Goal: Information Seeking & Learning: Learn about a topic

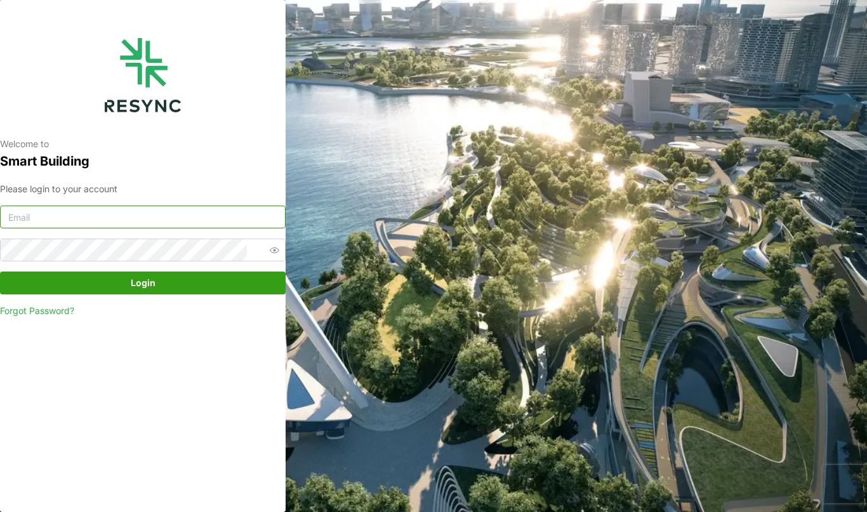
type input "continental_display@resynctech.com"
click at [166, 281] on span "Login" at bounding box center [142, 283] width 261 height 22
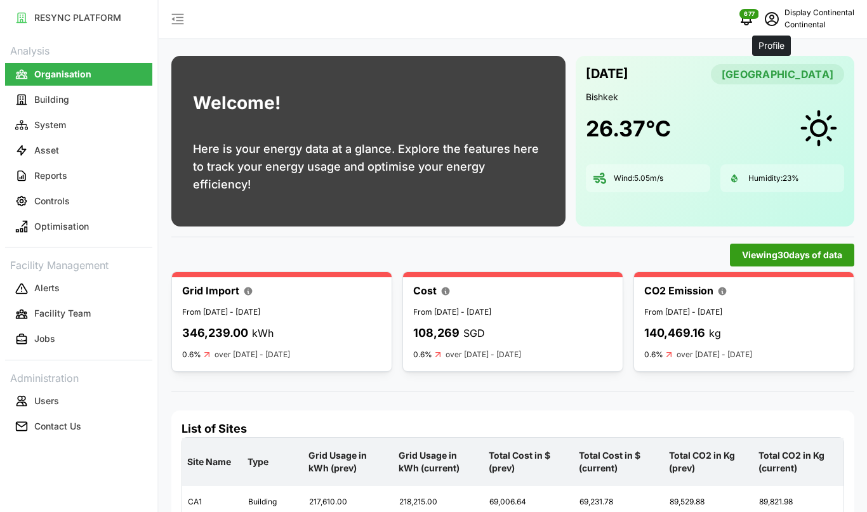
click at [771, 23] on icon "schedule" at bounding box center [771, 18] width 15 height 15
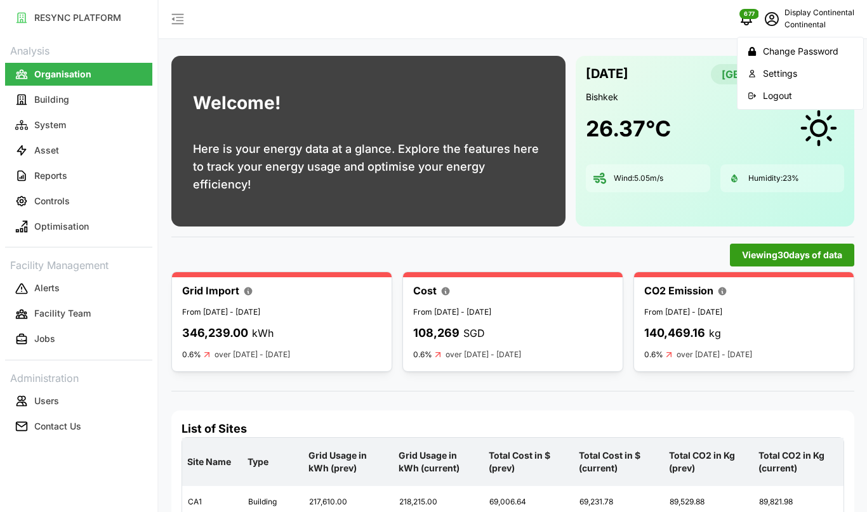
click at [769, 93] on div "Logout" at bounding box center [808, 96] width 90 height 14
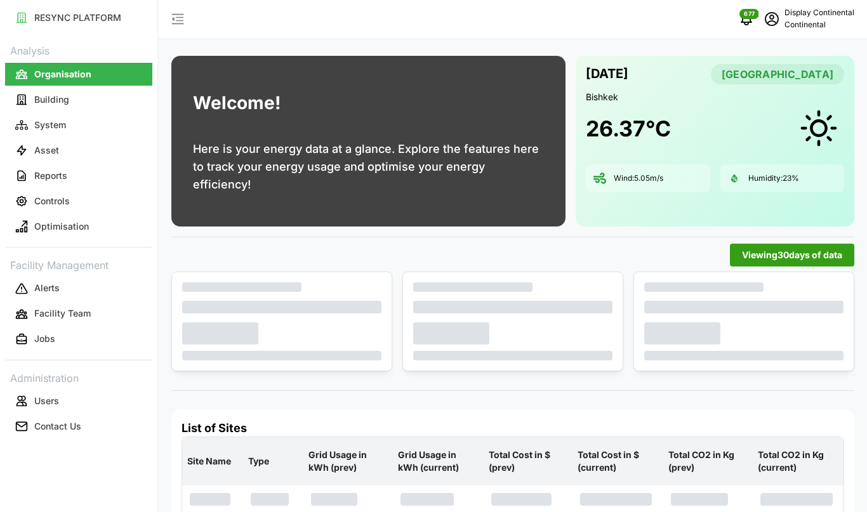
click at [815, 22] on p "Continental" at bounding box center [819, 25] width 70 height 12
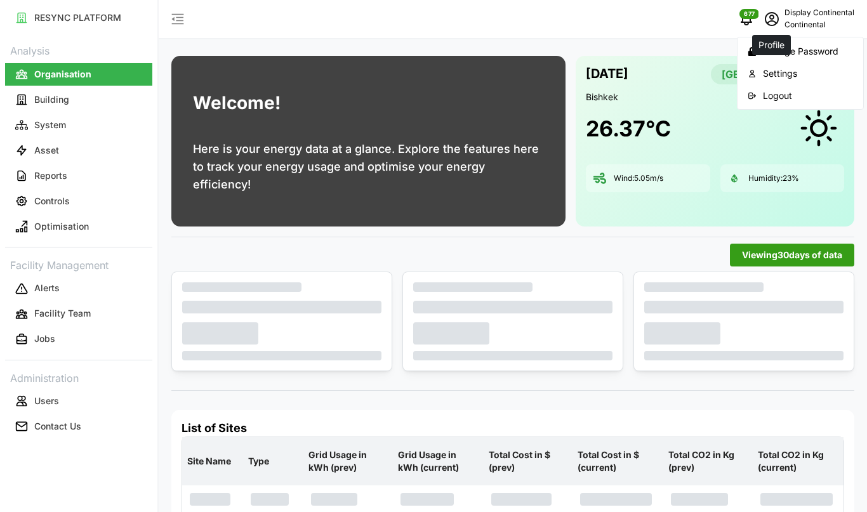
click at [776, 18] on icon "schedule" at bounding box center [771, 18] width 15 height 15
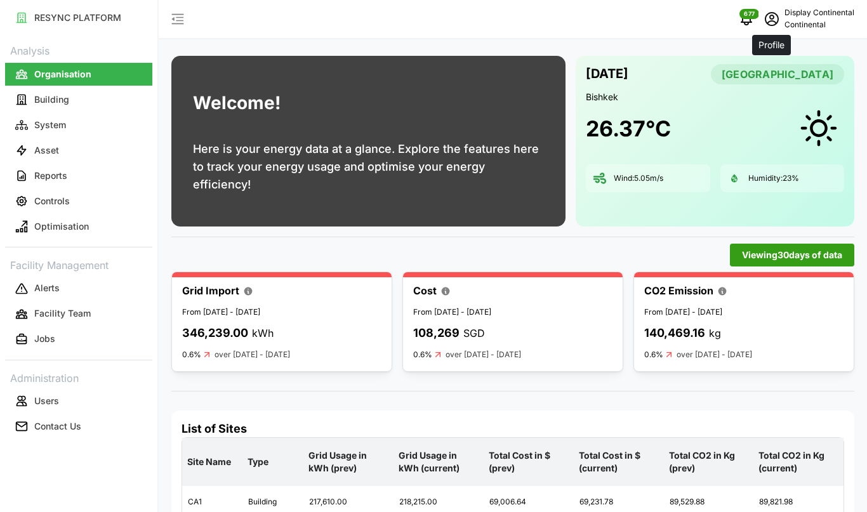
click at [776, 18] on icon "schedule" at bounding box center [771, 18] width 15 height 15
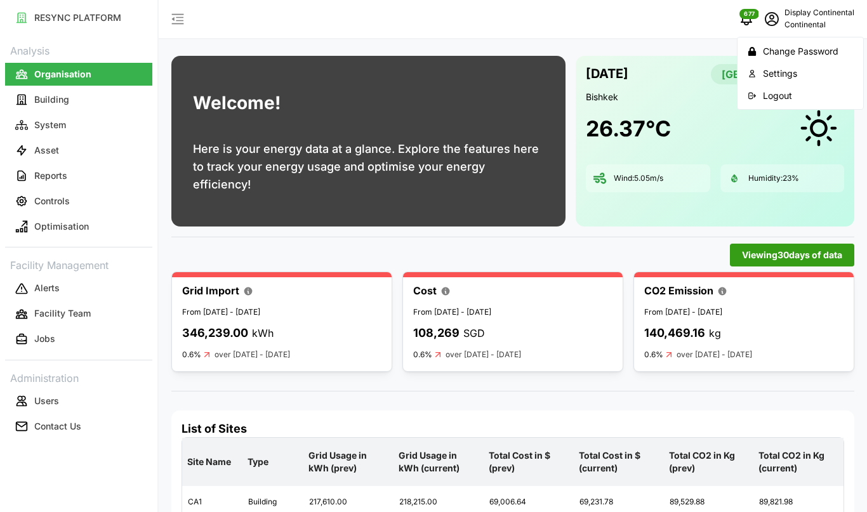
click at [779, 96] on div "Logout" at bounding box center [808, 96] width 90 height 14
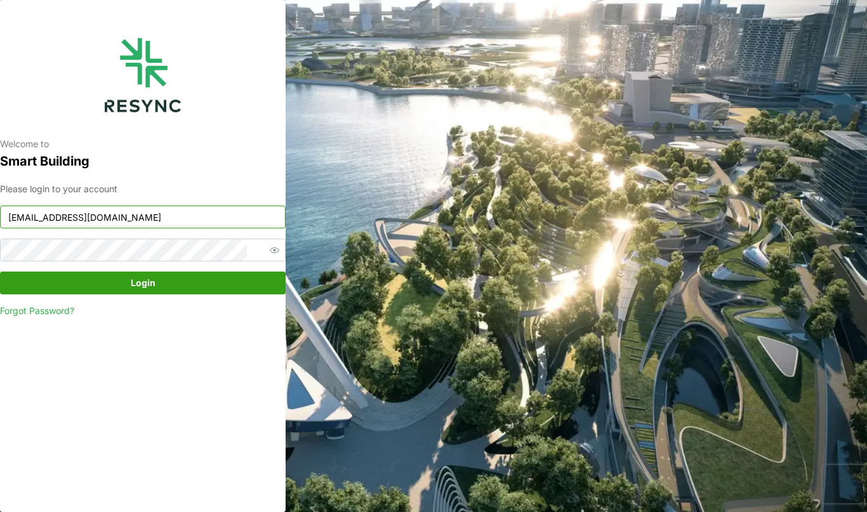
click at [204, 220] on input "[EMAIL_ADDRESS][DOMAIN_NAME]" at bounding box center [143, 217] width 286 height 23
click at [204, 220] on input "continental_display@resynctech.com" at bounding box center [143, 217] width 286 height 23
paste input "ponte_group"
type input "ponte_group_display@resynctech.com"
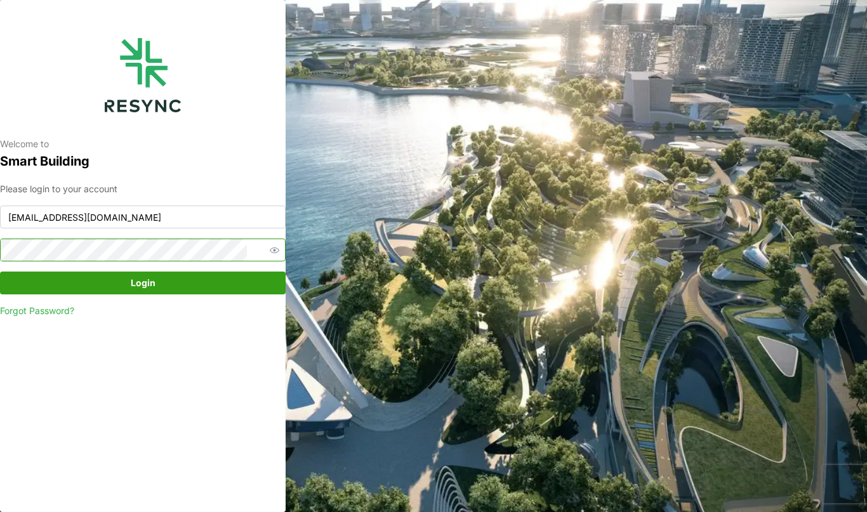
click at [267, 251] on span "button" at bounding box center [274, 249] width 15 height 15
click at [40, 282] on span "Login" at bounding box center [142, 283] width 261 height 22
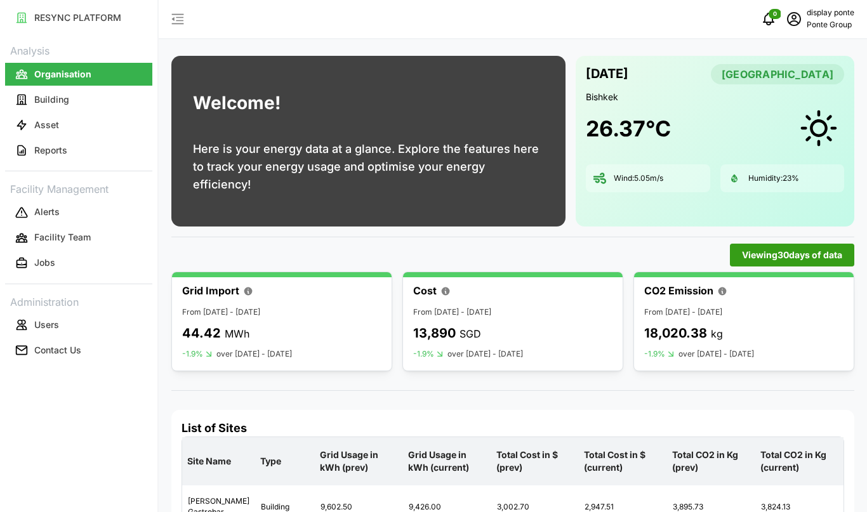
click at [823, 17] on p "display ponte" at bounding box center [831, 13] width 48 height 12
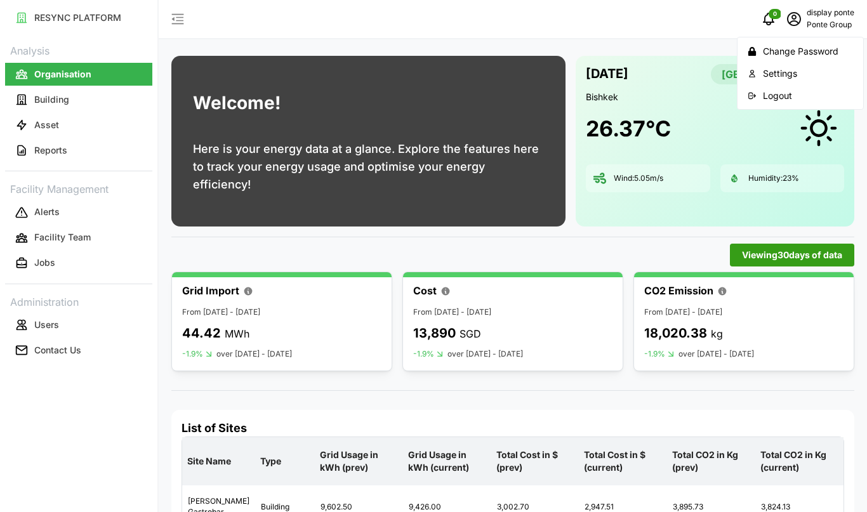
click at [769, 89] on div "Logout" at bounding box center [808, 96] width 90 height 14
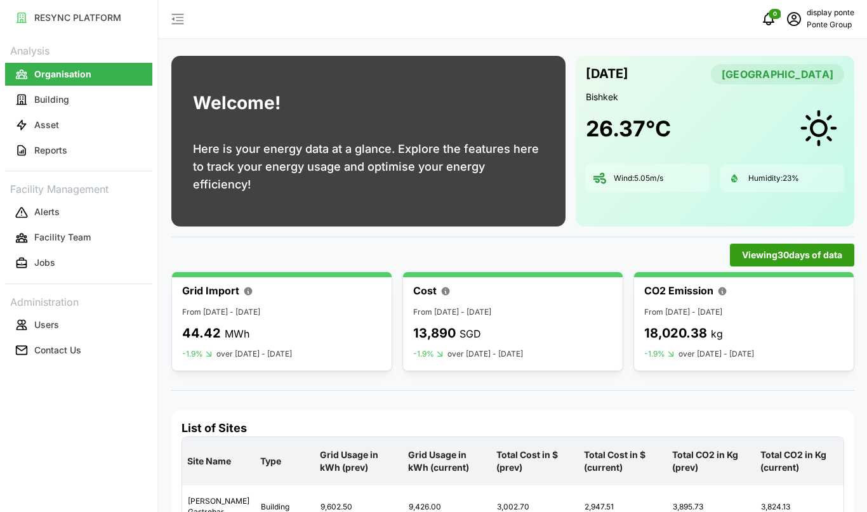
click at [830, 16] on p "display ponte" at bounding box center [831, 13] width 48 height 12
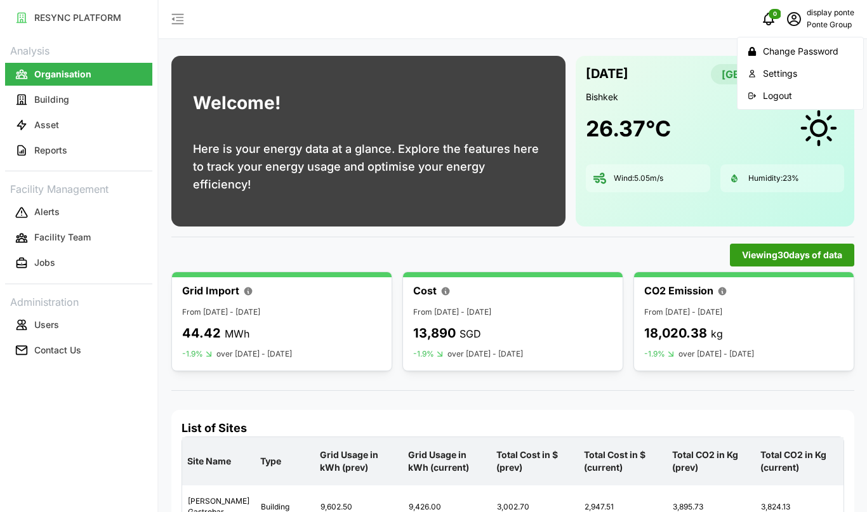
click at [797, 18] on icon "schedule" at bounding box center [793, 18] width 15 height 15
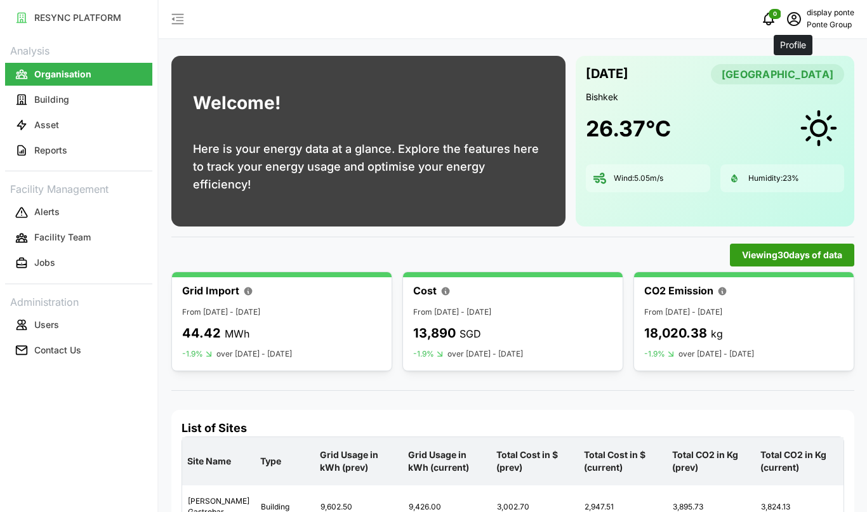
click at [797, 18] on icon "schedule" at bounding box center [793, 18] width 15 height 15
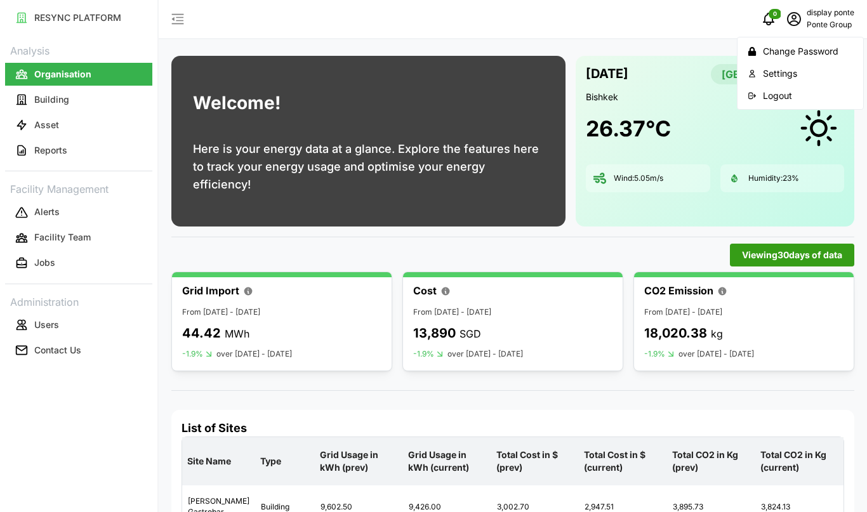
click at [783, 95] on div "Logout" at bounding box center [808, 96] width 90 height 14
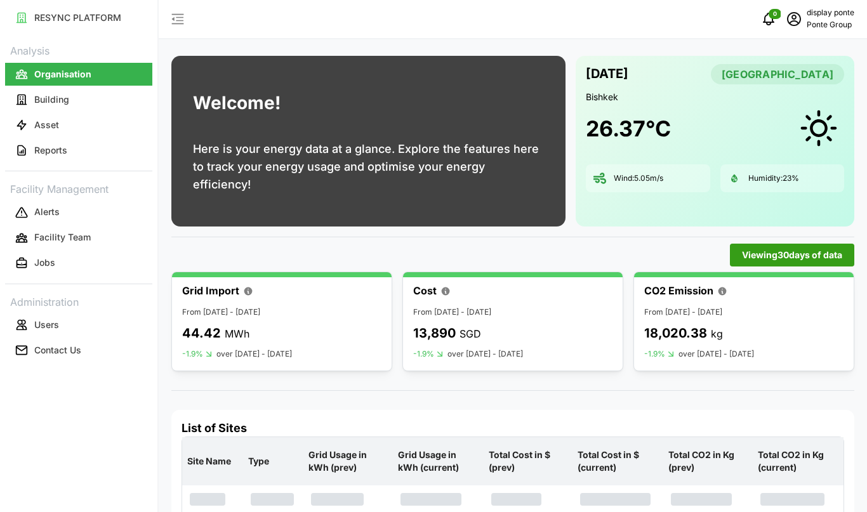
click at [818, 30] on p "Ponte Group" at bounding box center [831, 25] width 48 height 12
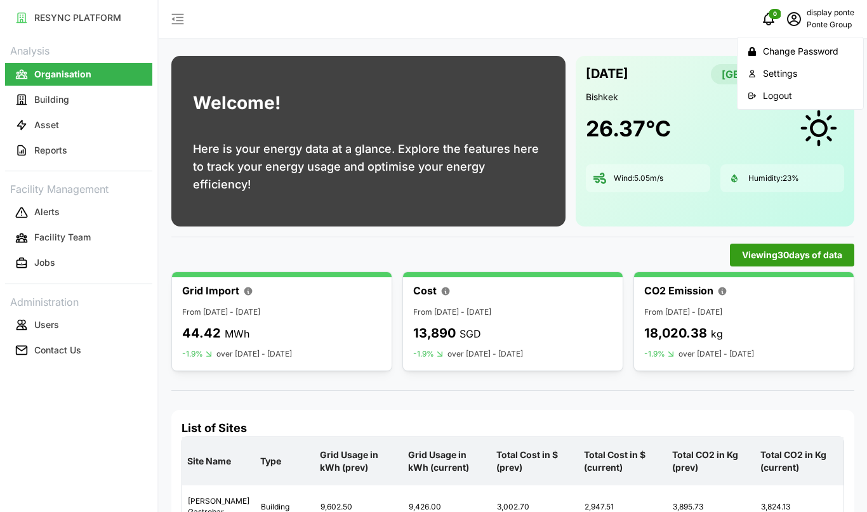
click at [779, 100] on div "Logout" at bounding box center [808, 96] width 90 height 14
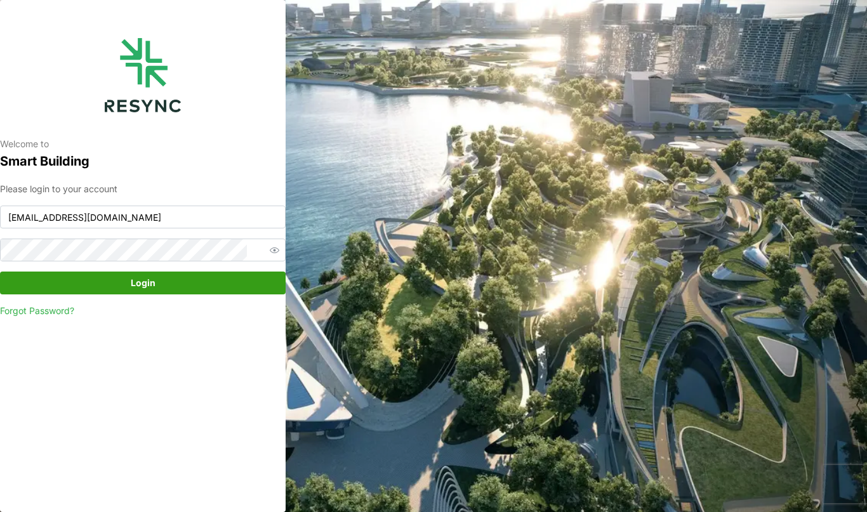
click at [213, 218] on input "[EMAIL_ADDRESS][DOMAIN_NAME]" at bounding box center [143, 217] width 286 height 23
type input "[EMAIL_ADDRESS][DOMAIN_NAME]"
click at [206, 266] on div "Please login to your account [EMAIL_ADDRESS][DOMAIN_NAME] Login Forgot Password?" at bounding box center [143, 250] width 286 height 136
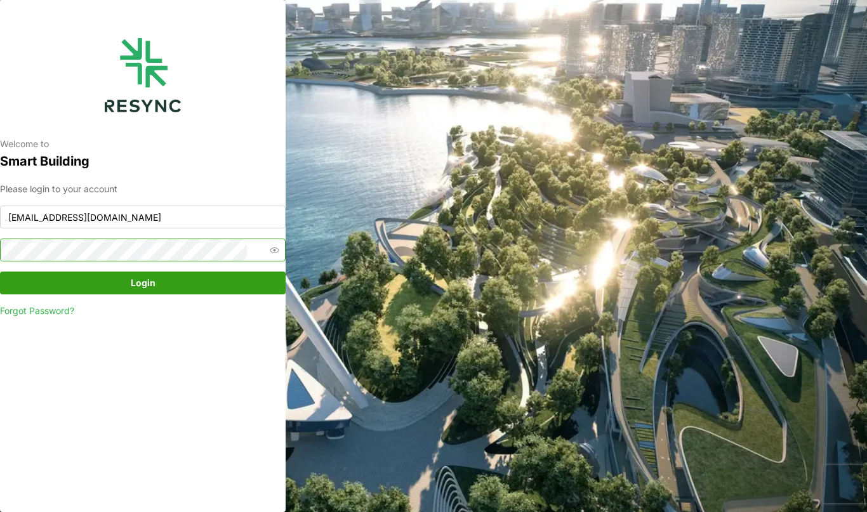
click at [270, 253] on icon "button" at bounding box center [275, 251] width 10 height 6
click at [22, 279] on button "Login" at bounding box center [143, 283] width 286 height 23
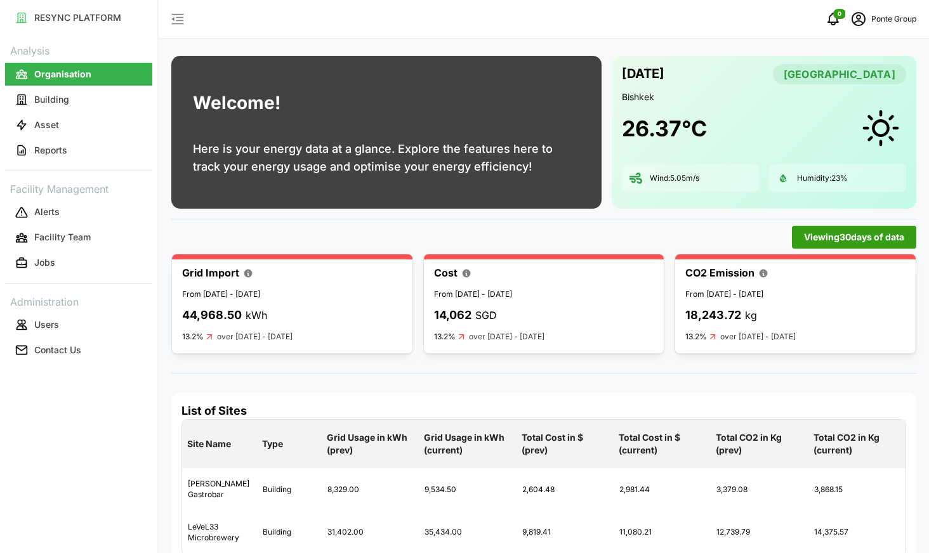
click at [293, 23] on div "0 Ponte Group" at bounding box center [544, 19] width 771 height 39
click at [65, 106] on button "Building" at bounding box center [78, 99] width 147 height 23
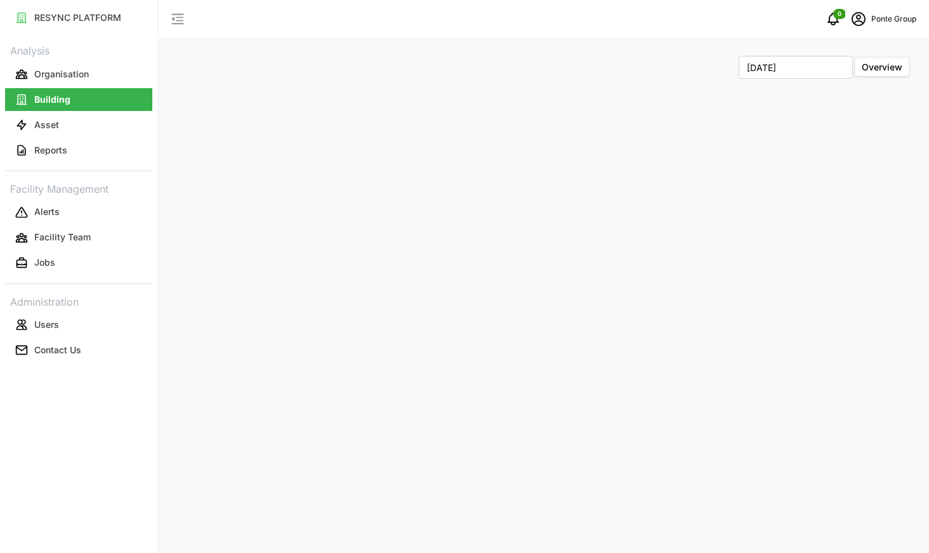
click at [866, 64] on span "Overview" at bounding box center [882, 67] width 41 height 11
click at [856, 58] on input "Overview" at bounding box center [856, 58] width 0 height 0
click at [815, 74] on input "September 2024" at bounding box center [796, 67] width 114 height 23
click at [788, 171] on button "Aug" at bounding box center [770, 174] width 55 height 23
click at [866, 67] on span "Overview" at bounding box center [882, 67] width 41 height 11
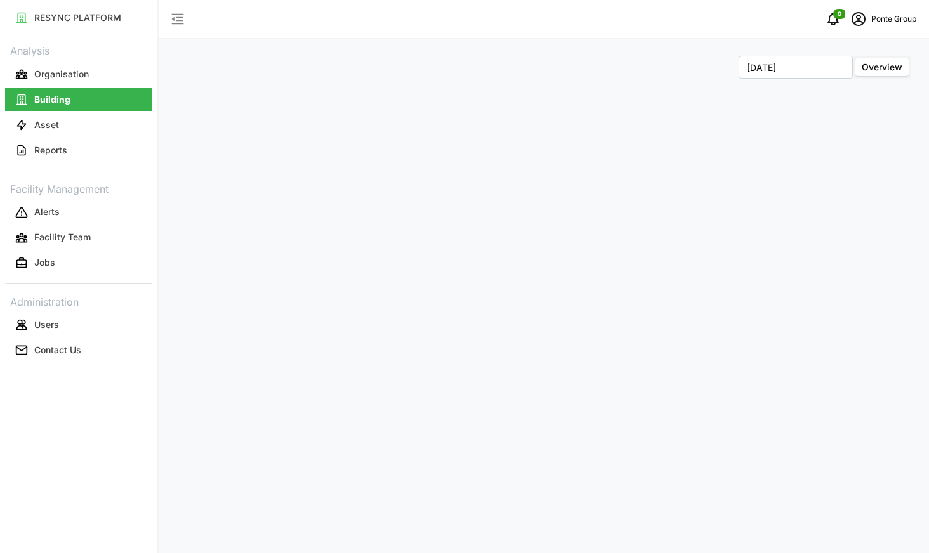
click at [856, 58] on input "Overview" at bounding box center [856, 58] width 0 height 0
click at [816, 65] on input "[DATE]" at bounding box center [796, 67] width 114 height 23
click at [829, 173] on button "Sep" at bounding box center [825, 174] width 55 height 23
type input "[DATE]"
click at [866, 69] on span "Overview" at bounding box center [882, 67] width 41 height 11
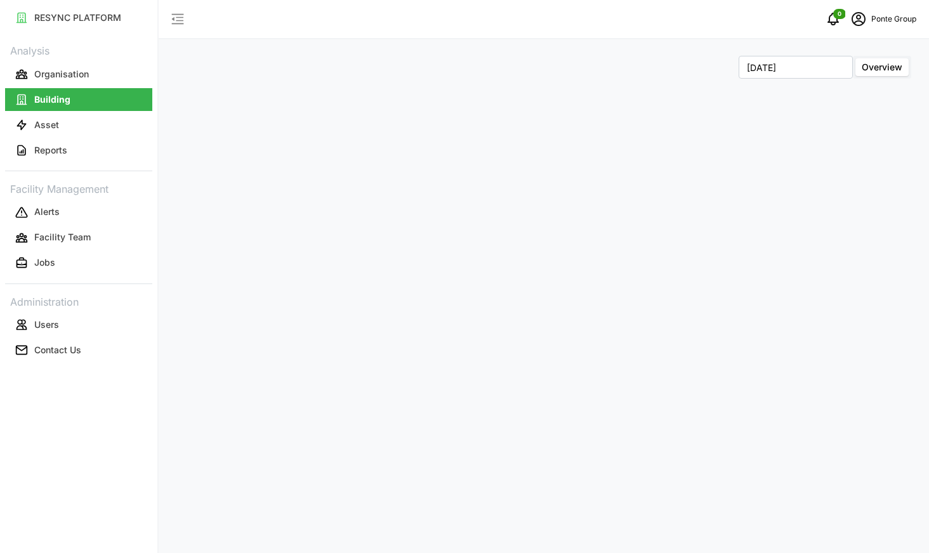
click at [856, 58] on input "Overview" at bounding box center [856, 58] width 0 height 0
click at [55, 132] on button "Asset" at bounding box center [78, 125] width 147 height 23
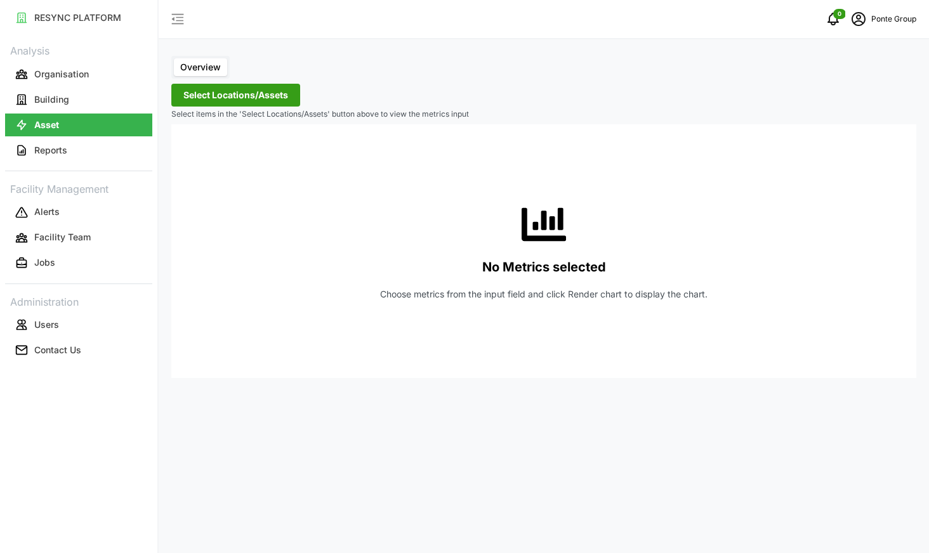
click at [239, 94] on span "Select Locations/Assets" at bounding box center [235, 95] width 105 height 22
click at [184, 119] on div at bounding box center [182, 120] width 22 height 17
click at [267, 91] on span "Select Locations/Assets" at bounding box center [235, 95] width 105 height 22
click at [197, 69] on span "Overview" at bounding box center [200, 67] width 41 height 11
click at [174, 58] on input "Overview" at bounding box center [174, 58] width 0 height 0
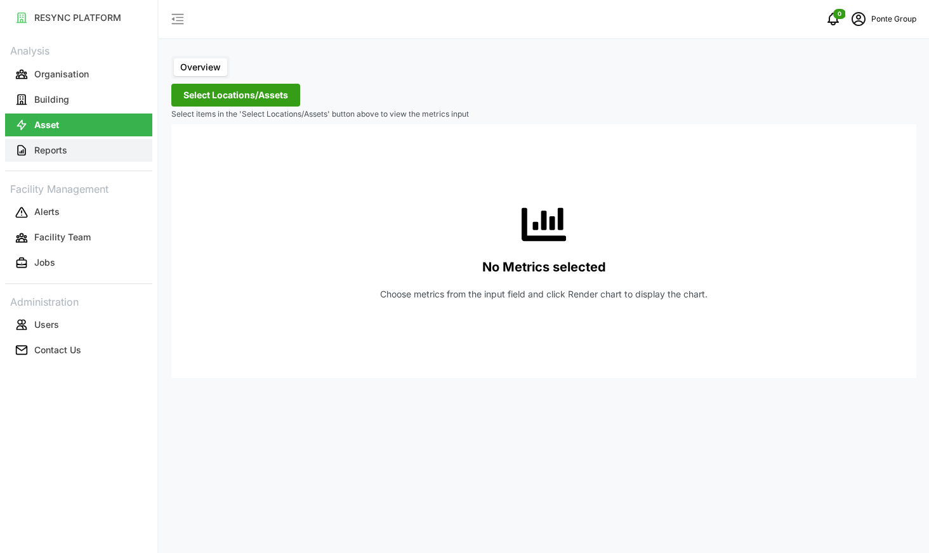
click at [74, 155] on button "Reports" at bounding box center [78, 150] width 147 height 23
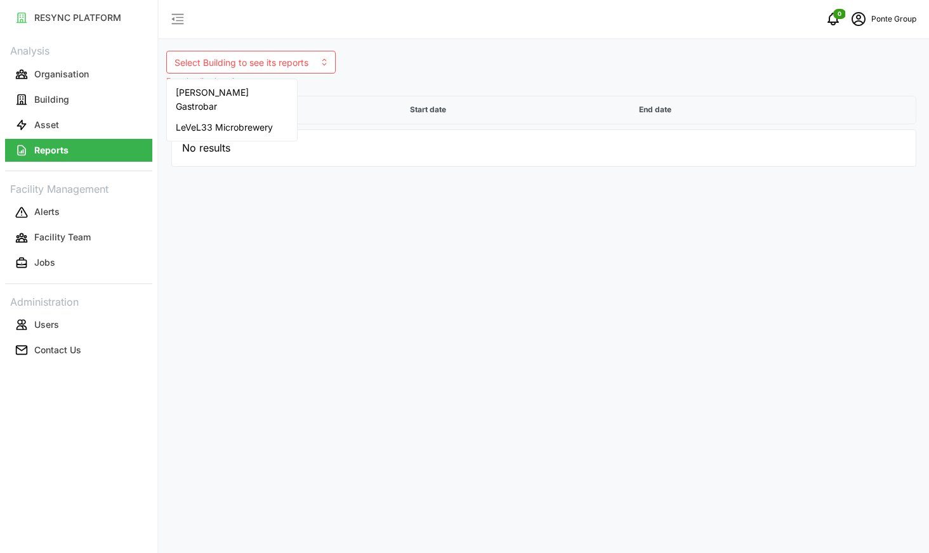
click at [269, 60] on input at bounding box center [250, 62] width 169 height 23
click at [253, 89] on div "[PERSON_NAME] Gastrobar" at bounding box center [231, 99] width 125 height 35
type input "[PERSON_NAME] Gastrobar"
click at [275, 60] on input "[PERSON_NAME] Gastrobar" at bounding box center [250, 62] width 169 height 23
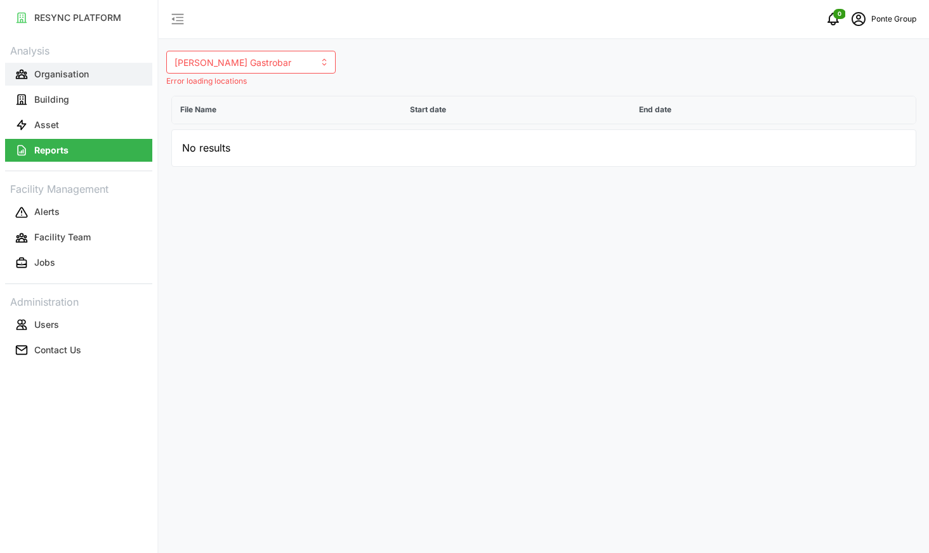
click at [107, 72] on button "Organisation" at bounding box center [78, 74] width 147 height 23
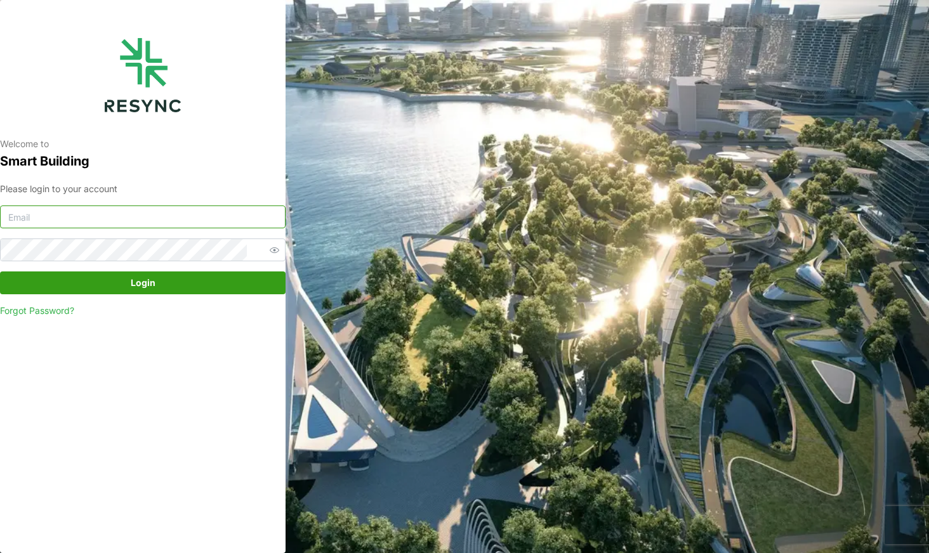
type input "continental_display@resynctech.com"
click at [115, 275] on span "Login" at bounding box center [142, 283] width 261 height 22
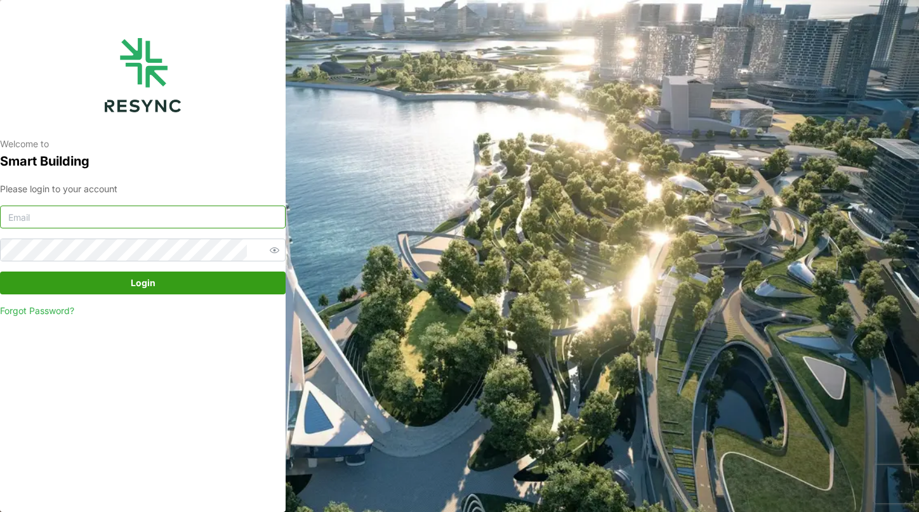
type input "[EMAIL_ADDRESS][DOMAIN_NAME]"
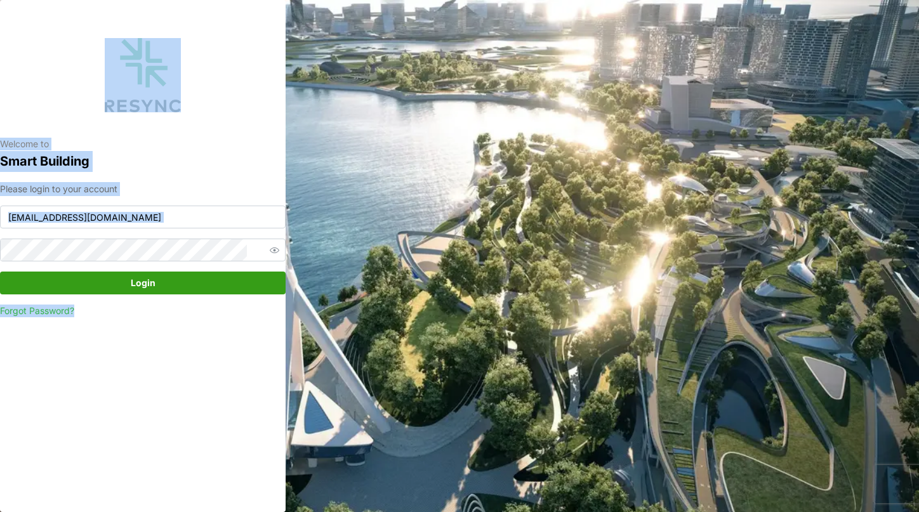
drag, startPoint x: 596, startPoint y: 105, endPoint x: 640, endPoint y: 552, distance: 449.7
click at [640, 512] on html "Welcome to Smart Building Please login to your account continental_display@resy…" at bounding box center [459, 256] width 919 height 512
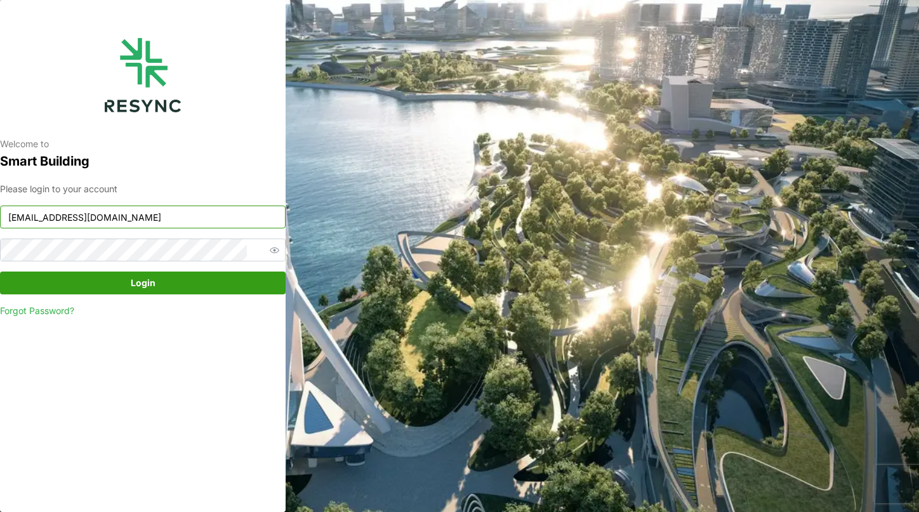
click at [225, 217] on input "continental_display@resynctech.com" at bounding box center [143, 217] width 286 height 23
paste input "ponte_group_internal"
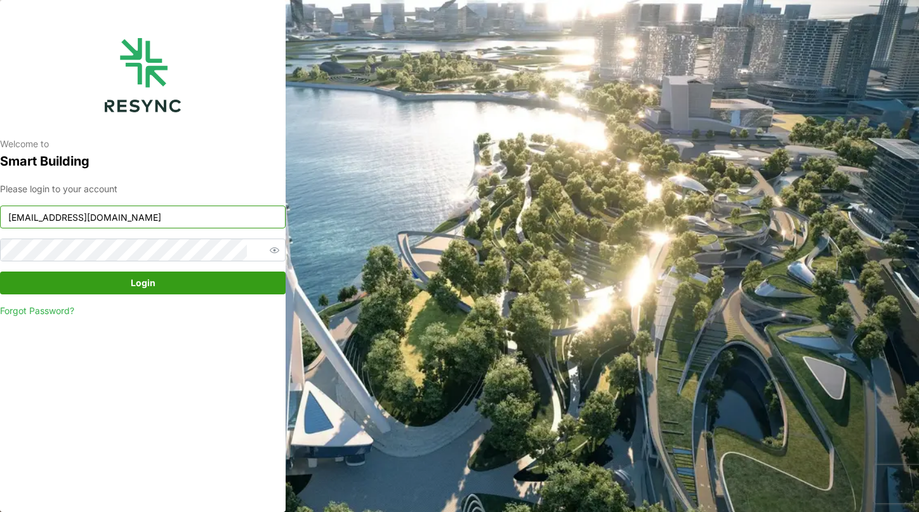
type input "[EMAIL_ADDRESS][DOMAIN_NAME]"
click at [48, 282] on span "Login" at bounding box center [142, 283] width 261 height 22
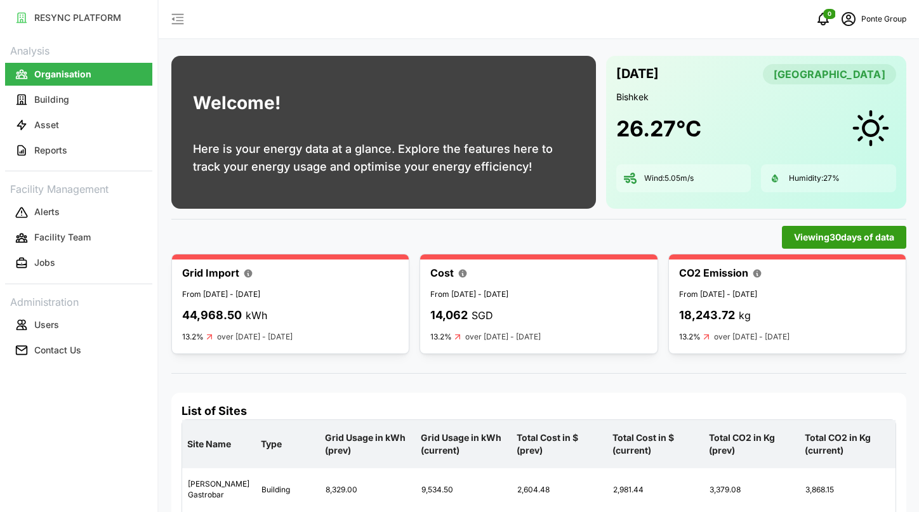
click at [827, 240] on span "Viewing 30 days of data" at bounding box center [844, 238] width 100 height 22
click at [728, 268] on input "30 Days" at bounding box center [714, 261] width 169 height 23
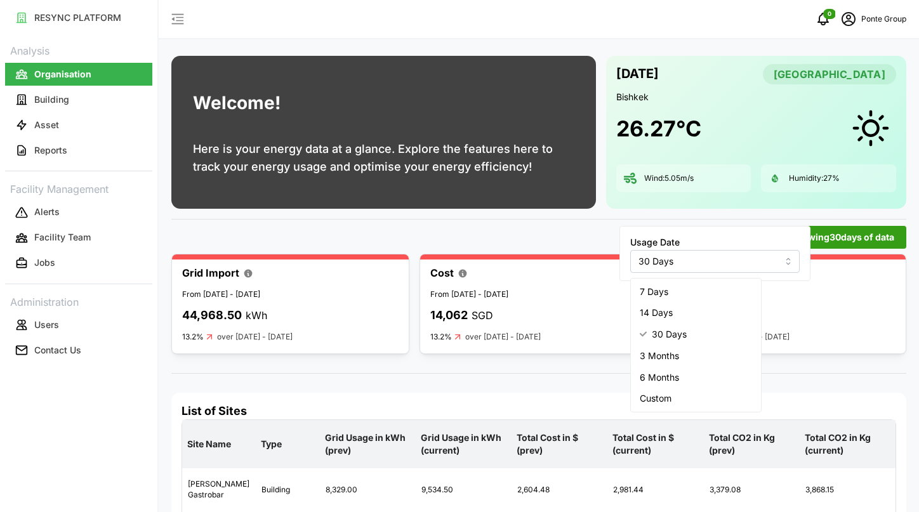
click at [701, 294] on div "7 Days" at bounding box center [695, 292] width 125 height 22
type input "7 Days"
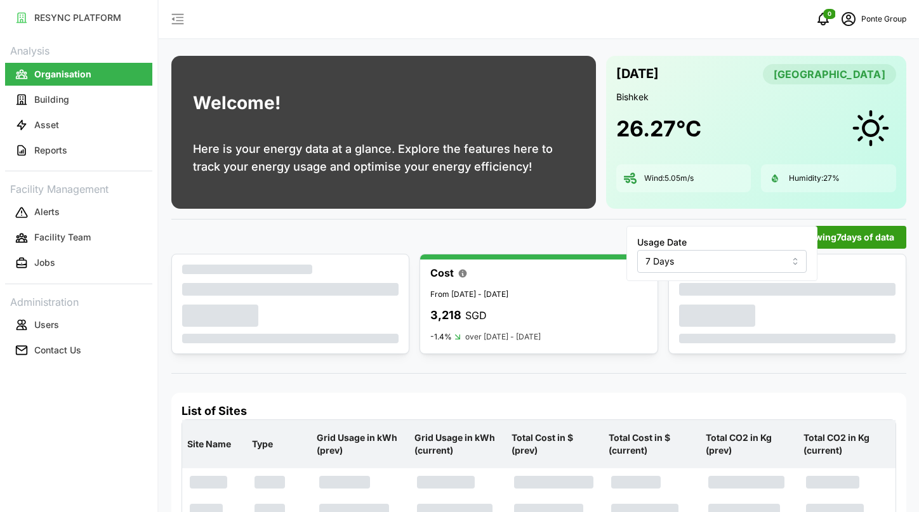
click at [463, 234] on div "Viewing 7 days of data" at bounding box center [538, 237] width 735 height 23
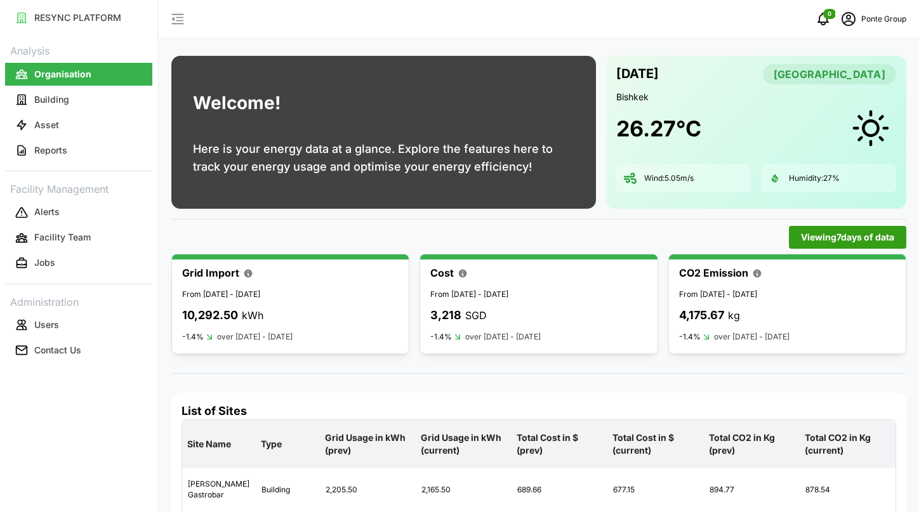
click at [875, 10] on div "Ponte Group" at bounding box center [871, 18] width 70 height 25
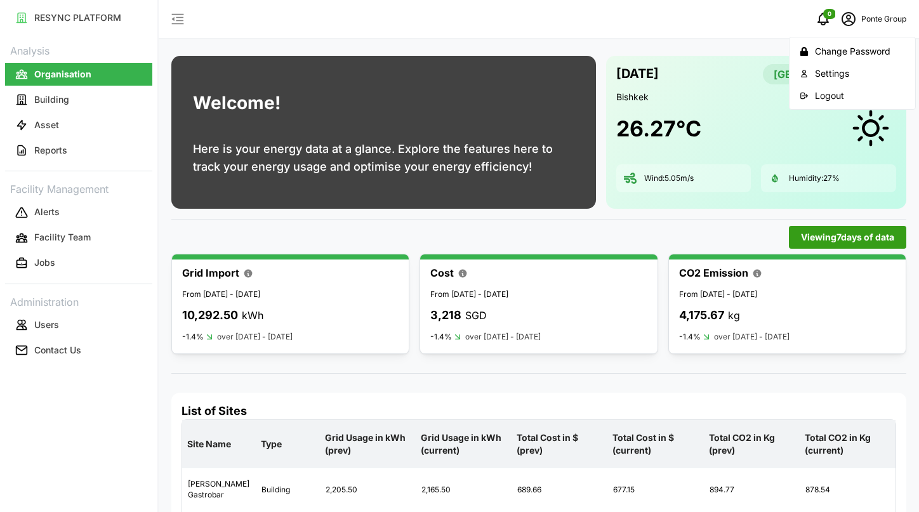
click at [824, 72] on div "Settings" at bounding box center [860, 74] width 90 height 14
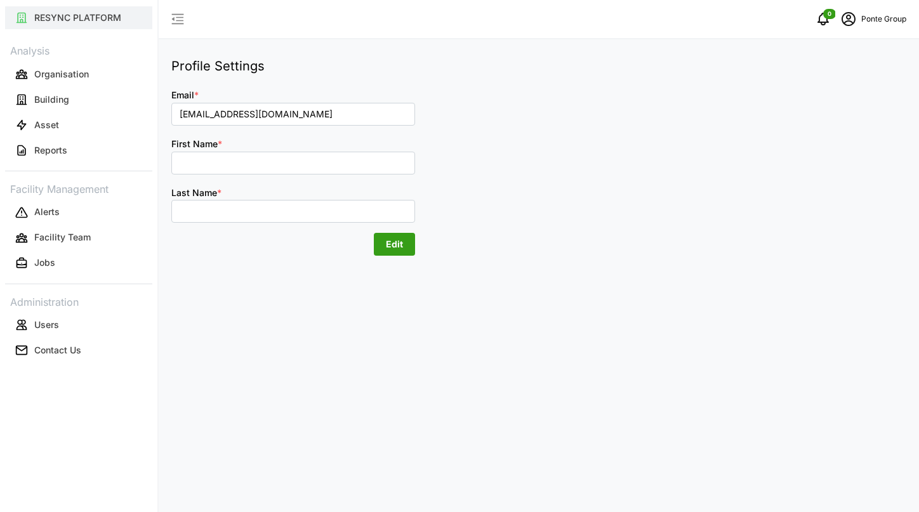
click at [48, 18] on p "RESYNC PLATFORM" at bounding box center [77, 17] width 87 height 13
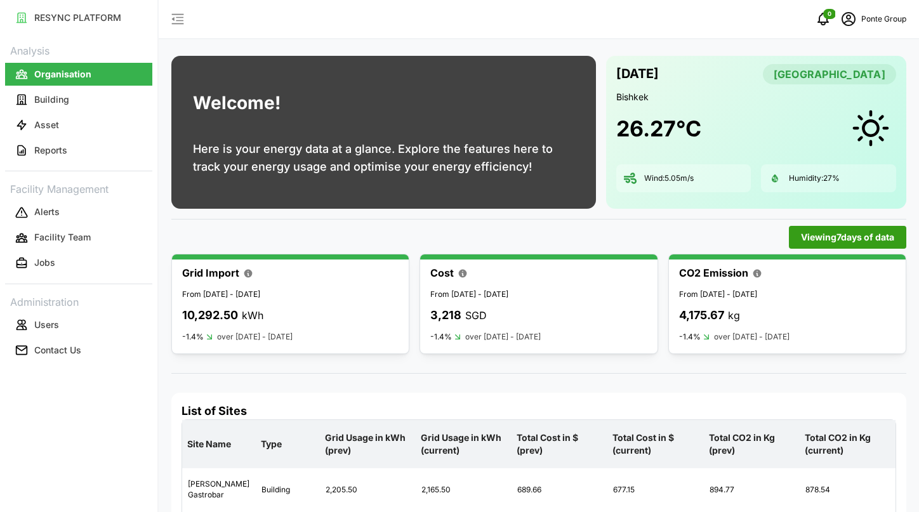
click at [805, 234] on span "Viewing 7 days of data" at bounding box center [847, 238] width 93 height 22
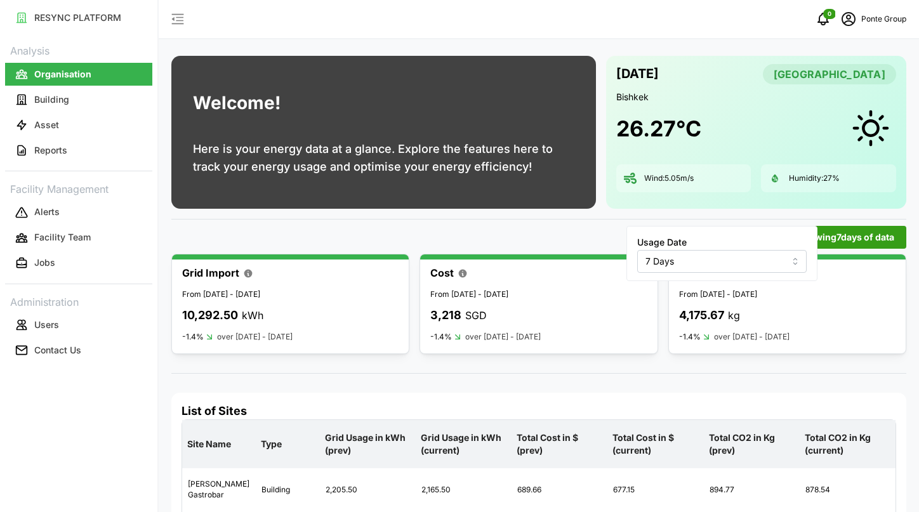
click at [729, 261] on input "7 Days" at bounding box center [721, 261] width 169 height 23
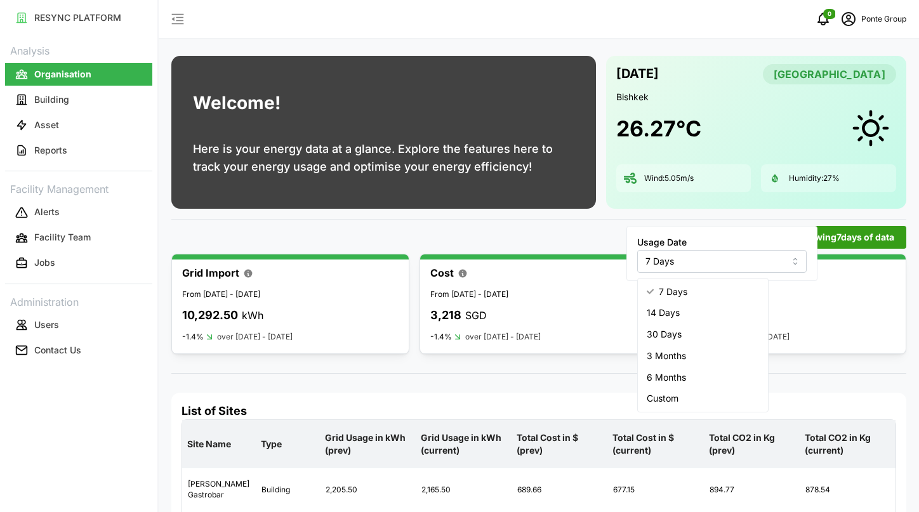
click at [677, 308] on span "14 Days" at bounding box center [663, 313] width 33 height 14
type input "14 Days"
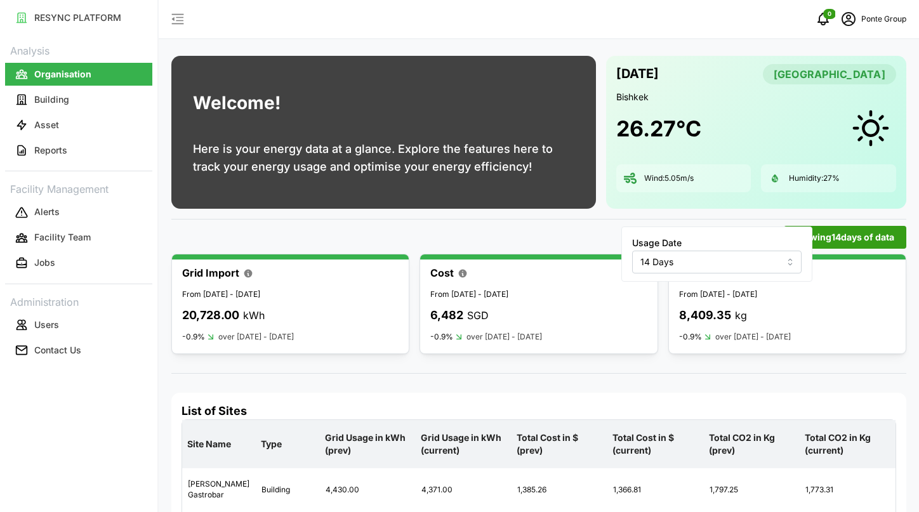
click at [836, 236] on span "Viewing 14 days of data" at bounding box center [845, 238] width 98 height 22
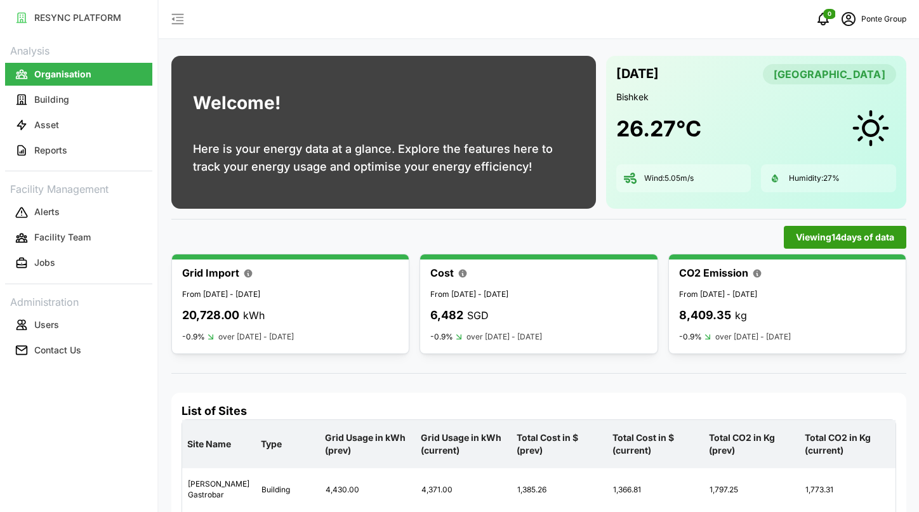
click at [798, 237] on span "Viewing 14 days of data" at bounding box center [845, 238] width 98 height 22
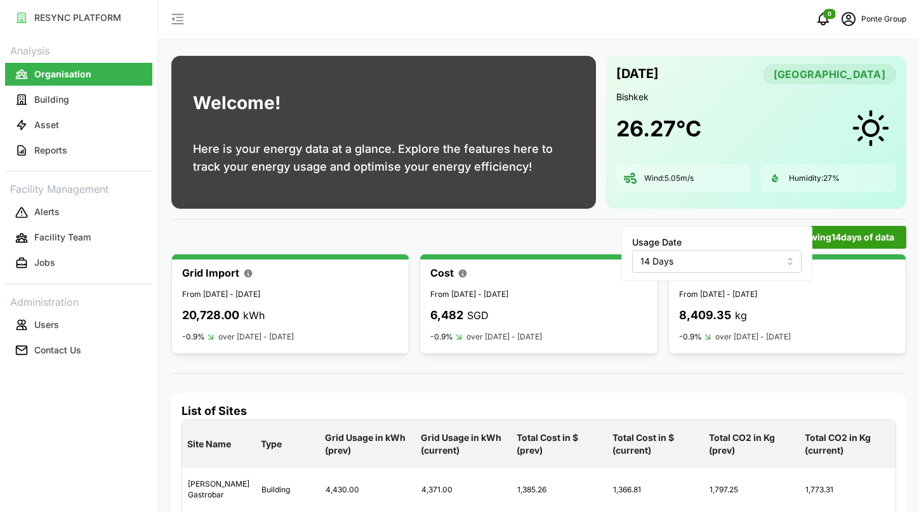
click at [699, 261] on input "14 Days" at bounding box center [716, 261] width 169 height 23
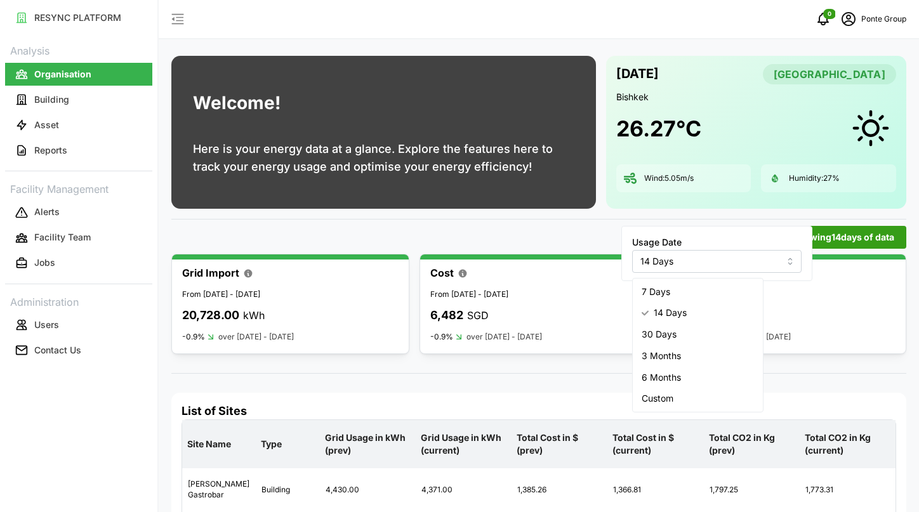
click at [679, 284] on div "7 Days" at bounding box center [697, 292] width 125 height 22
type input "7 Days"
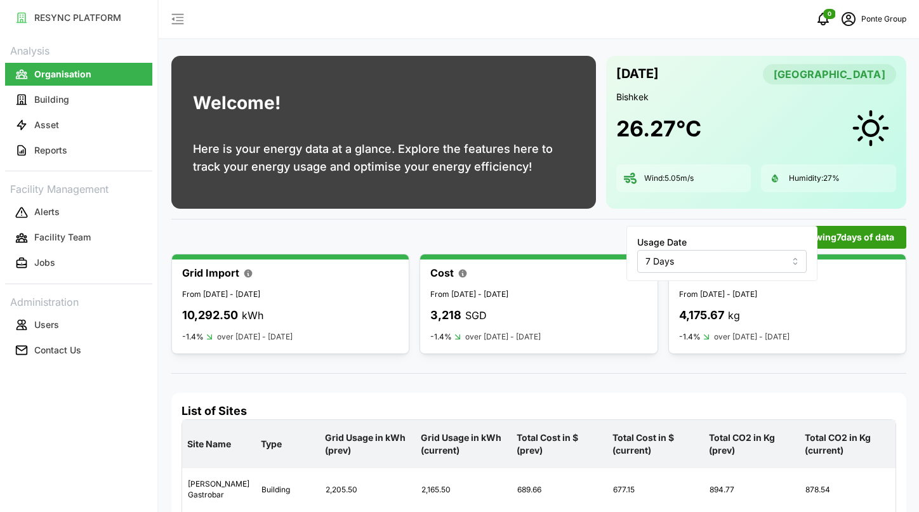
click at [868, 20] on p "Ponte Group" at bounding box center [883, 19] width 45 height 12
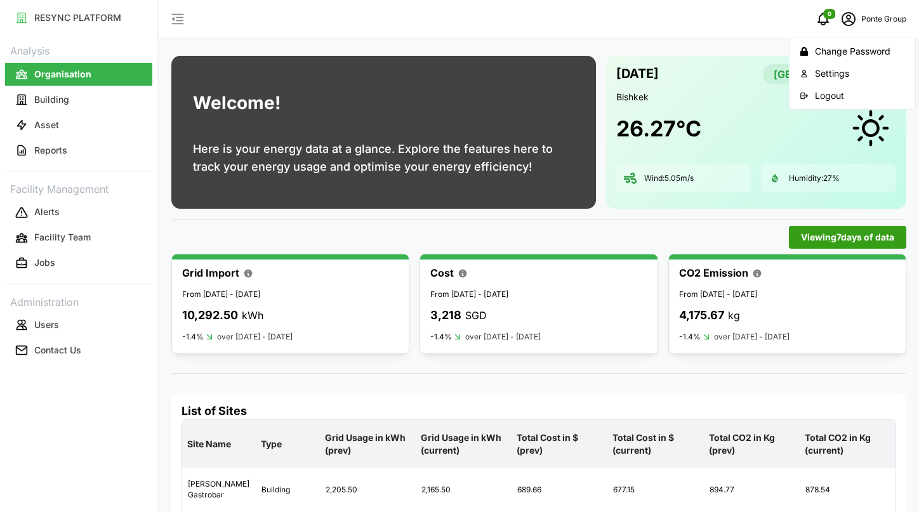
click at [835, 67] on div "Settings" at bounding box center [860, 74] width 90 height 14
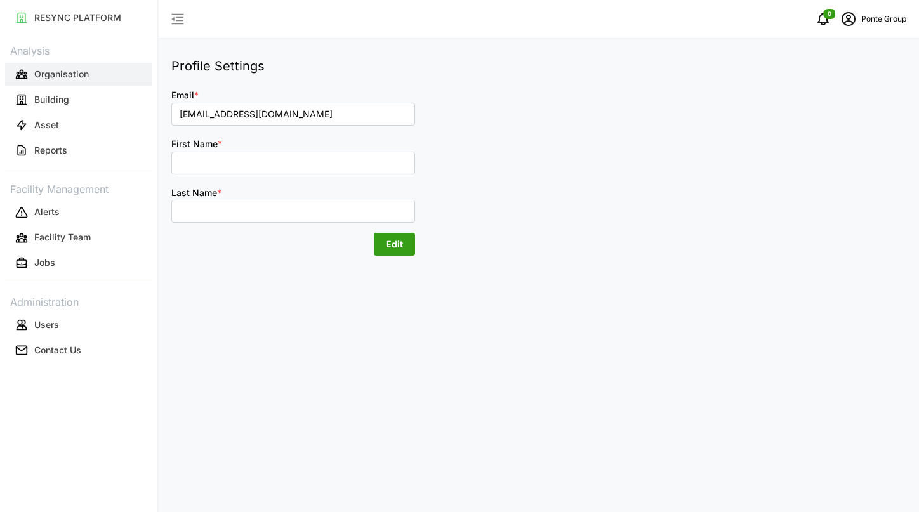
click at [70, 63] on button "Organisation" at bounding box center [78, 74] width 147 height 23
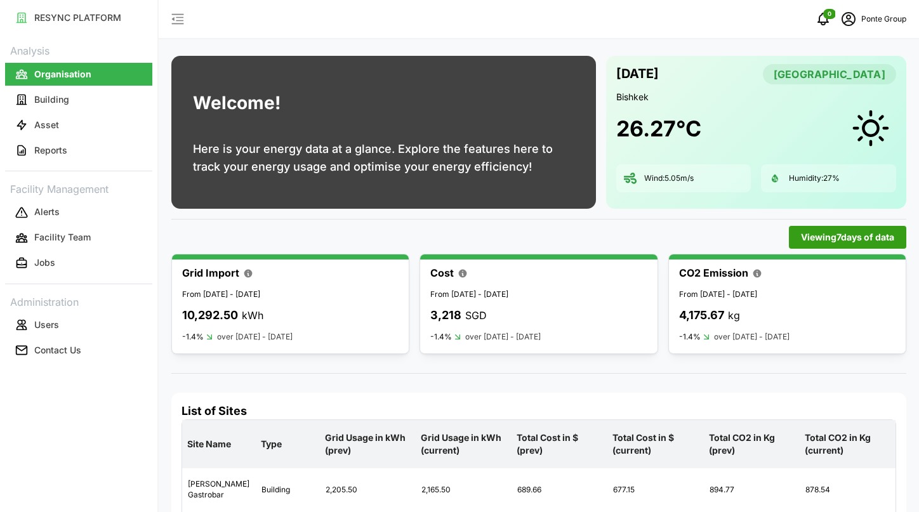
scroll to position [65, 0]
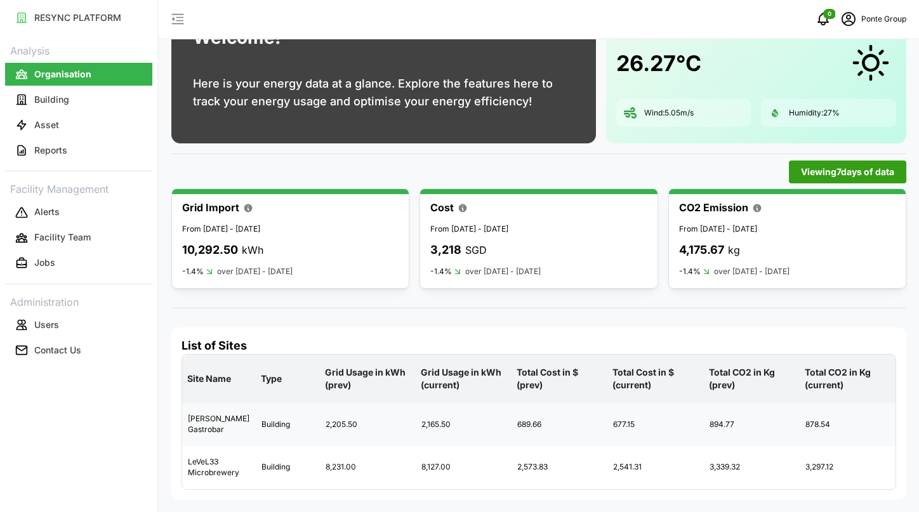
click at [336, 428] on div "2,205.50" at bounding box center [368, 424] width 95 height 31
click at [329, 468] on div "8,231.00" at bounding box center [368, 467] width 95 height 31
click at [437, 431] on div "2,165.50" at bounding box center [463, 424] width 95 height 31
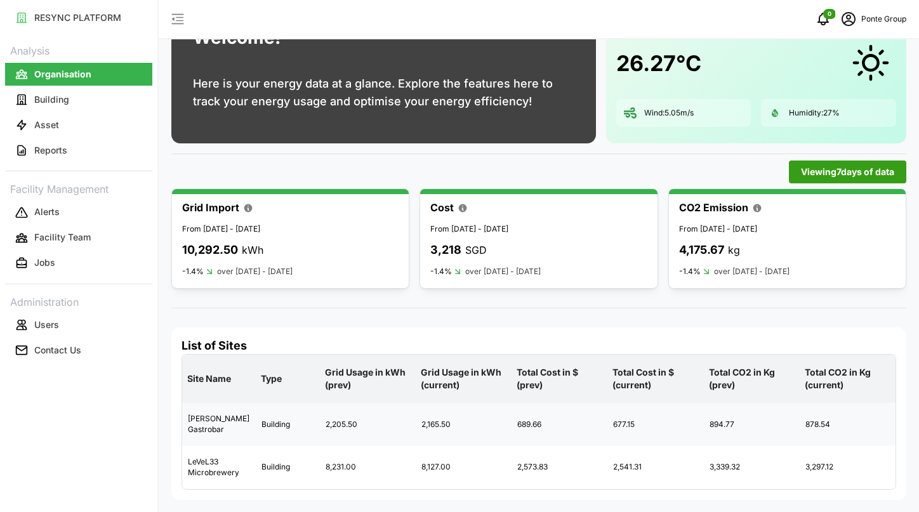
click at [437, 431] on div "2,165.50" at bounding box center [463, 424] width 95 height 31
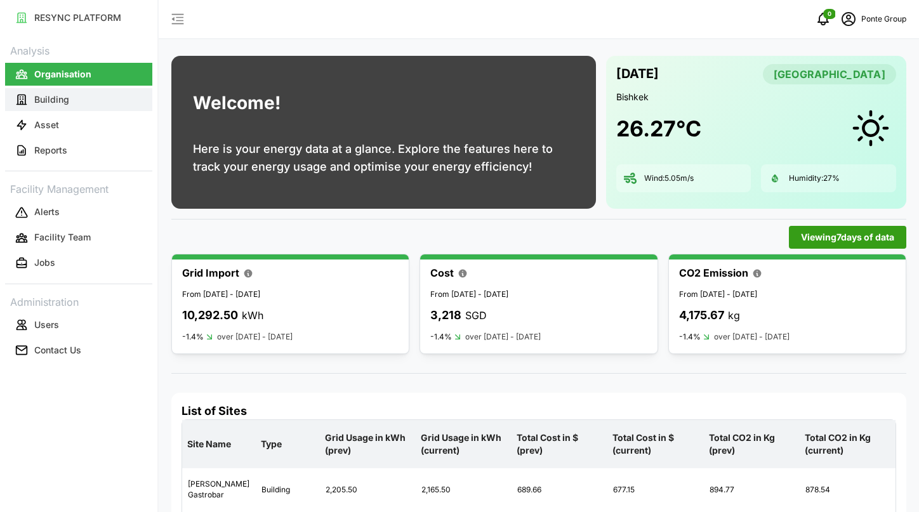
click at [102, 88] on button "Building" at bounding box center [78, 99] width 147 height 23
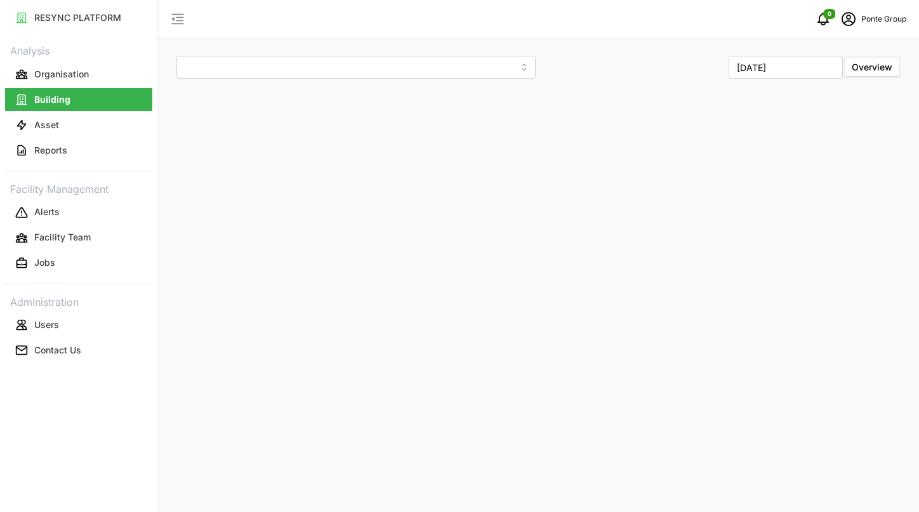
type input "[PERSON_NAME] Gastrobar"
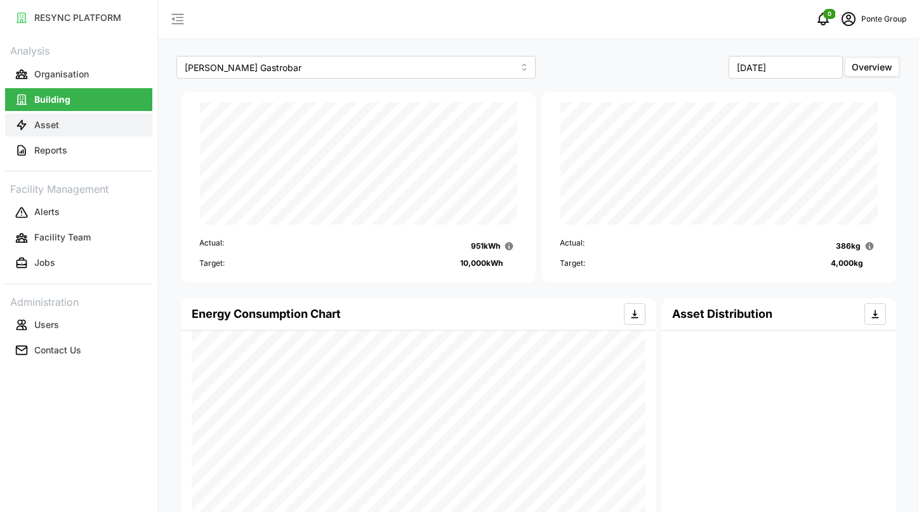
click at [93, 126] on button "Asset" at bounding box center [78, 125] width 147 height 23
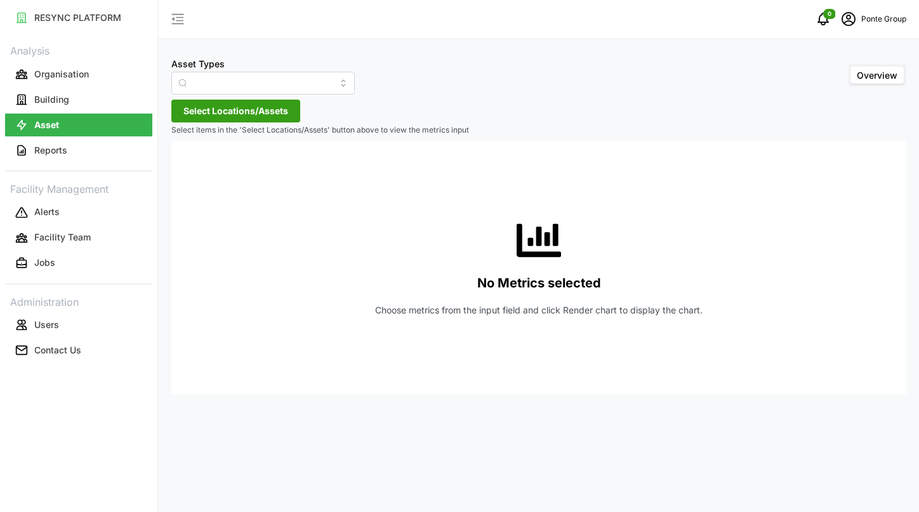
type input "Air Handling Unit"
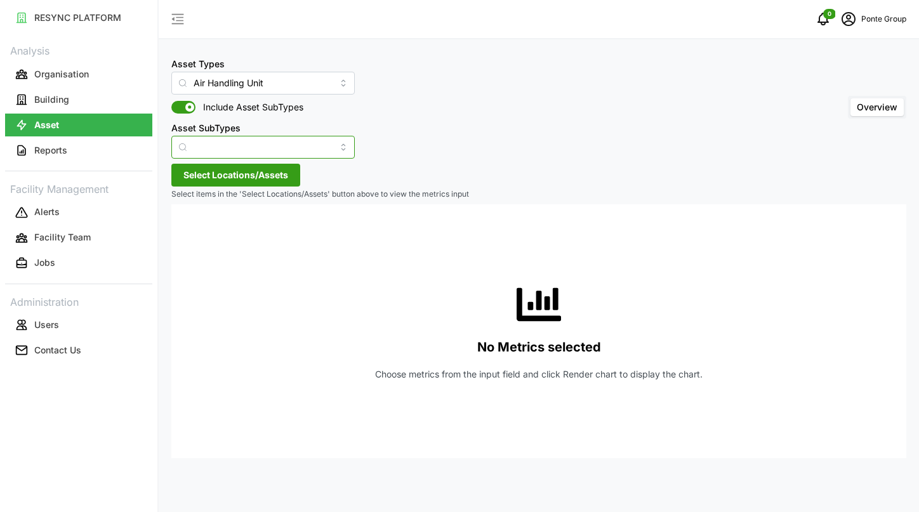
click at [301, 145] on input "Asset SubTypes" at bounding box center [262, 147] width 183 height 23
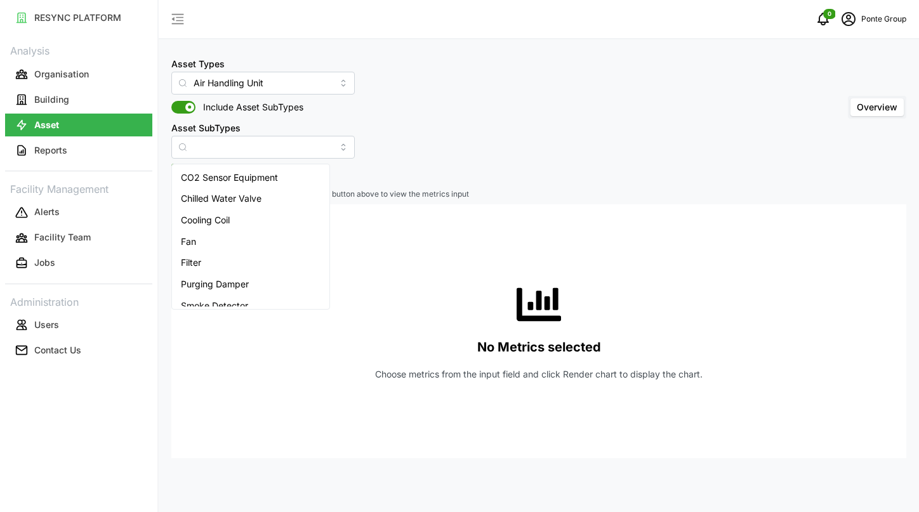
click at [407, 124] on div "Asset Types Air Handling Unit Include Asset SubTypes Asset SubTypes Overview" at bounding box center [538, 107] width 735 height 103
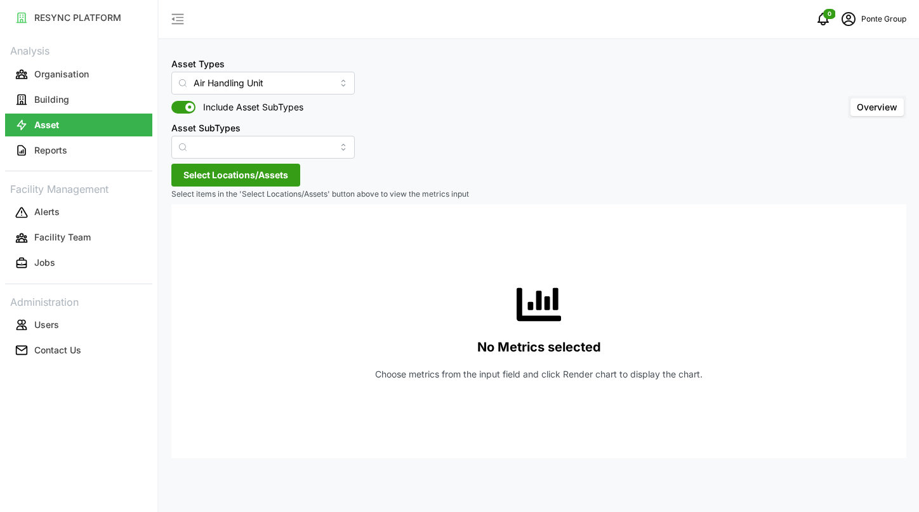
click at [262, 177] on span "Select Locations/Assets" at bounding box center [235, 175] width 105 height 22
click at [182, 236] on div "MBFC" at bounding box center [259, 233] width 155 height 20
click at [184, 232] on icon at bounding box center [188, 232] width 10 height 10
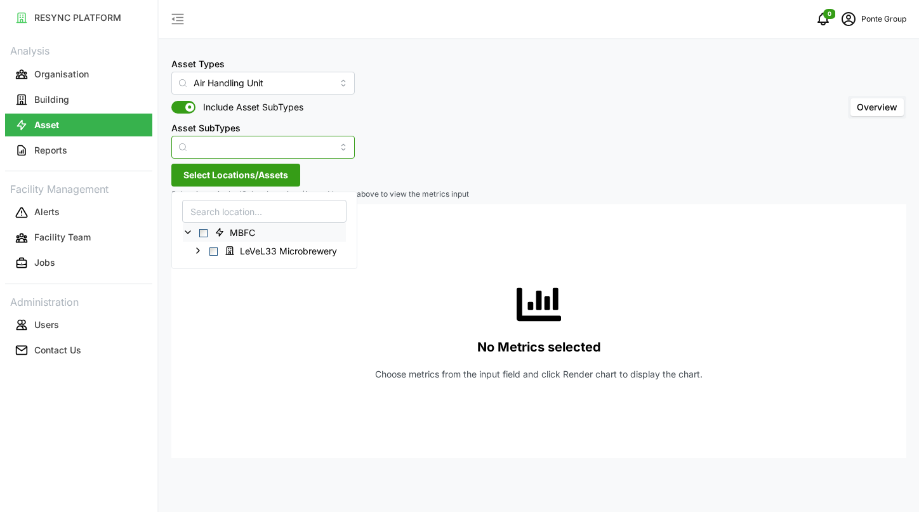
click at [293, 139] on input "Asset SubTypes" at bounding box center [262, 147] width 183 height 23
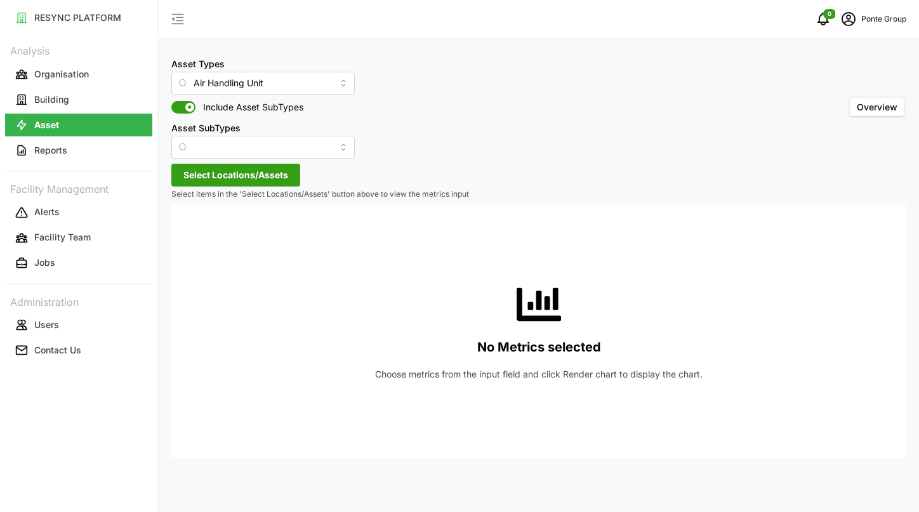
click at [416, 118] on div "Asset Types Air Handling Unit Include Asset SubTypes Asset SubTypes Overview" at bounding box center [538, 107] width 735 height 103
click at [288, 178] on span "Select Locations/Assets" at bounding box center [235, 175] width 105 height 22
click at [208, 254] on div "LeVeL33 Microbrewery" at bounding box center [264, 250] width 163 height 18
click at [193, 251] on icon at bounding box center [198, 251] width 10 height 10
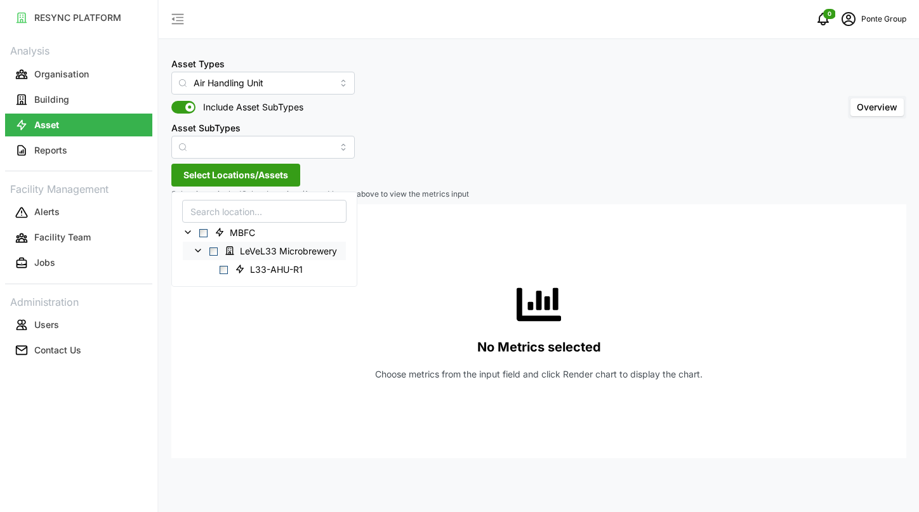
click at [213, 248] on span "Select LeVeL33 Microbrewery" at bounding box center [213, 251] width 8 height 8
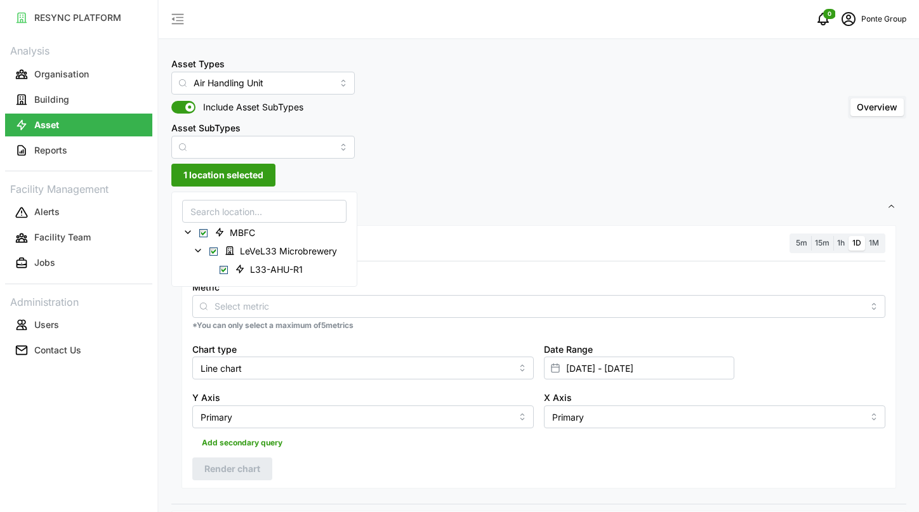
click at [470, 154] on div "Asset Types Air Handling Unit Include Asset SubTypes Asset SubTypes Overview" at bounding box center [538, 107] width 735 height 103
click at [390, 321] on p "*You can only select a maximum of 5 metrics" at bounding box center [538, 326] width 693 height 11
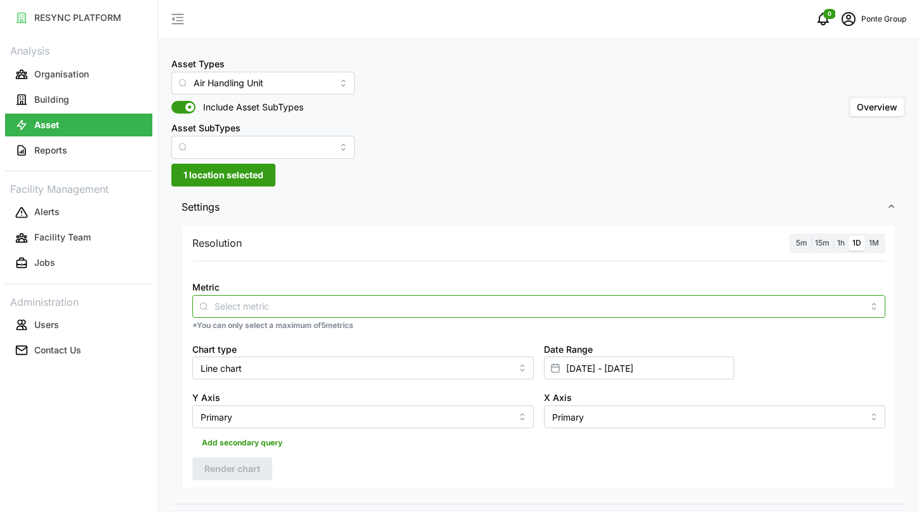
click at [386, 301] on input "Metric" at bounding box center [539, 306] width 649 height 14
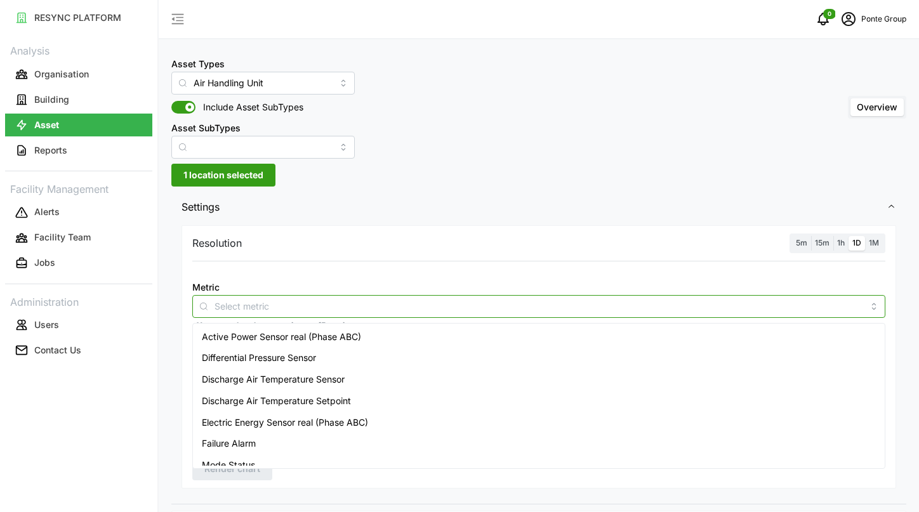
click at [381, 359] on div "Differential Pressure Sensor" at bounding box center [538, 358] width 687 height 22
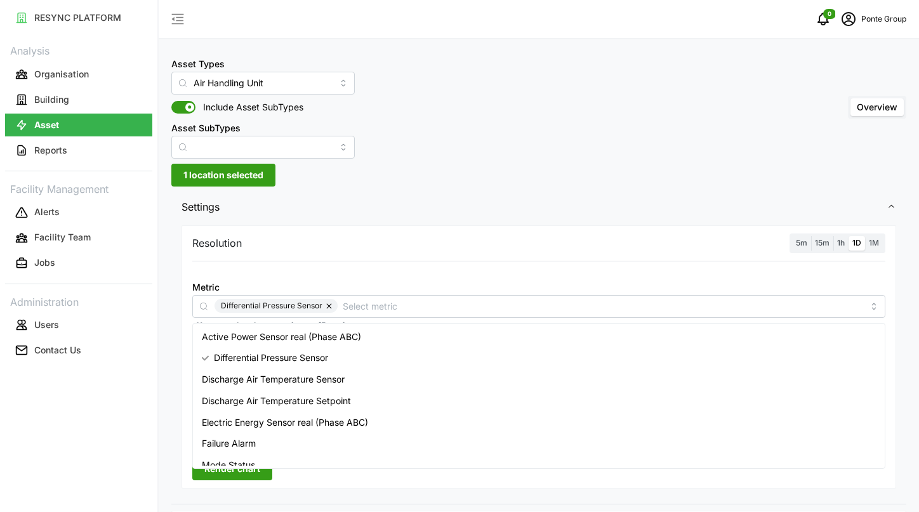
click at [437, 228] on div "Resolution 5m 15m 1h 1D 1M Metric Differential Pressure Sensor *You can only se…" at bounding box center [539, 356] width 715 height 263
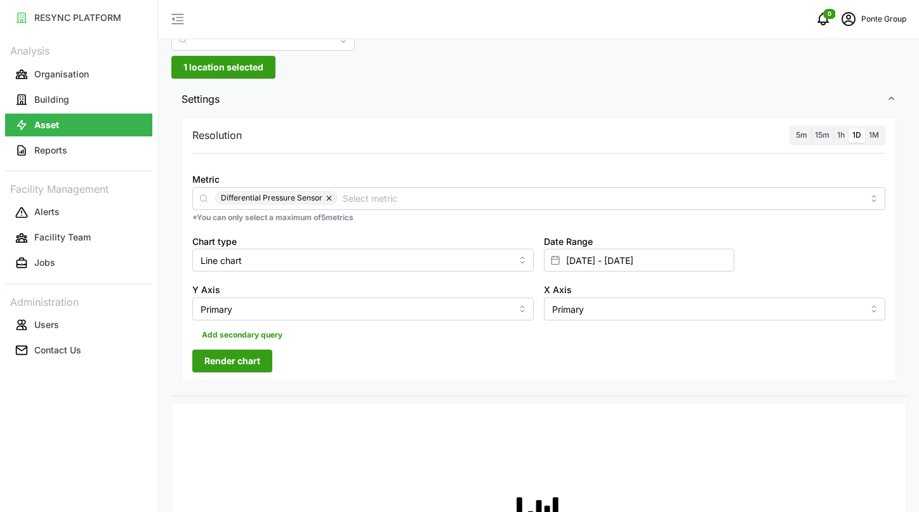
scroll to position [174, 0]
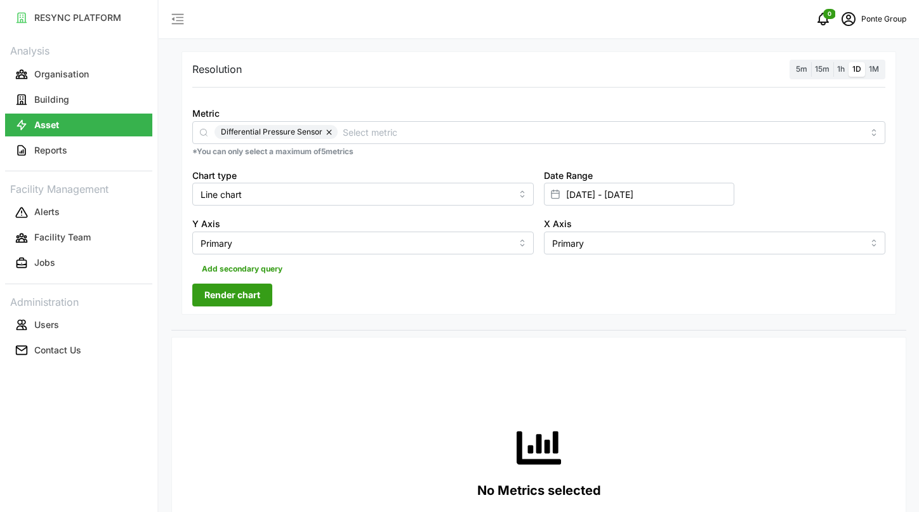
click at [264, 299] on button "Render chart" at bounding box center [232, 295] width 80 height 23
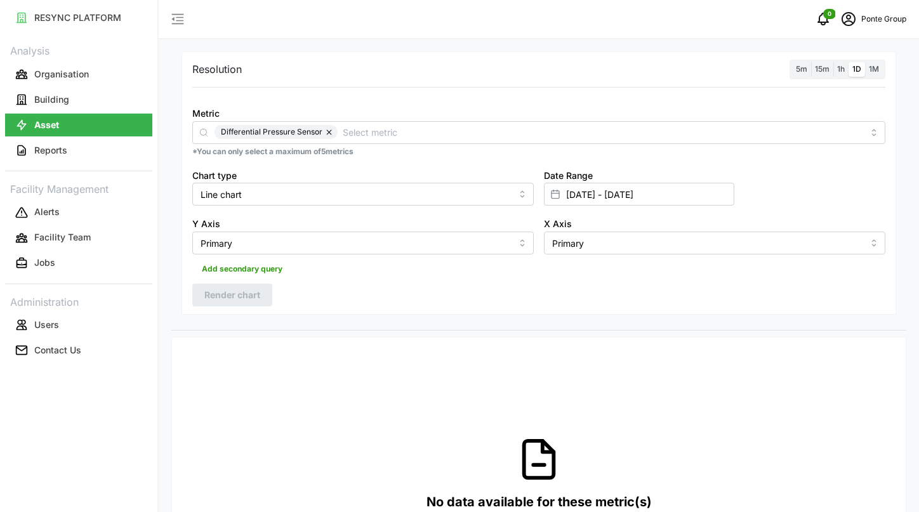
click at [839, 70] on span "1h" at bounding box center [841, 69] width 8 height 10
click at [833, 62] on input "1h" at bounding box center [833, 62] width 0 height 0
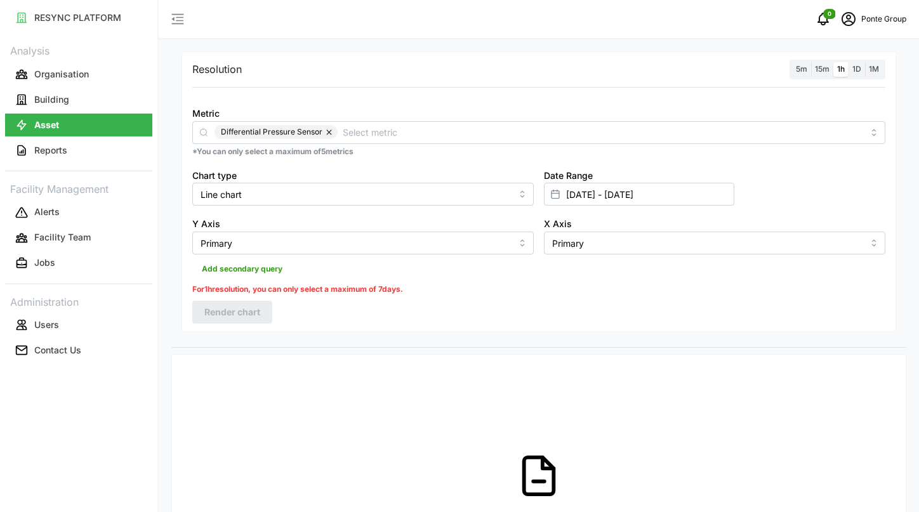
click at [826, 66] on span "15m" at bounding box center [822, 69] width 15 height 10
click at [811, 62] on input "15m" at bounding box center [811, 62] width 0 height 0
click at [633, 199] on input "[DATE] - [DATE]" at bounding box center [639, 194] width 190 height 23
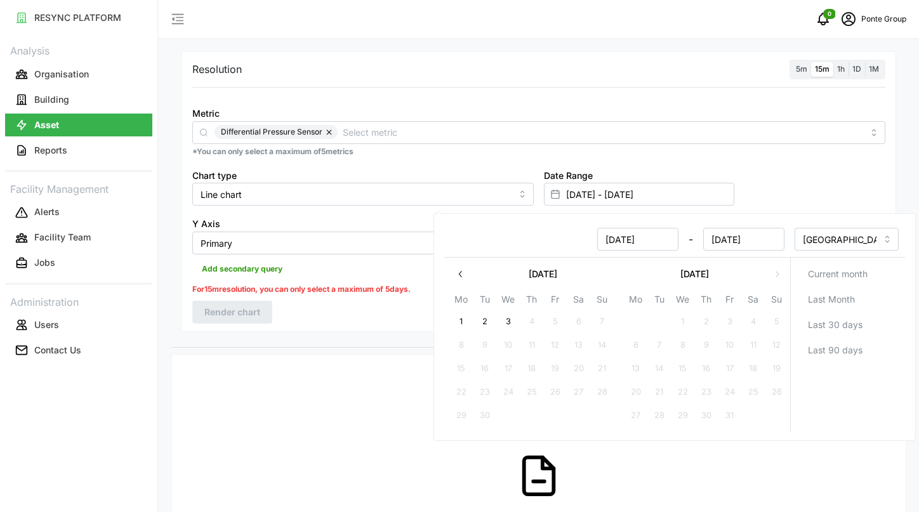
click at [514, 316] on button "3" at bounding box center [508, 321] width 23 height 23
type input "[DATE] - [DATE]"
type input "[DATE]"
click at [514, 315] on button "3" at bounding box center [508, 321] width 23 height 23
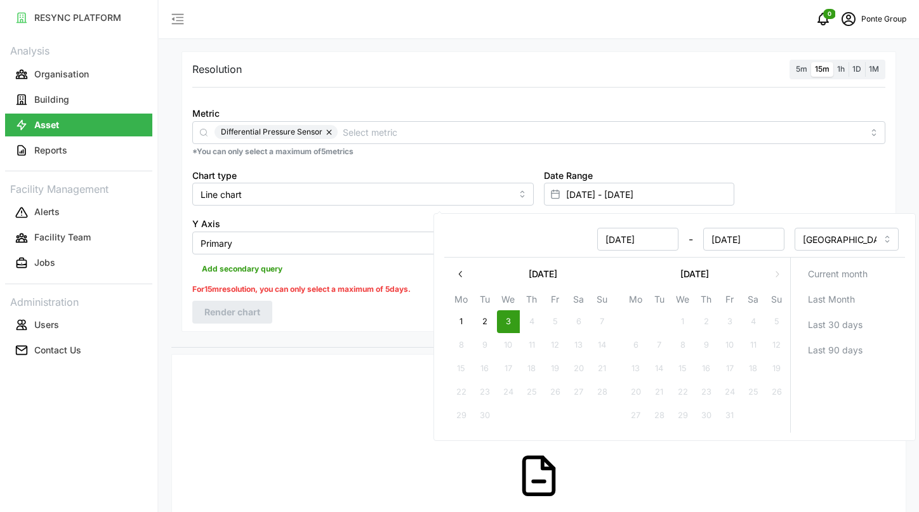
type input "[DATE] - [DATE]"
type input "[DATE]"
click at [373, 326] on div "Resolution 5m 15m 1h 1D 1M Metric Differential Pressure Sensor *You can only se…" at bounding box center [539, 191] width 715 height 280
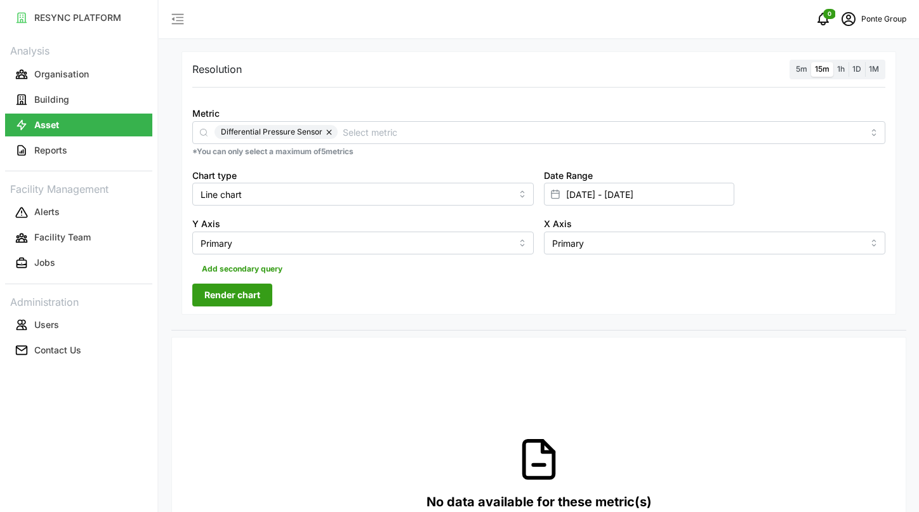
click at [252, 300] on span "Render chart" at bounding box center [232, 295] width 56 height 22
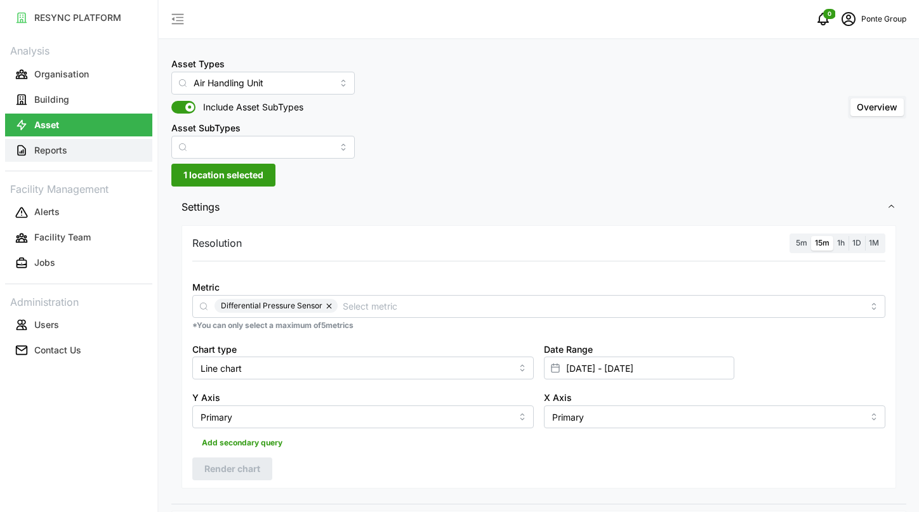
click at [89, 154] on button "Reports" at bounding box center [78, 150] width 147 height 23
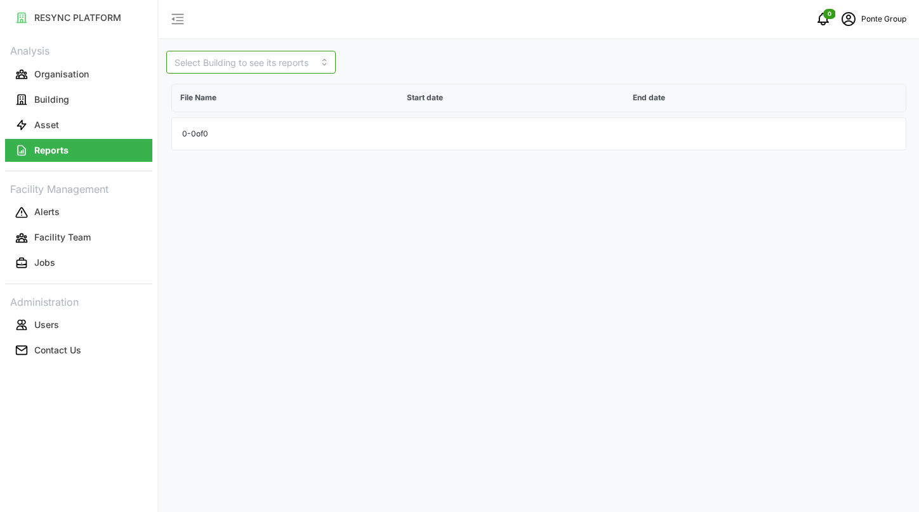
click at [213, 71] on input at bounding box center [250, 62] width 169 height 23
click at [217, 88] on span "[PERSON_NAME] Gastrobar" at bounding box center [232, 99] width 112 height 27
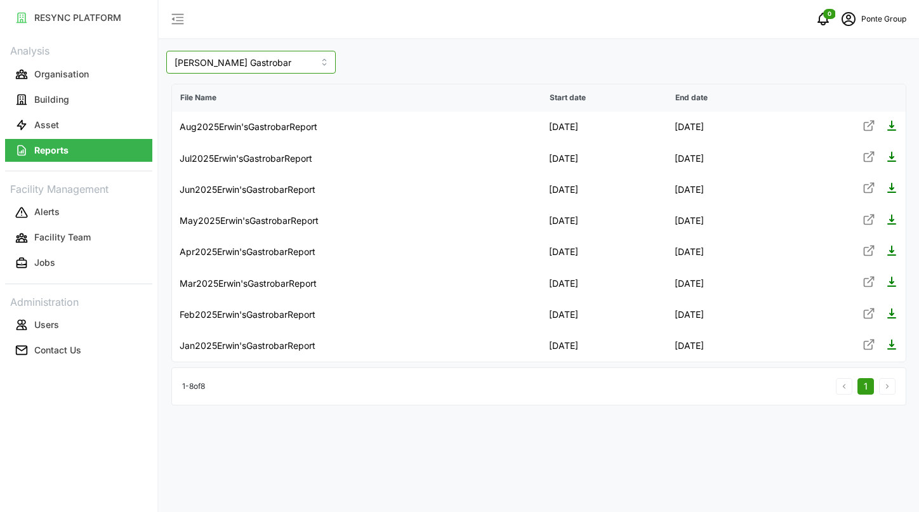
click at [240, 67] on input "[PERSON_NAME] Gastrobar" at bounding box center [250, 62] width 169 height 23
click at [236, 121] on span "LeVeL33 Microbrewery" at bounding box center [224, 128] width 97 height 14
type input "LeVeL33 Microbrewery"
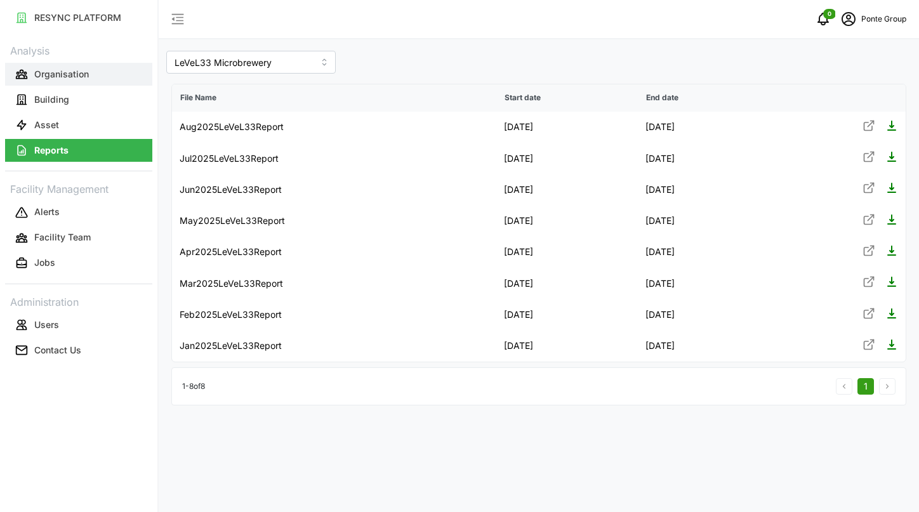
click at [90, 78] on button "Organisation" at bounding box center [78, 74] width 147 height 23
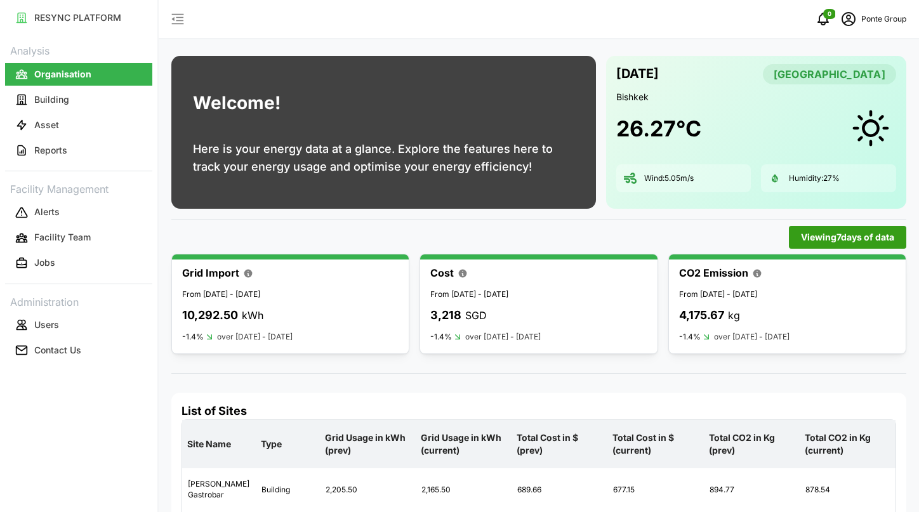
scroll to position [65, 0]
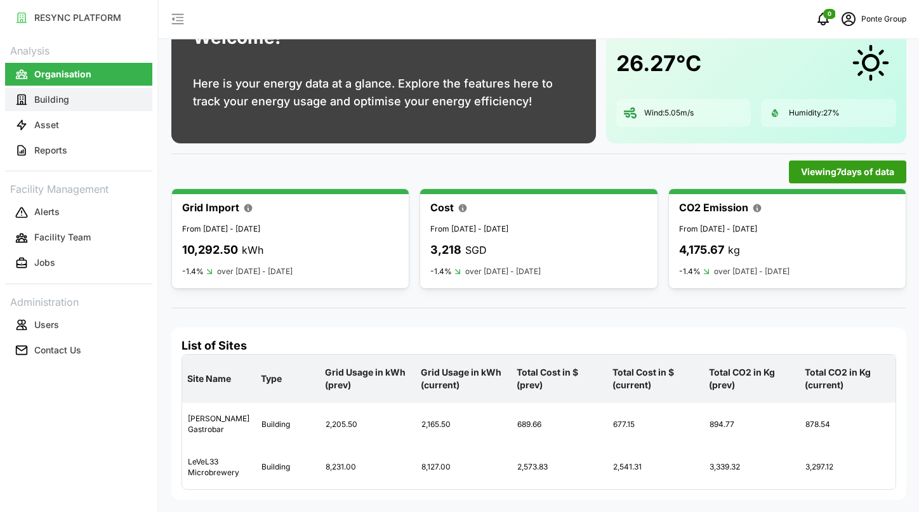
click at [86, 105] on button "Building" at bounding box center [78, 99] width 147 height 23
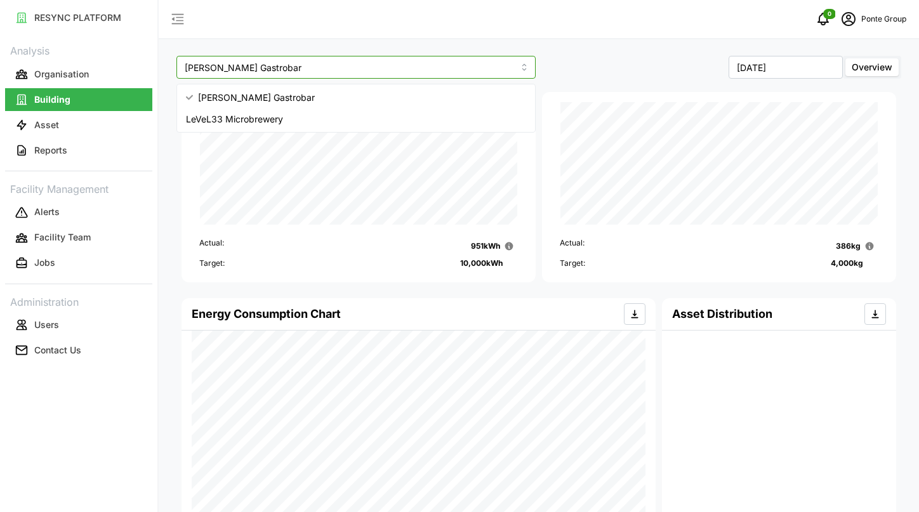
click at [333, 66] on input "[PERSON_NAME] Gastrobar" at bounding box center [355, 67] width 359 height 23
click at [301, 117] on div "LeVeL33 Microbrewery" at bounding box center [356, 120] width 353 height 22
click at [308, 76] on input "LeVeL33 Microbrewery" at bounding box center [355, 67] width 359 height 23
click at [293, 98] on div "[PERSON_NAME] Gastrobar" at bounding box center [356, 98] width 353 height 22
type input "[PERSON_NAME] Gastrobar"
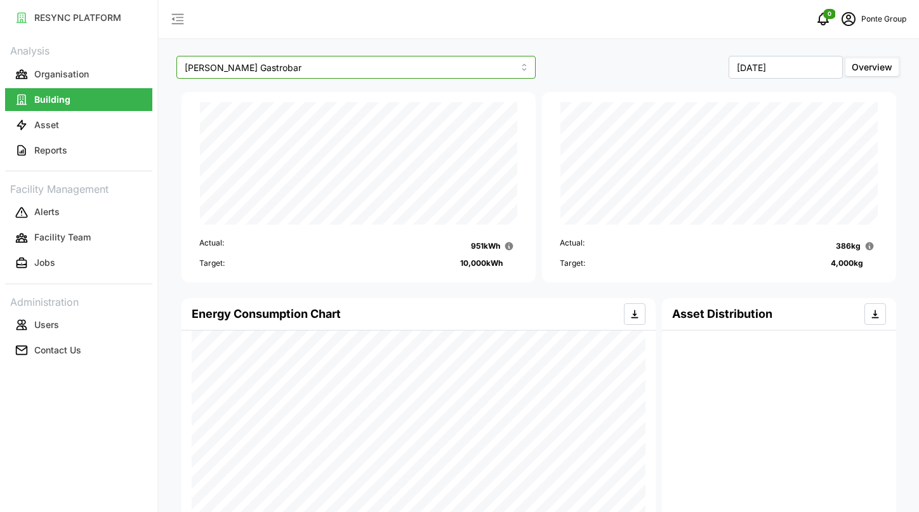
click at [366, 72] on input "[PERSON_NAME] Gastrobar" at bounding box center [355, 67] width 359 height 23
click at [340, 107] on div "[PERSON_NAME] Gastrobar" at bounding box center [356, 98] width 353 height 22
click at [359, 66] on input "[PERSON_NAME] Gastrobar" at bounding box center [355, 67] width 359 height 23
click at [343, 113] on div "LeVeL33 Microbrewery" at bounding box center [356, 120] width 353 height 22
type input "LeVeL33 Microbrewery"
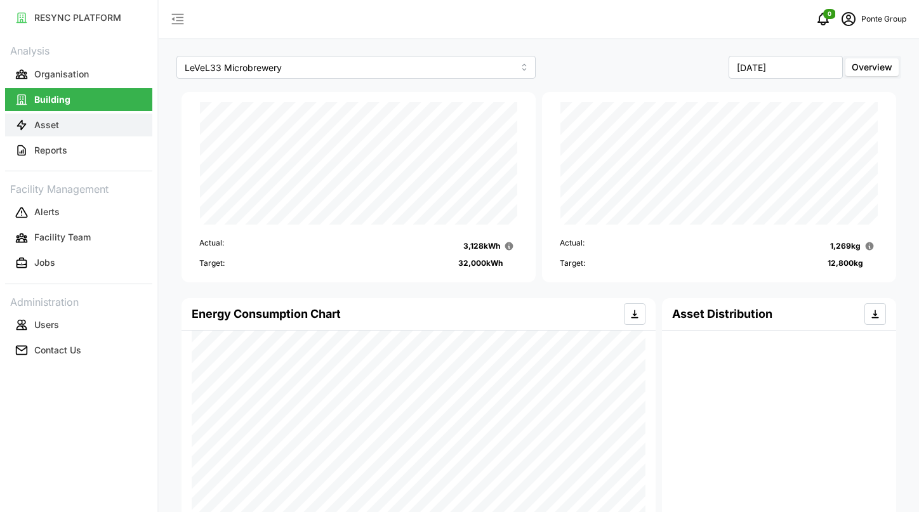
click at [88, 128] on button "Asset" at bounding box center [78, 125] width 147 height 23
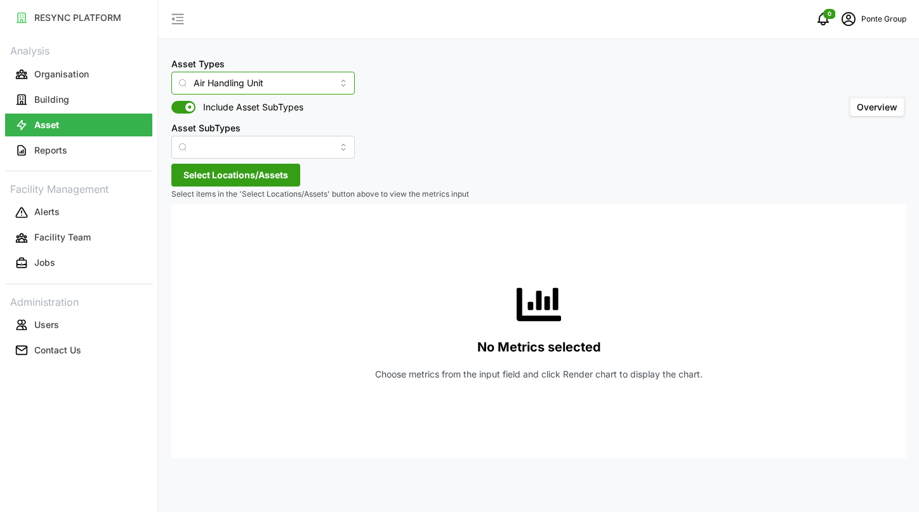
click at [263, 74] on input "Air Handling Unit" at bounding box center [262, 83] width 183 height 23
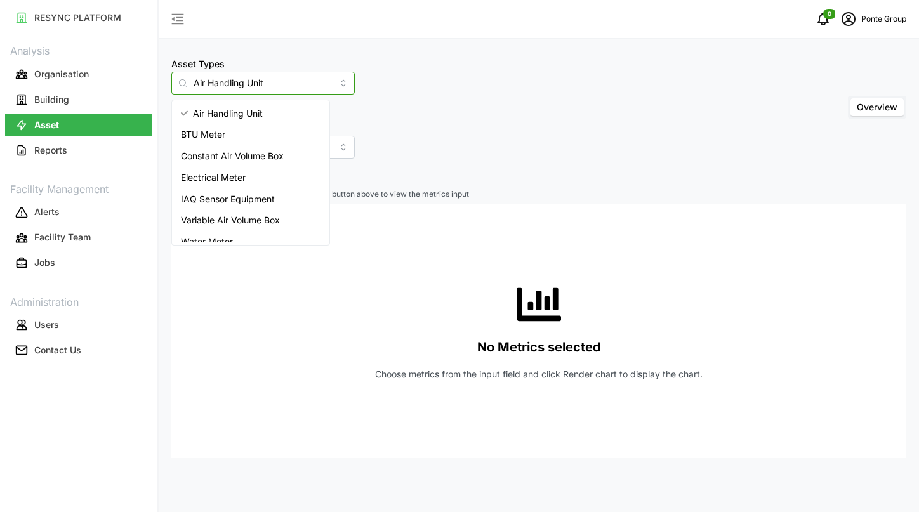
click at [230, 128] on div "BTU Meter" at bounding box center [251, 135] width 152 height 22
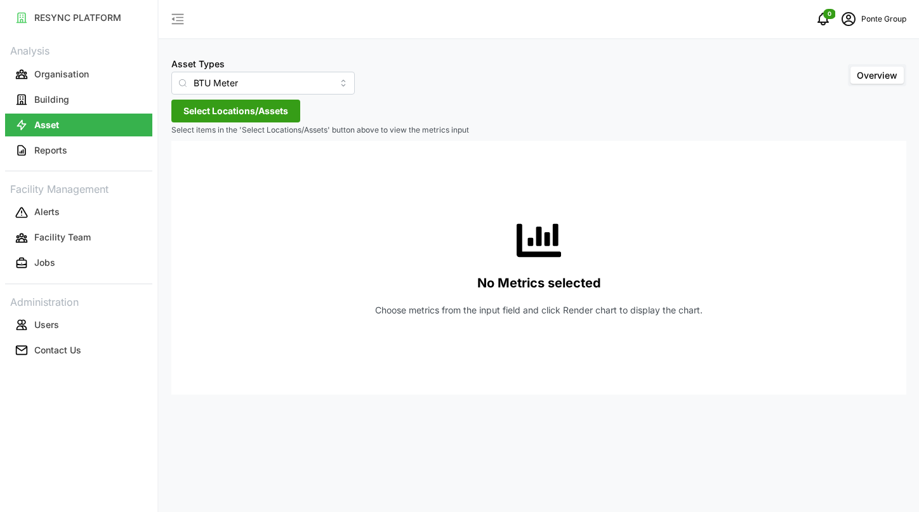
click at [246, 117] on span "Select Locations/Assets" at bounding box center [235, 111] width 105 height 22
click at [189, 164] on icon at bounding box center [188, 168] width 10 height 10
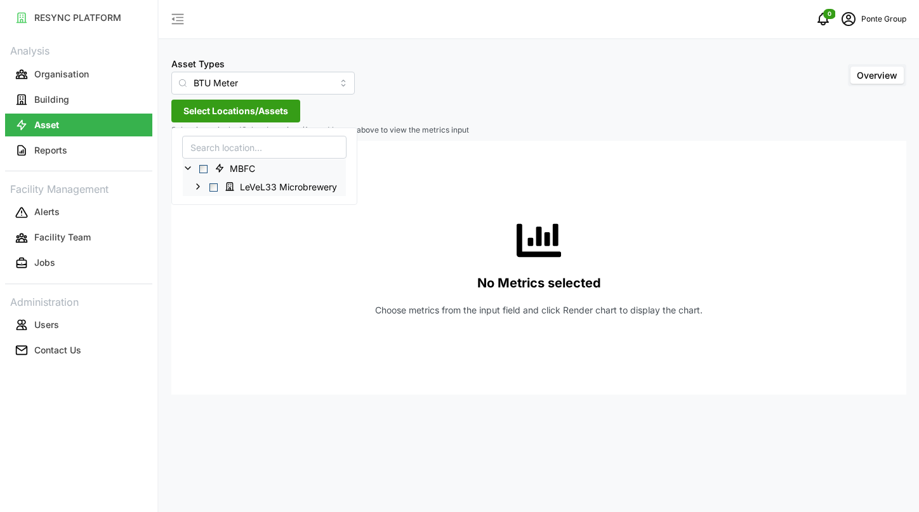
click at [209, 189] on span "Select LeVeL33 Microbrewery" at bounding box center [213, 187] width 8 height 8
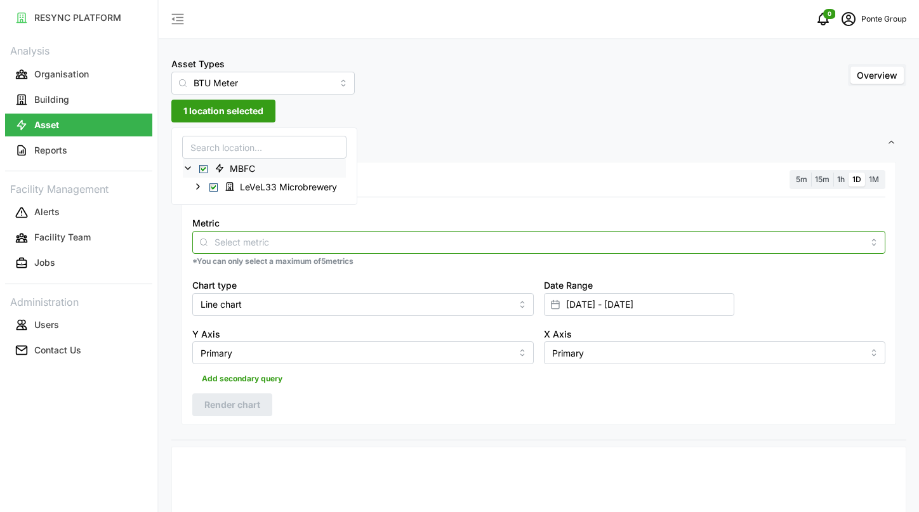
click at [253, 242] on input "Metric" at bounding box center [539, 242] width 649 height 14
click at [823, 180] on span "15m" at bounding box center [822, 180] width 15 height 10
click at [811, 173] on input "15m" at bounding box center [811, 173] width 0 height 0
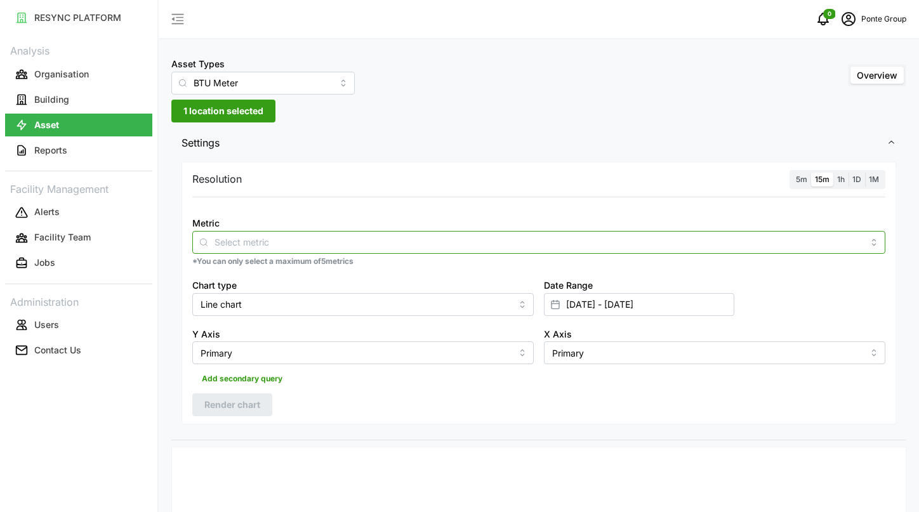
click at [640, 253] on div at bounding box center [538, 242] width 693 height 23
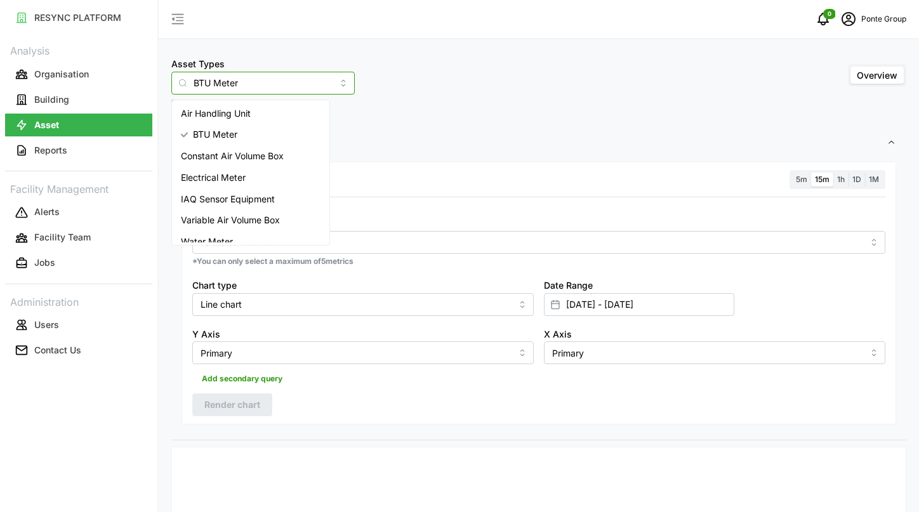
click at [279, 87] on input "BTU Meter" at bounding box center [262, 83] width 183 height 23
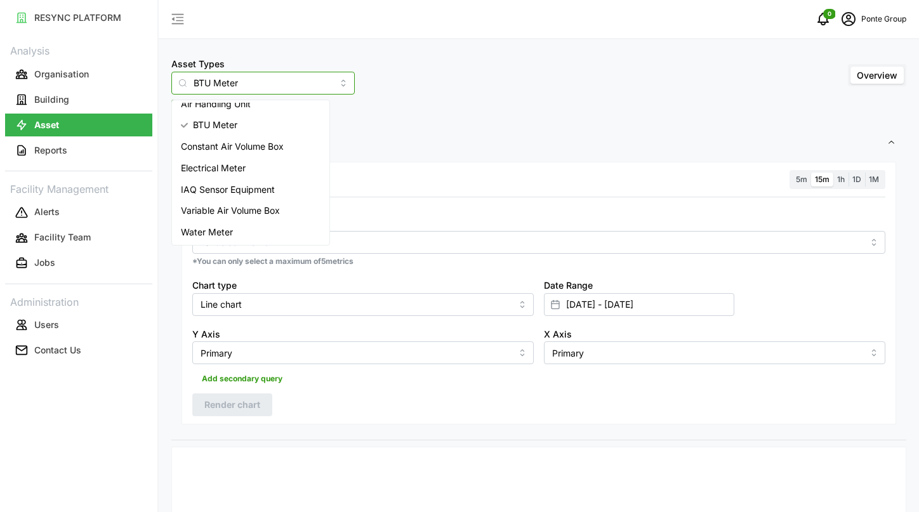
click at [242, 211] on span "Variable Air Volume Box" at bounding box center [230, 211] width 99 height 14
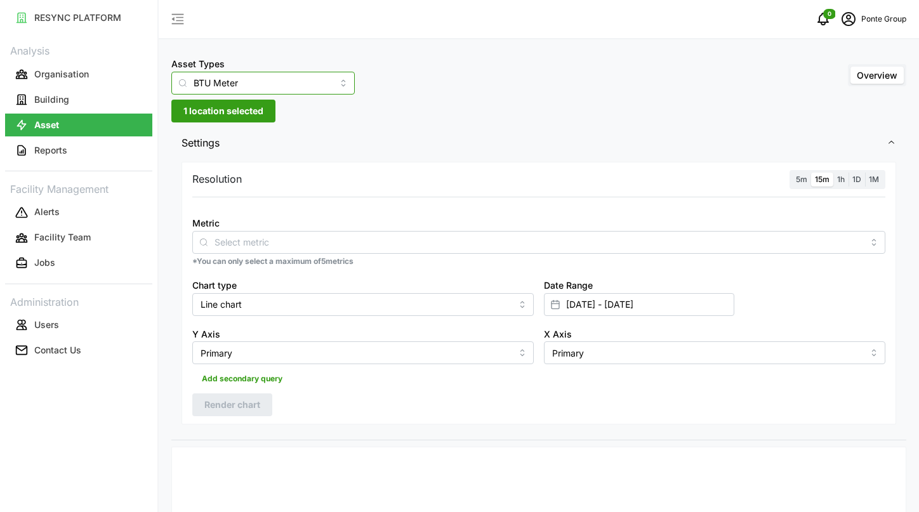
type input "Variable Air Volume Box"
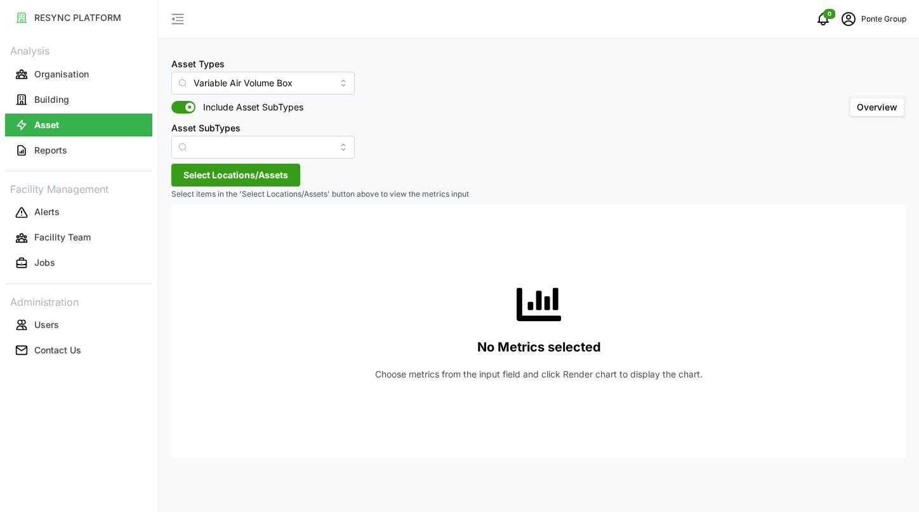
click at [260, 177] on span "Select Locations/Assets" at bounding box center [235, 175] width 105 height 22
click at [185, 229] on icon at bounding box center [188, 232] width 10 height 10
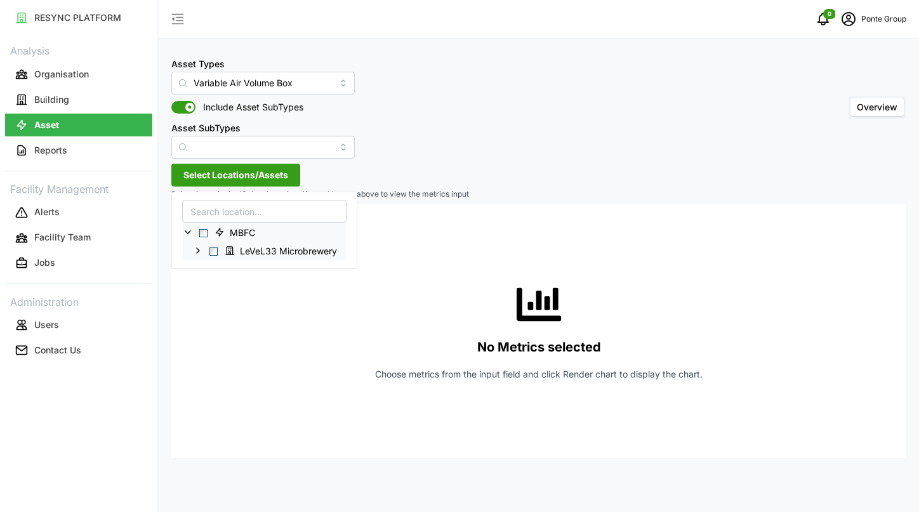
click at [209, 251] on div "LeVeL33 Microbrewery" at bounding box center [264, 250] width 163 height 18
click at [220, 251] on span "LeVeL33 Microbrewery" at bounding box center [283, 250] width 126 height 15
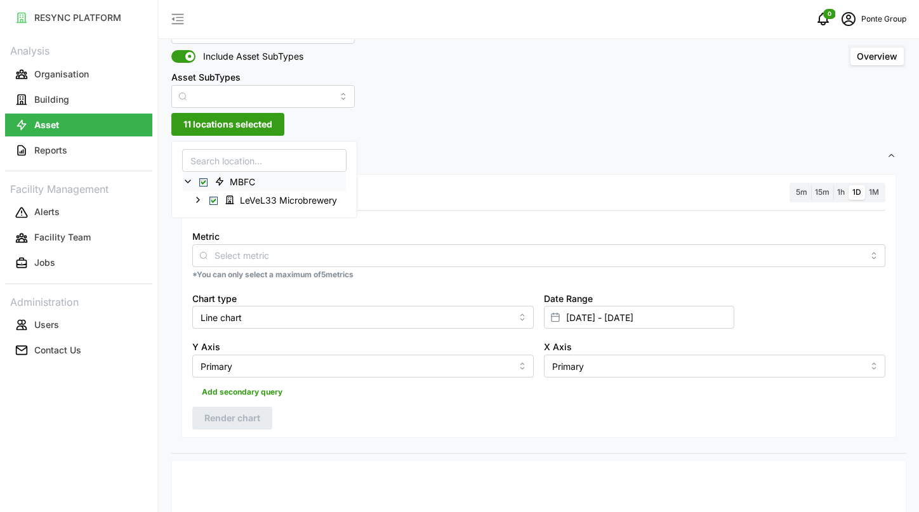
scroll to position [73, 0]
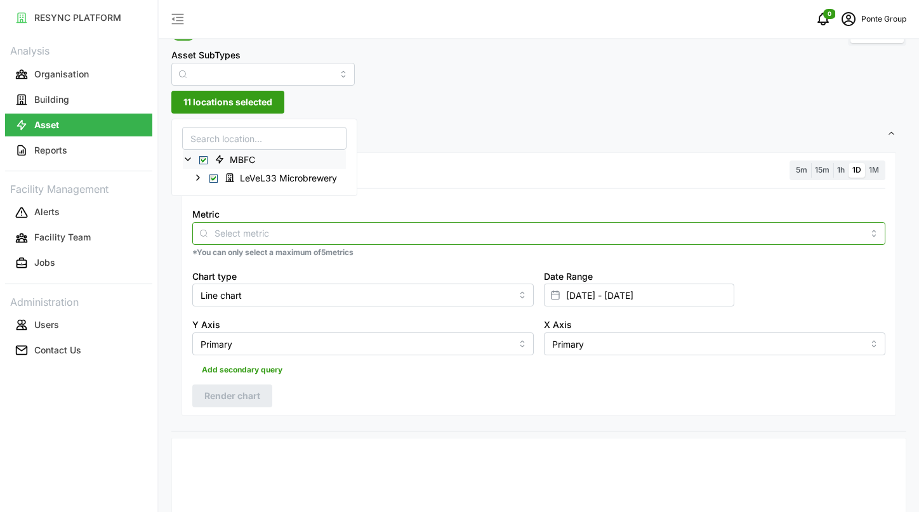
click at [416, 234] on input "Metric" at bounding box center [539, 233] width 649 height 14
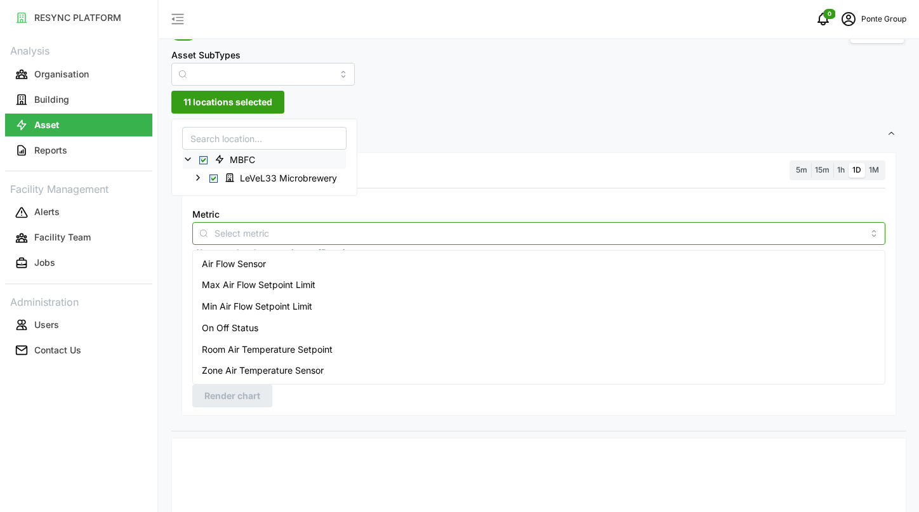
click at [315, 267] on div "Air Flow Sensor" at bounding box center [538, 264] width 687 height 22
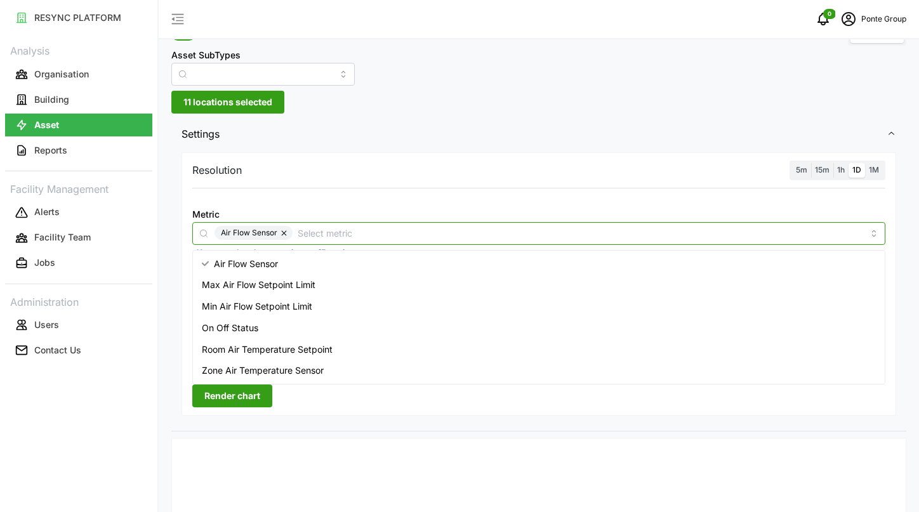
click at [317, 280] on div "Max Air Flow Setpoint Limit" at bounding box center [538, 285] width 687 height 22
click at [312, 302] on span "Min Air Flow Setpoint Limit" at bounding box center [257, 307] width 110 height 14
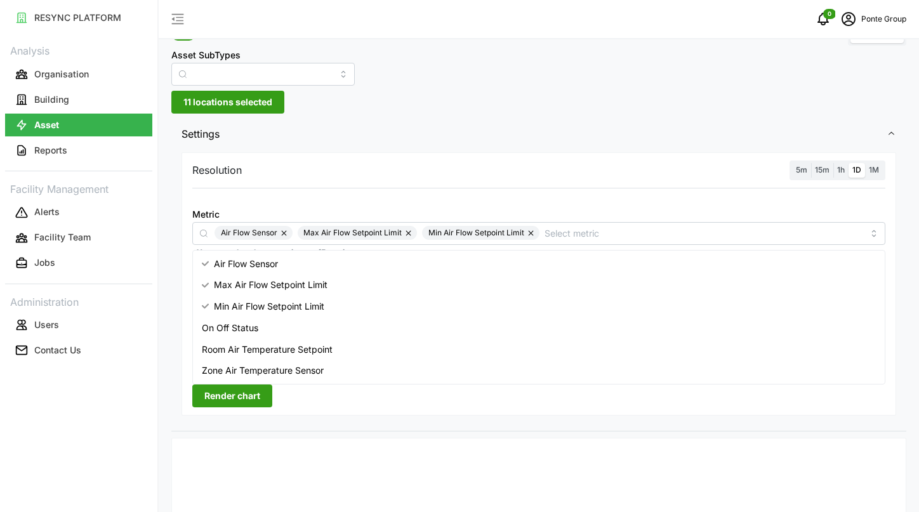
click at [239, 399] on span "Render chart" at bounding box center [232, 396] width 56 height 22
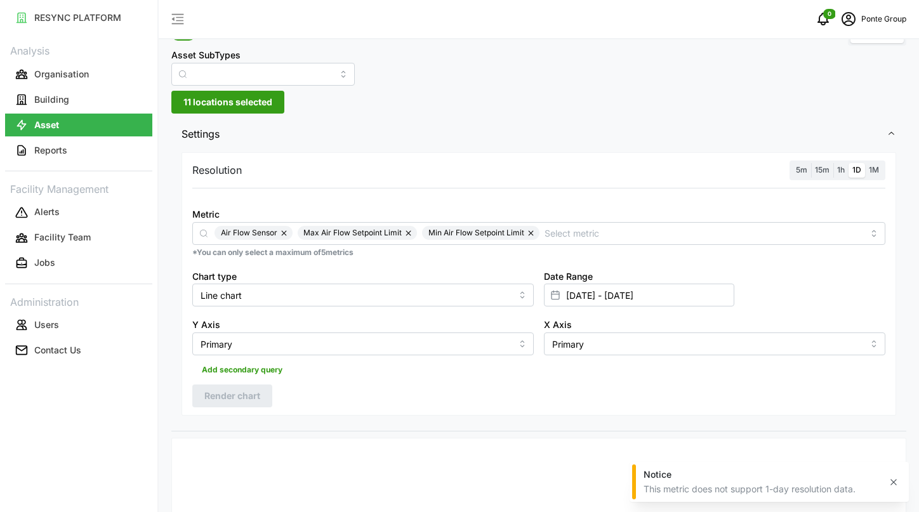
click at [824, 171] on span "15m" at bounding box center [822, 170] width 15 height 10
click at [811, 163] on input "15m" at bounding box center [811, 163] width 0 height 0
click at [237, 398] on span "Render chart" at bounding box center [232, 396] width 56 height 22
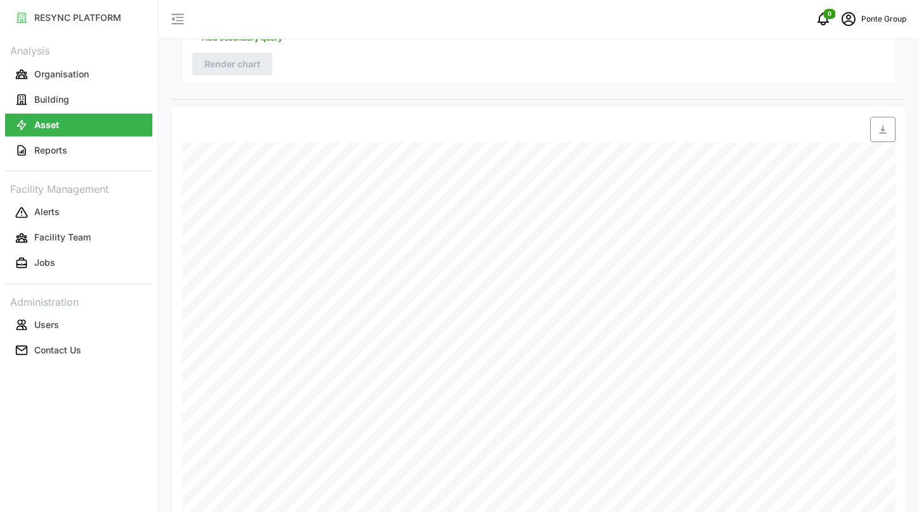
scroll to position [412, 0]
click at [885, 119] on icon "button" at bounding box center [883, 122] width 10 height 10
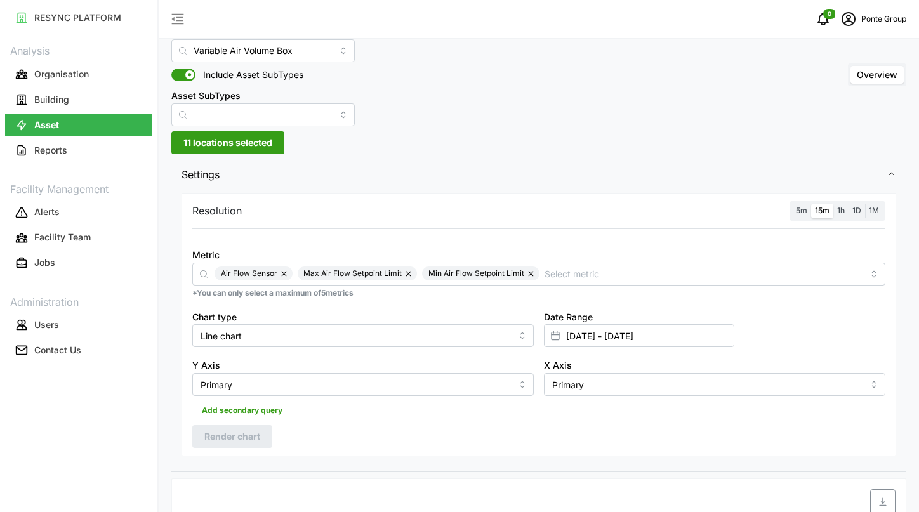
scroll to position [32, 0]
click at [54, 93] on p "Building" at bounding box center [51, 99] width 35 height 13
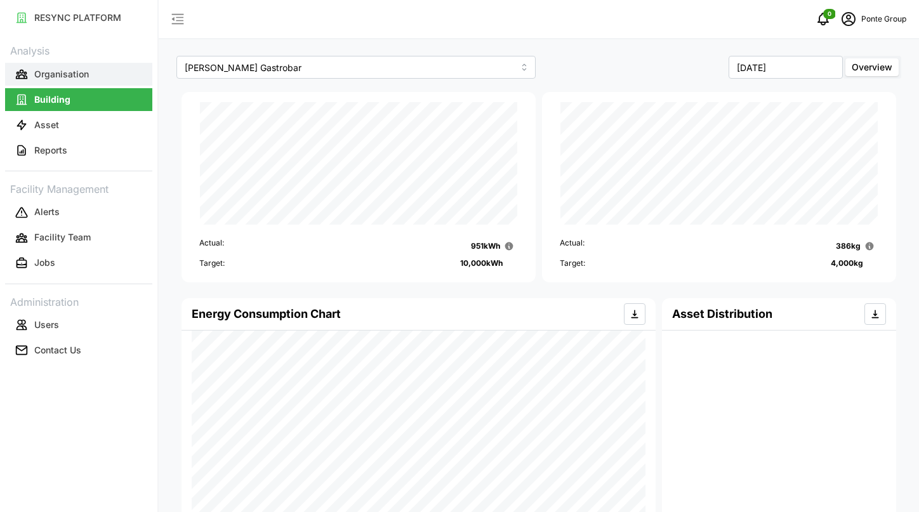
click at [53, 81] on button "Organisation" at bounding box center [78, 74] width 147 height 23
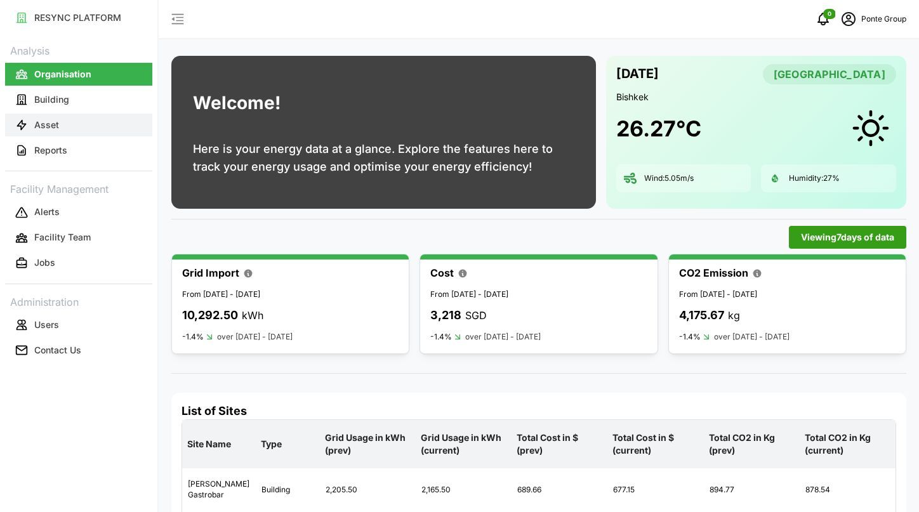
click at [51, 128] on p "Asset" at bounding box center [46, 125] width 25 height 13
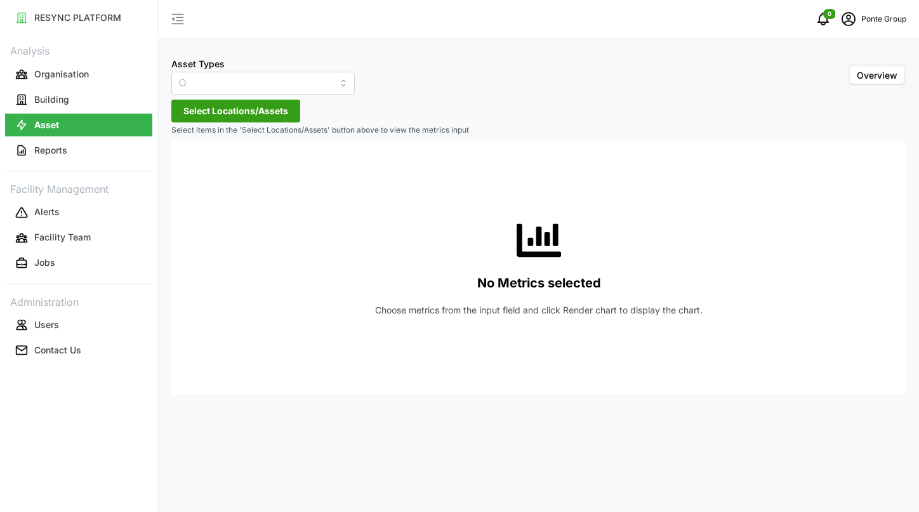
type input "Air Handling Unit"
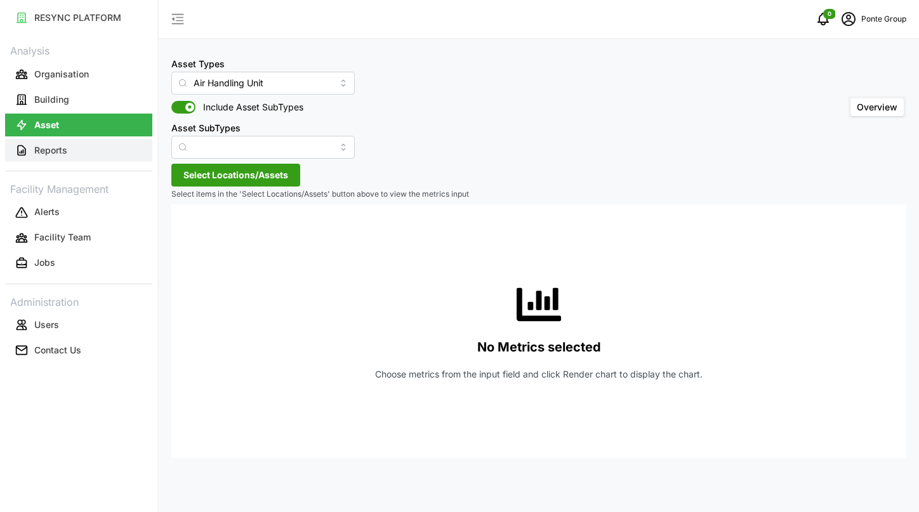
click at [49, 147] on p "Reports" at bounding box center [50, 150] width 33 height 13
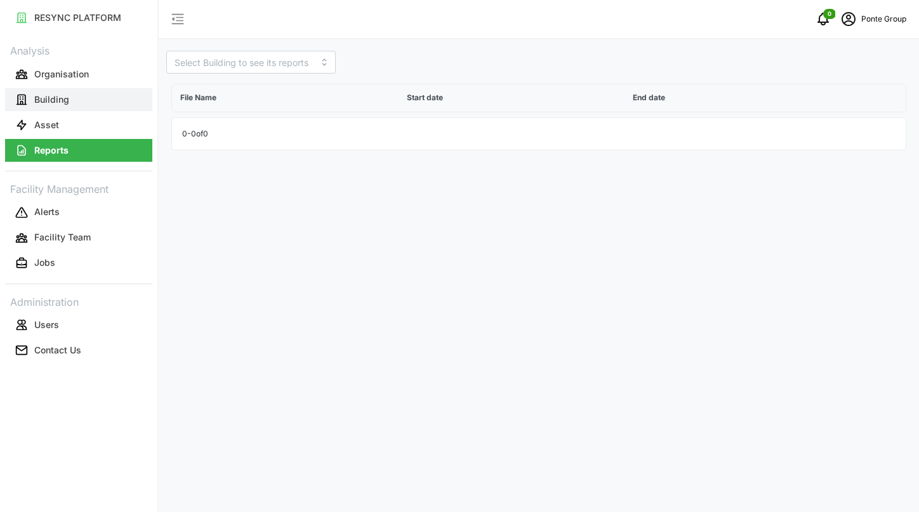
click at [89, 104] on button "Building" at bounding box center [78, 99] width 147 height 23
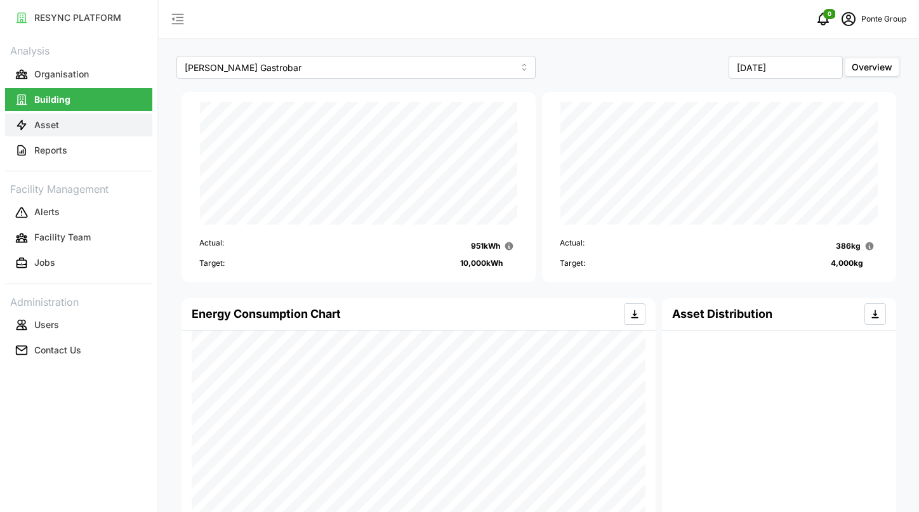
click at [74, 130] on button "Asset" at bounding box center [78, 125] width 147 height 23
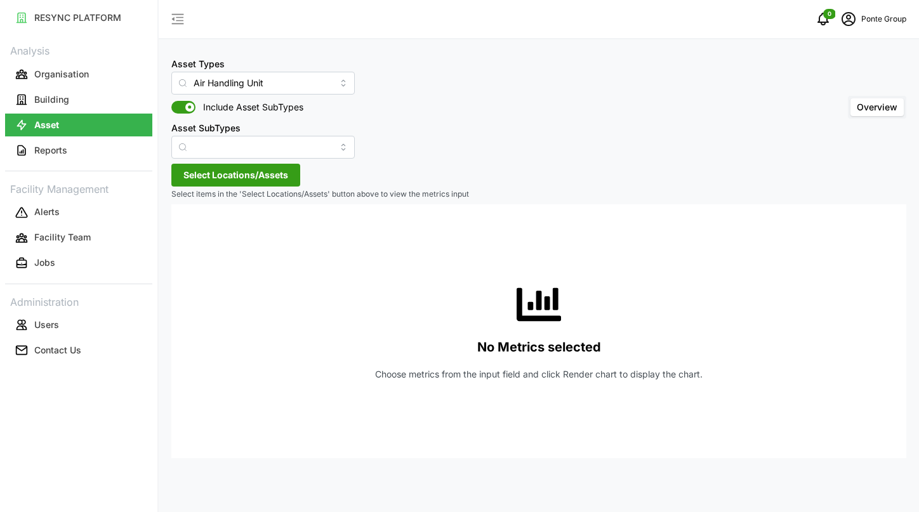
click at [257, 169] on span "Select Locations/Assets" at bounding box center [235, 175] width 105 height 22
click at [190, 230] on icon at bounding box center [188, 232] width 10 height 10
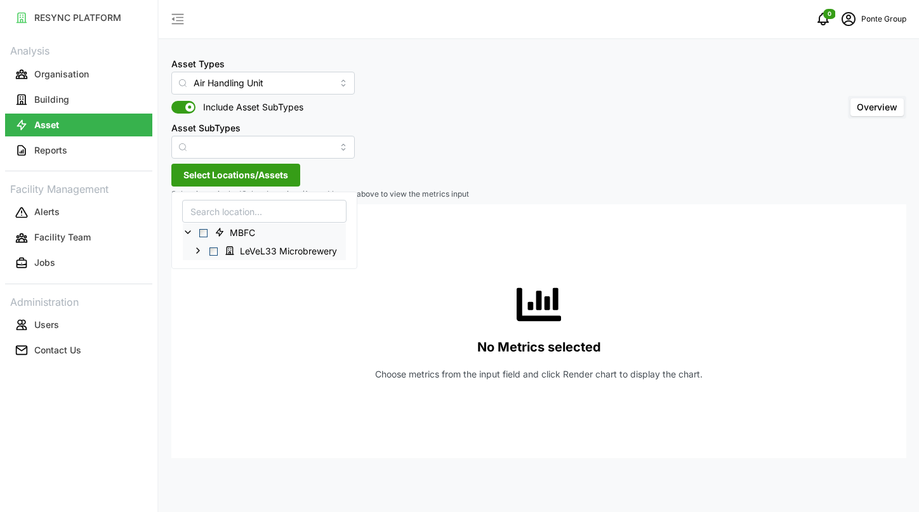
click at [215, 249] on span "Select LeVeL33 Microbrewery" at bounding box center [213, 251] width 8 height 8
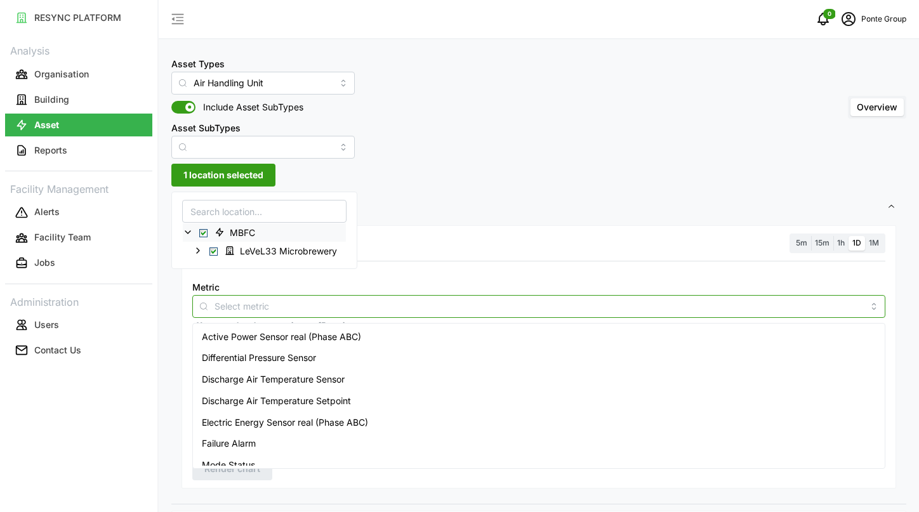
click at [232, 312] on input "Metric" at bounding box center [539, 306] width 649 height 14
click at [240, 340] on span "Active Power Sensor real (Phase ABC)" at bounding box center [281, 337] width 159 height 14
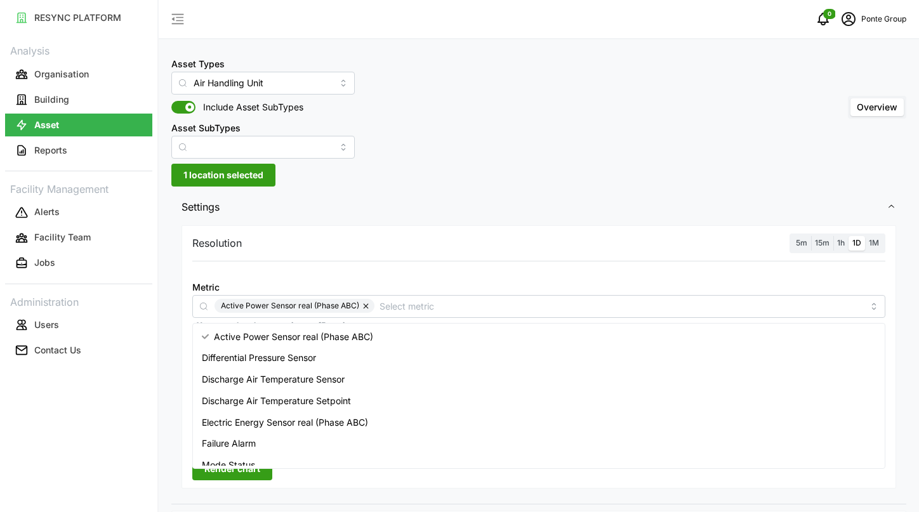
click at [404, 229] on div "Resolution 5m 15m 1h 1D 1M Metric Active Power Sensor real (Phase ABC) *You can…" at bounding box center [539, 356] width 715 height 263
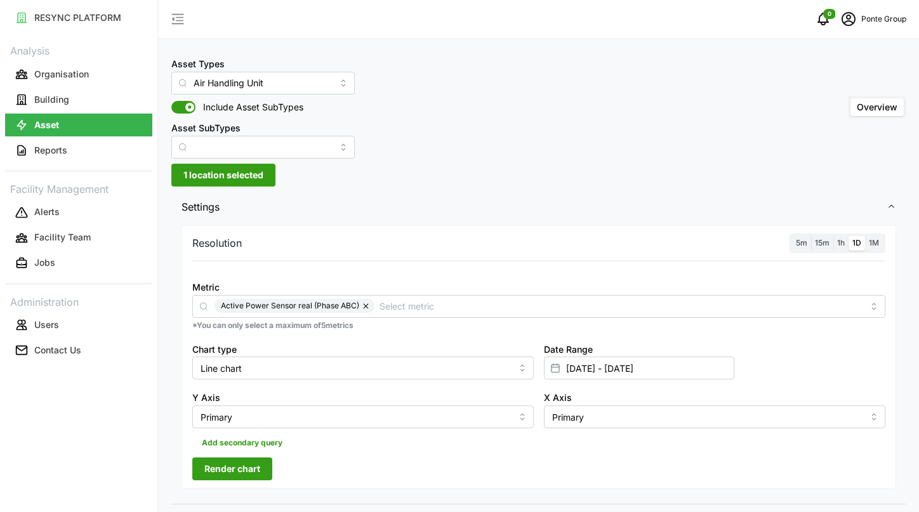
click at [241, 470] on span "Render chart" at bounding box center [232, 469] width 56 height 22
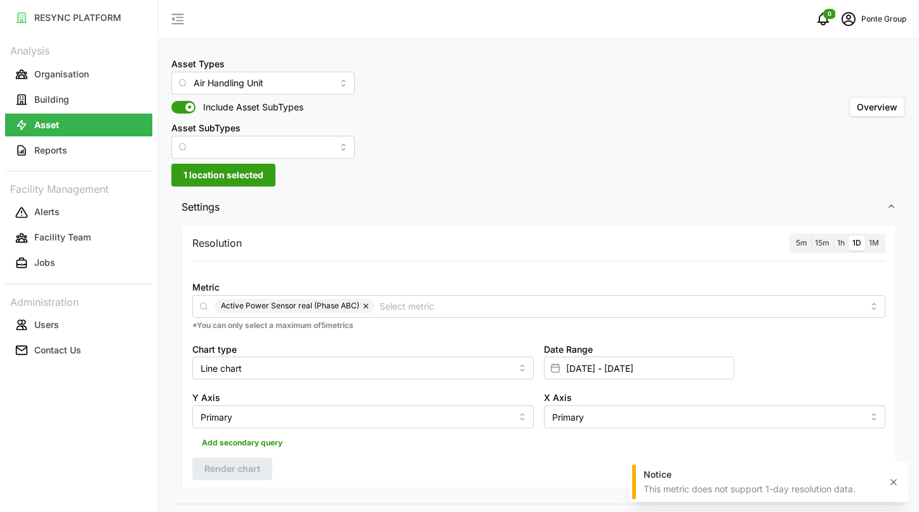
click at [822, 246] on span "15m" at bounding box center [822, 243] width 15 height 10
click at [811, 236] on input "15m" at bounding box center [811, 236] width 0 height 0
click at [272, 473] on button "Render chart" at bounding box center [232, 469] width 80 height 23
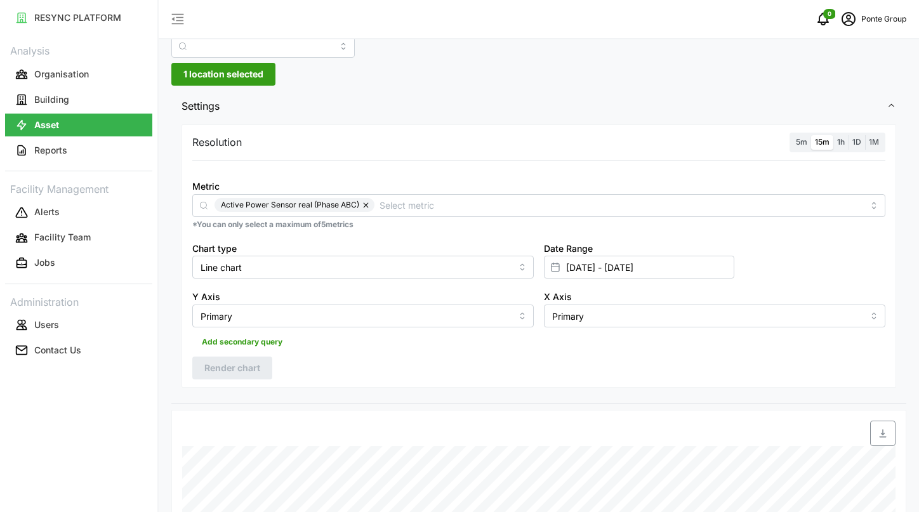
scroll to position [98, 0]
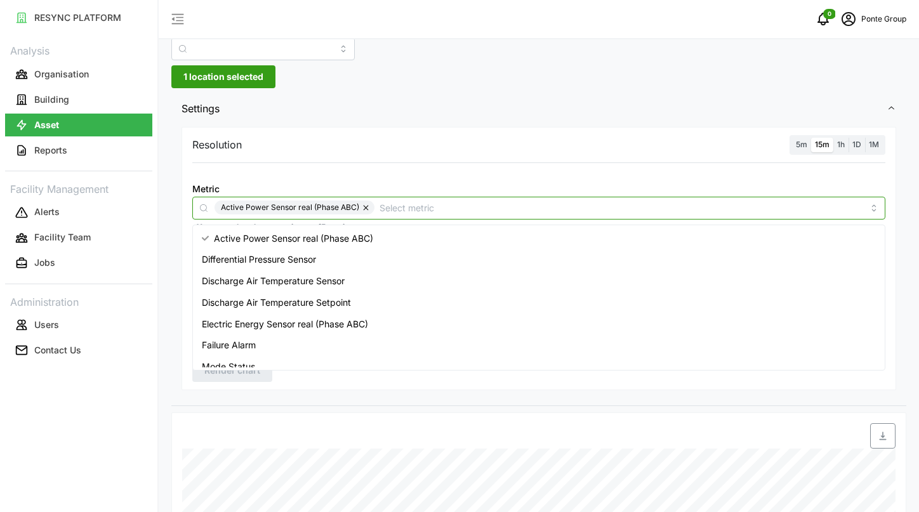
click at [389, 204] on input "Metric" at bounding box center [622, 208] width 484 height 14
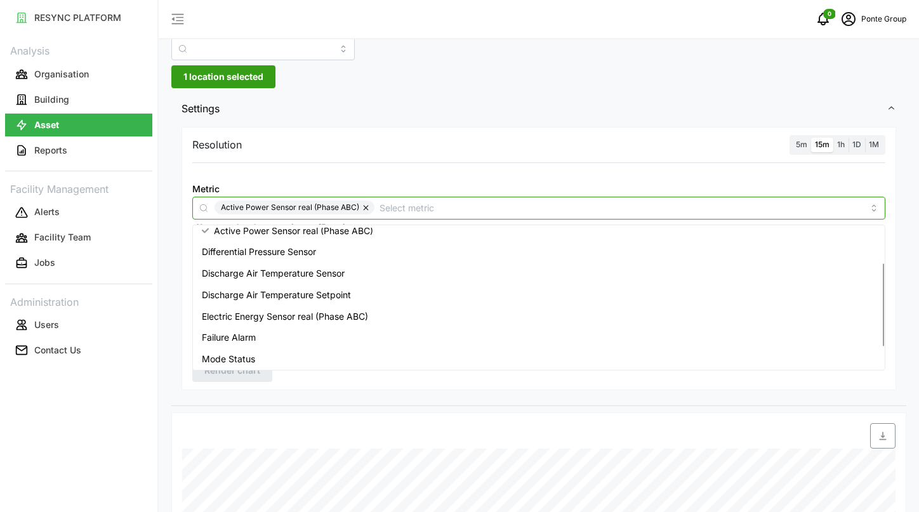
scroll to position [0, 0]
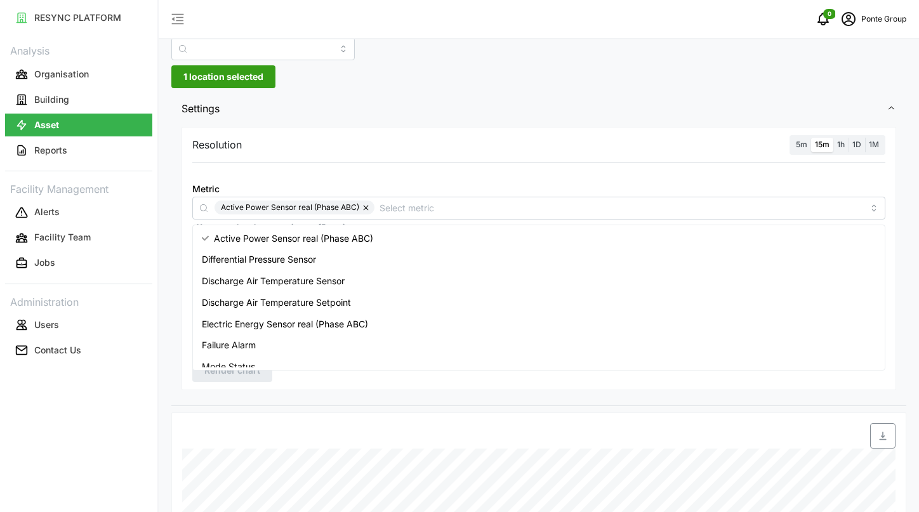
click at [451, 87] on div "Asset Types Air Handling Unit Include Asset SubTypes Asset SubTypes Overview 1 …" at bounding box center [539, 380] width 760 height 956
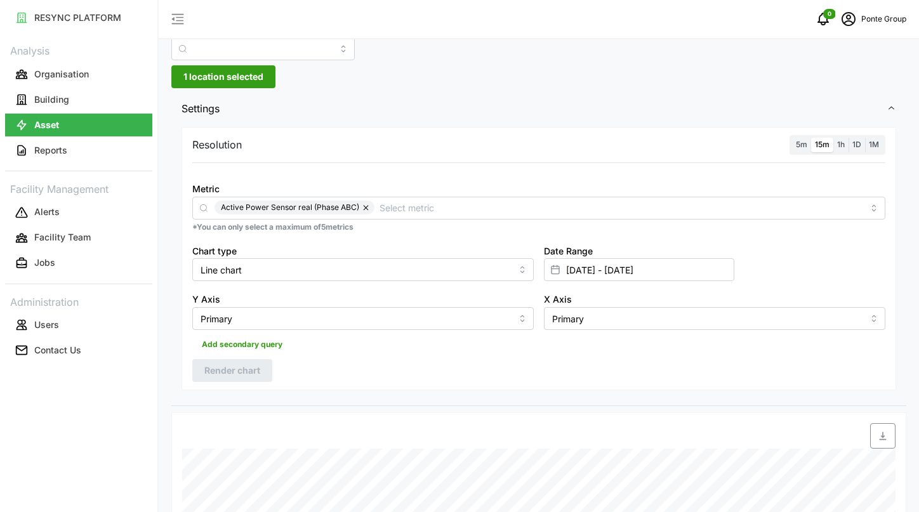
click at [362, 210] on button "button" at bounding box center [366, 208] width 15 height 14
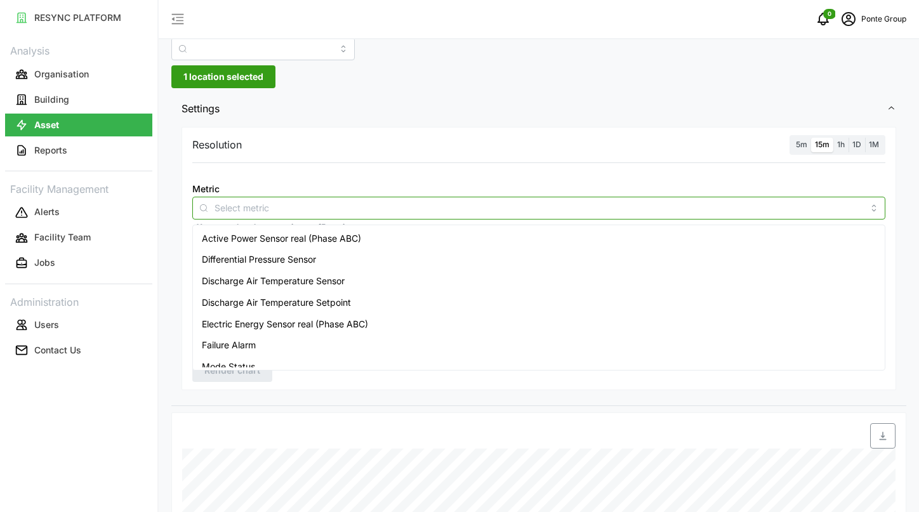
click at [344, 206] on input "Metric" at bounding box center [539, 208] width 649 height 14
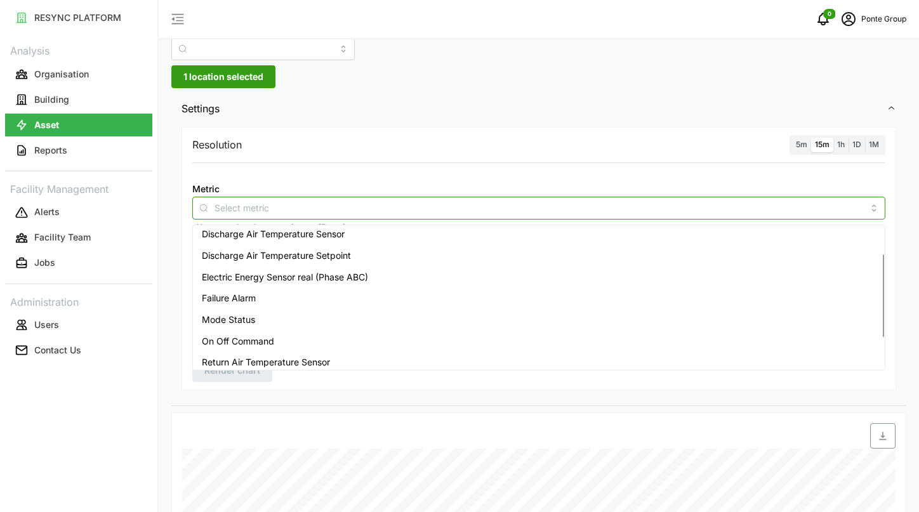
scroll to position [44, 0]
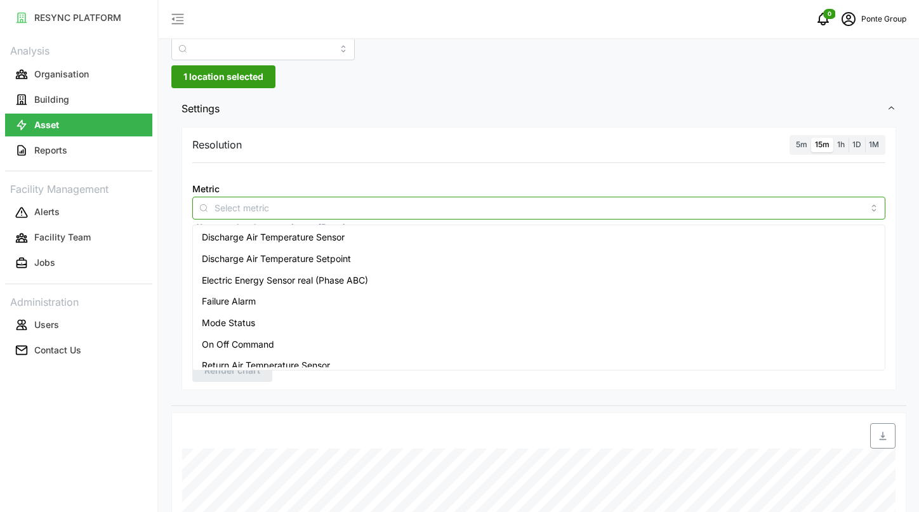
click at [336, 275] on span "Electric Energy Sensor real (Phase ABC)" at bounding box center [285, 281] width 166 height 14
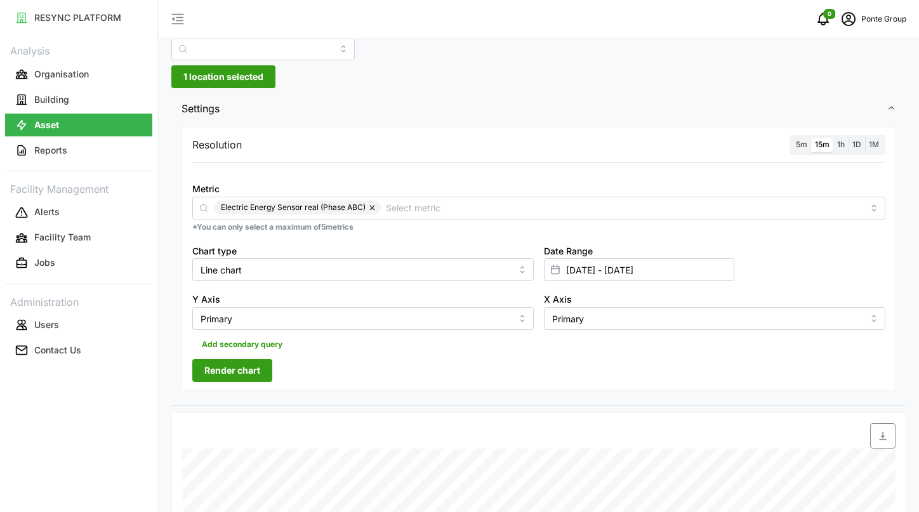
click at [364, 154] on div "Resolution 5m 15m 1h 1D 1M" at bounding box center [538, 145] width 693 height 20
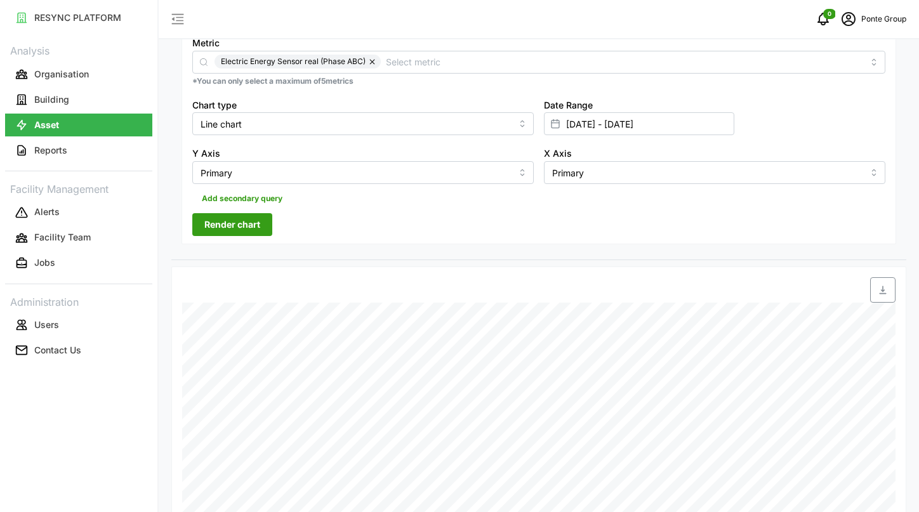
scroll to position [277, 0]
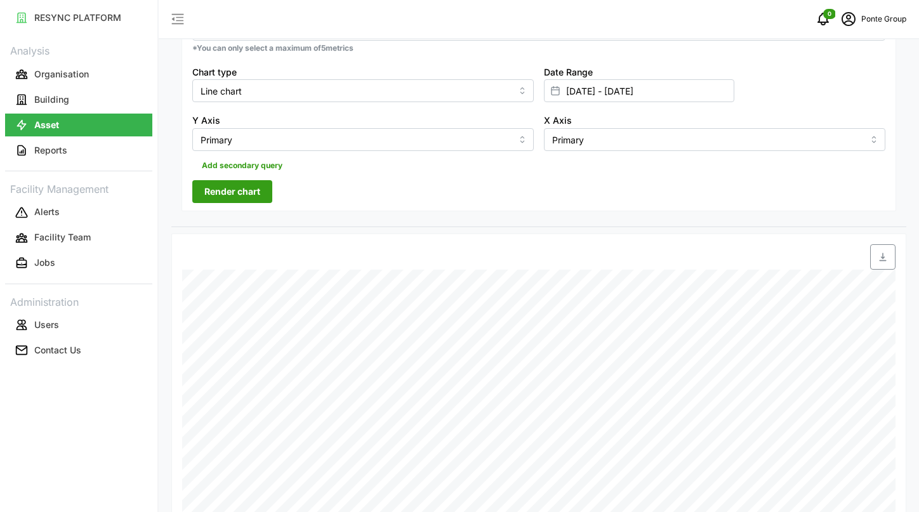
click at [250, 190] on span "Render chart" at bounding box center [232, 192] width 56 height 22
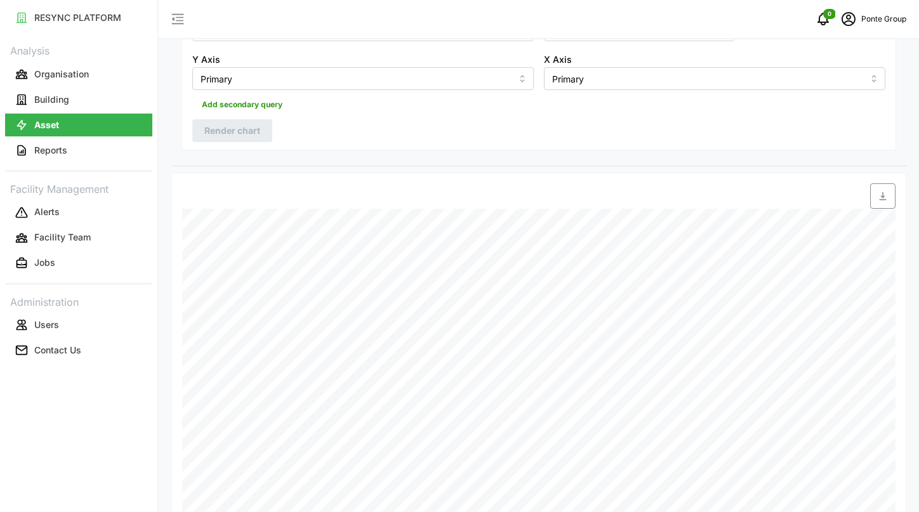
scroll to position [353, 0]
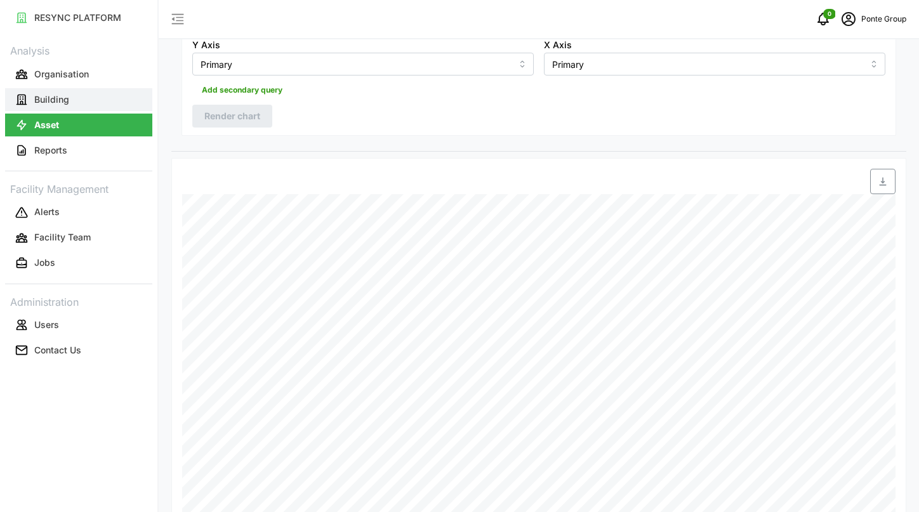
click at [84, 105] on button "Building" at bounding box center [78, 99] width 147 height 23
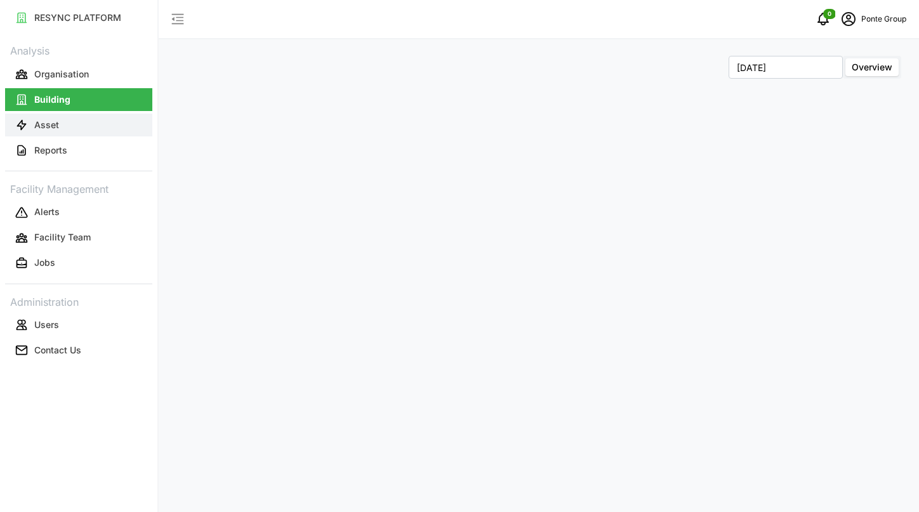
click at [87, 117] on button "Asset" at bounding box center [78, 125] width 147 height 23
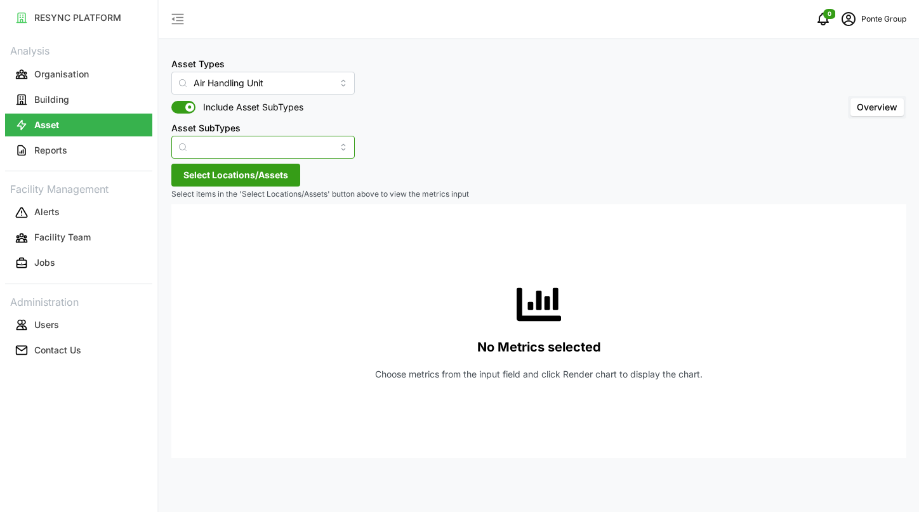
click at [255, 145] on input "Asset SubTypes" at bounding box center [262, 147] width 183 height 23
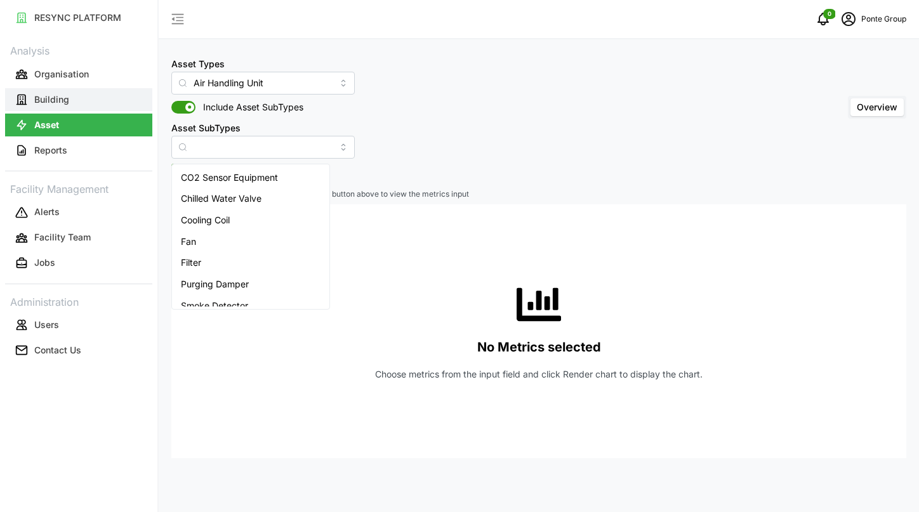
click at [96, 105] on button "Building" at bounding box center [78, 99] width 147 height 23
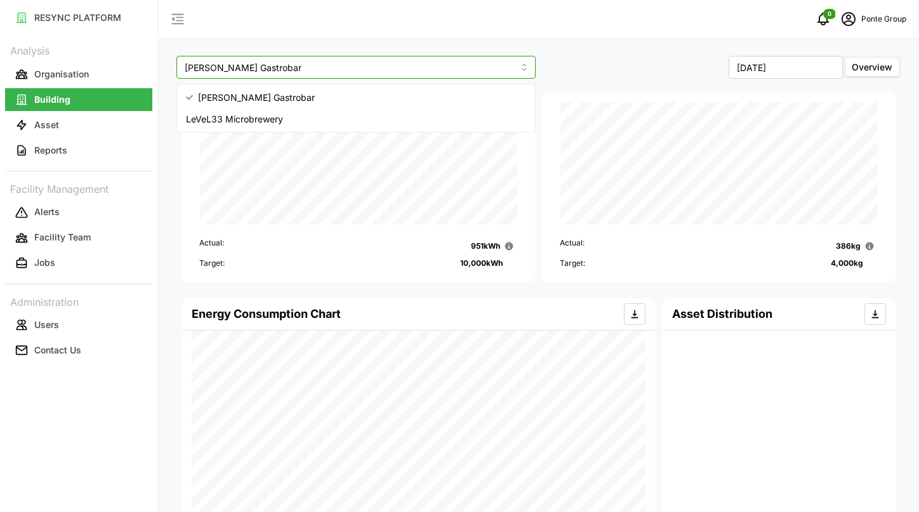
click at [487, 71] on input "[PERSON_NAME] Gastrobar" at bounding box center [355, 67] width 359 height 23
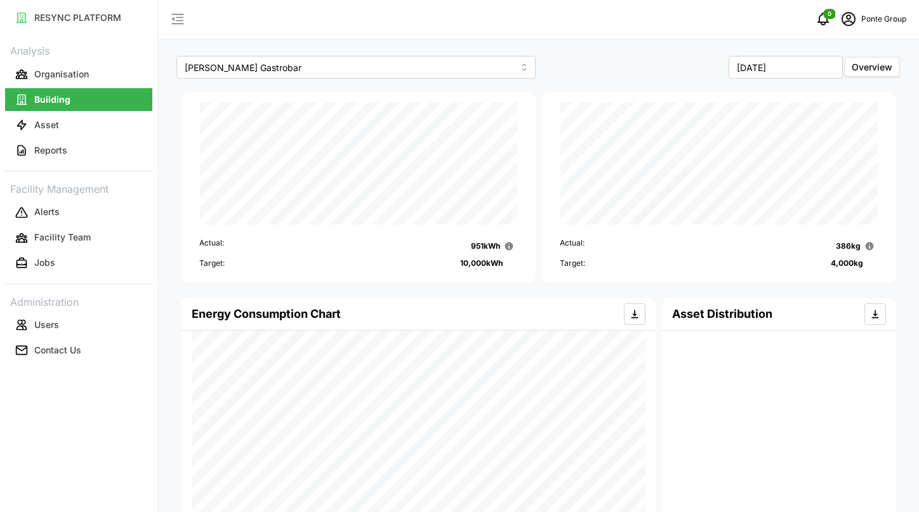
click at [580, 26] on div "0 Ponte Group" at bounding box center [539, 19] width 760 height 39
click at [498, 69] on input "[PERSON_NAME] Gastrobar" at bounding box center [355, 67] width 359 height 23
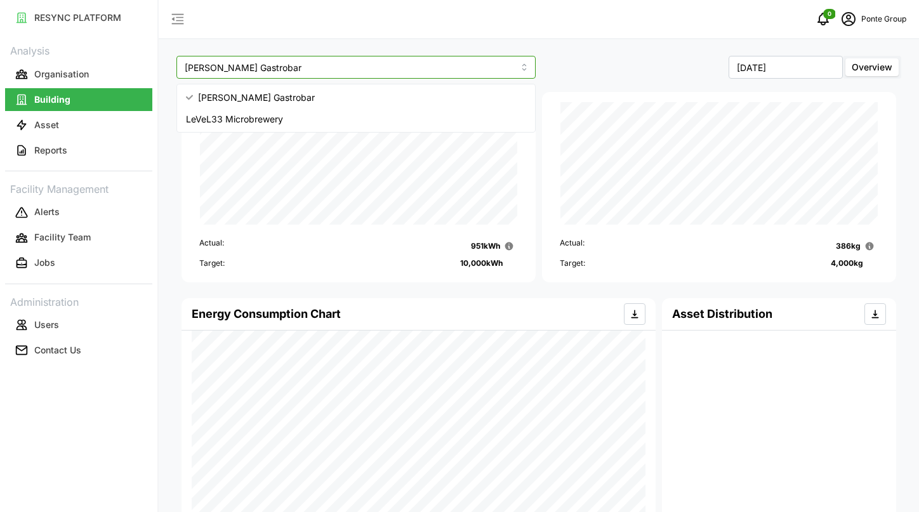
click at [491, 121] on div "LeVeL33 Microbrewery" at bounding box center [356, 120] width 353 height 22
type input "LeVeL33 Microbrewery"
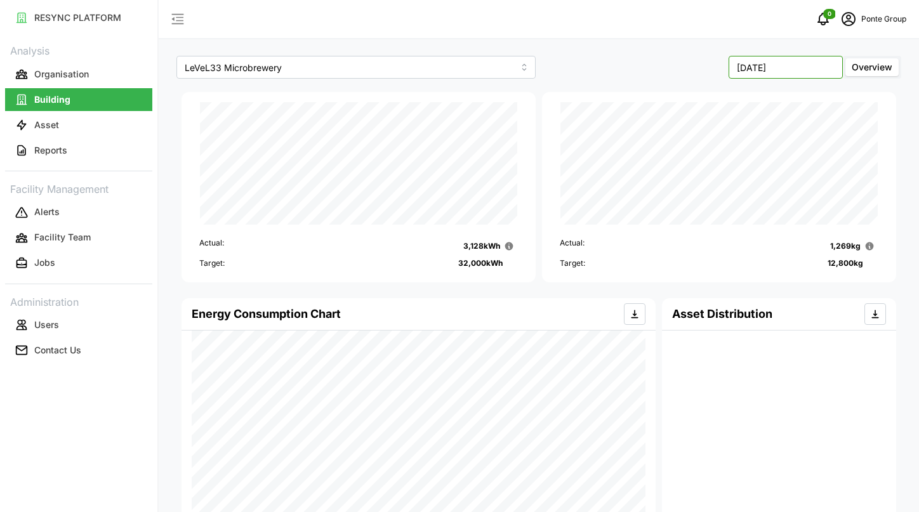
click at [746, 70] on input "[DATE]" at bounding box center [786, 67] width 114 height 23
click at [774, 173] on button "Aug" at bounding box center [760, 174] width 55 height 23
type input "[DATE]"
click at [80, 119] on button "Asset" at bounding box center [78, 125] width 147 height 23
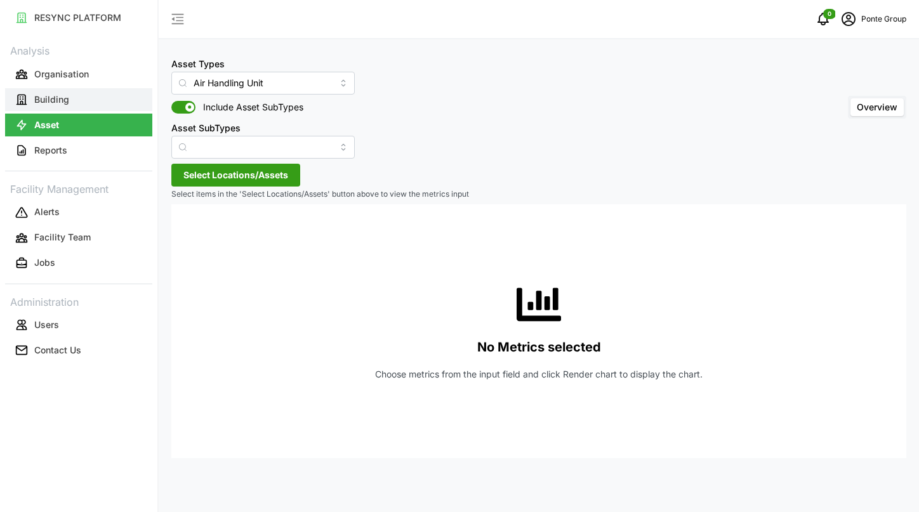
click at [93, 99] on button "Building" at bounding box center [78, 99] width 147 height 23
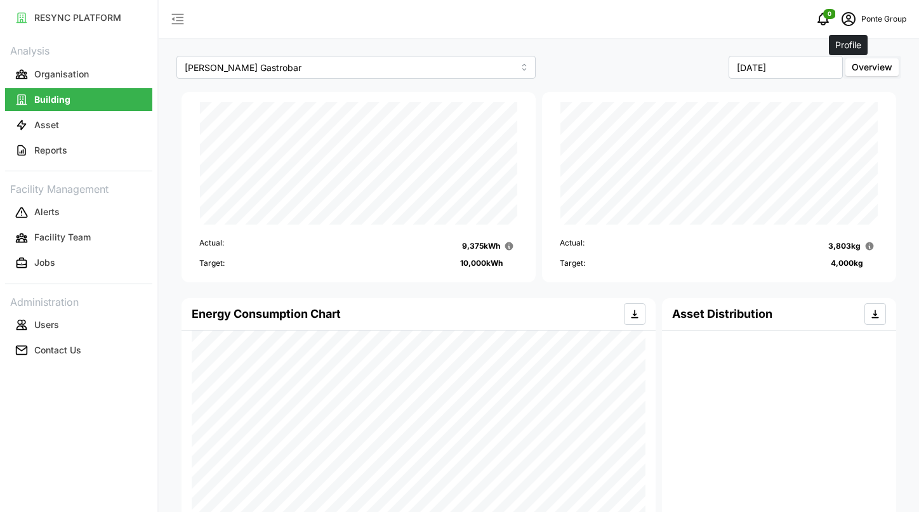
click at [849, 18] on icon "schedule" at bounding box center [848, 18] width 15 height 15
click at [833, 67] on div "Settings" at bounding box center [860, 74] width 90 height 14
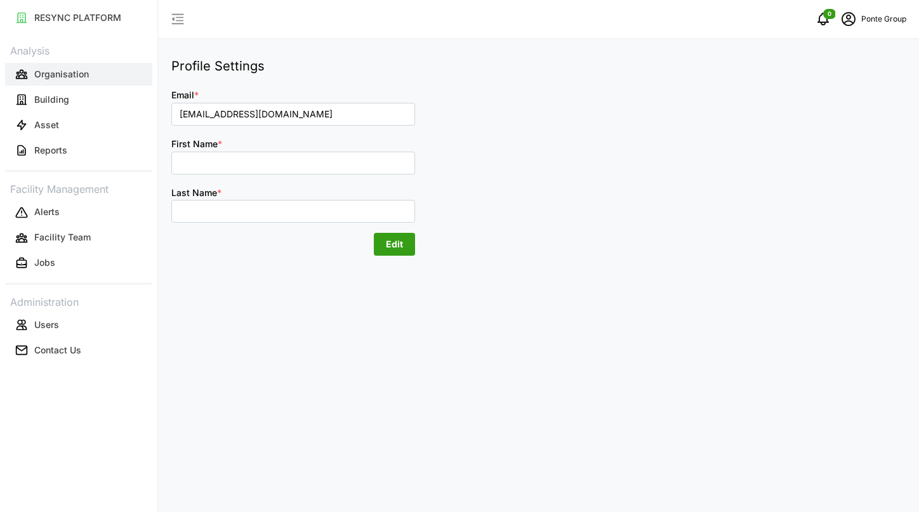
click at [110, 80] on button "Organisation" at bounding box center [78, 74] width 147 height 23
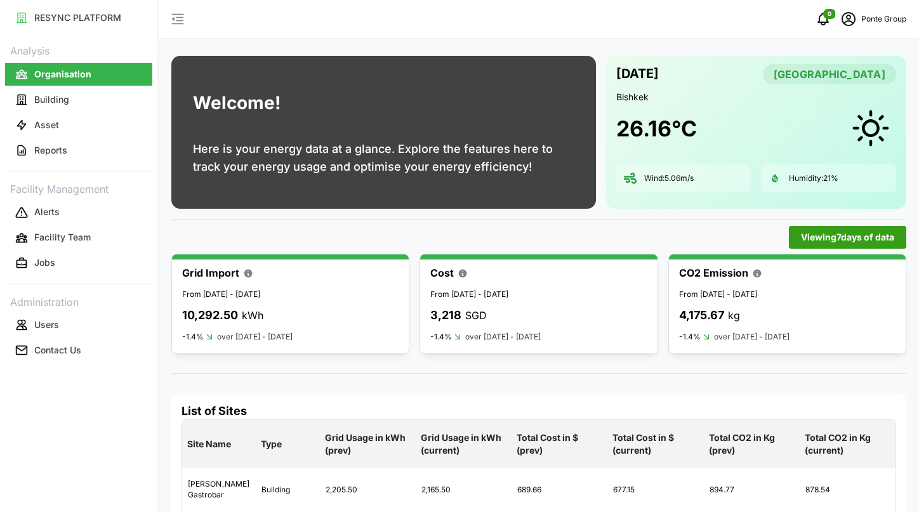
click at [827, 232] on span "Viewing 7 days of data" at bounding box center [847, 238] width 93 height 22
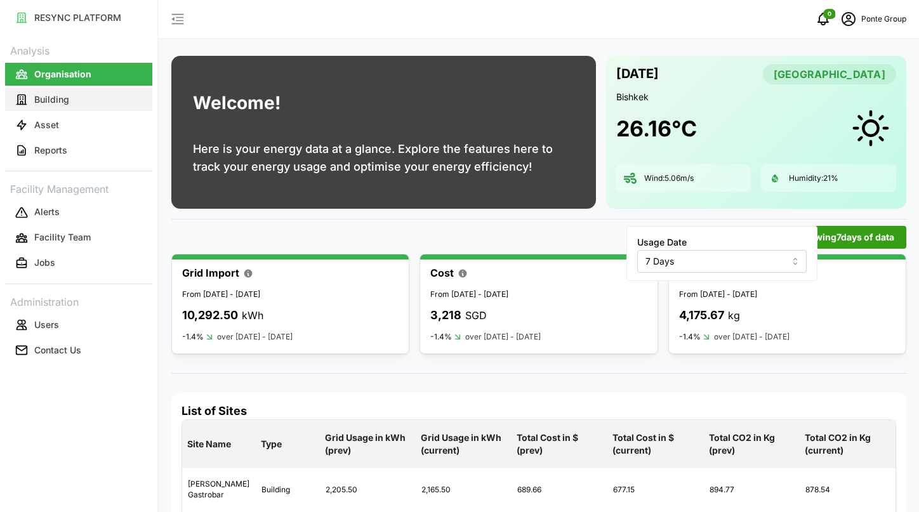
click at [114, 107] on button "Building" at bounding box center [78, 99] width 147 height 23
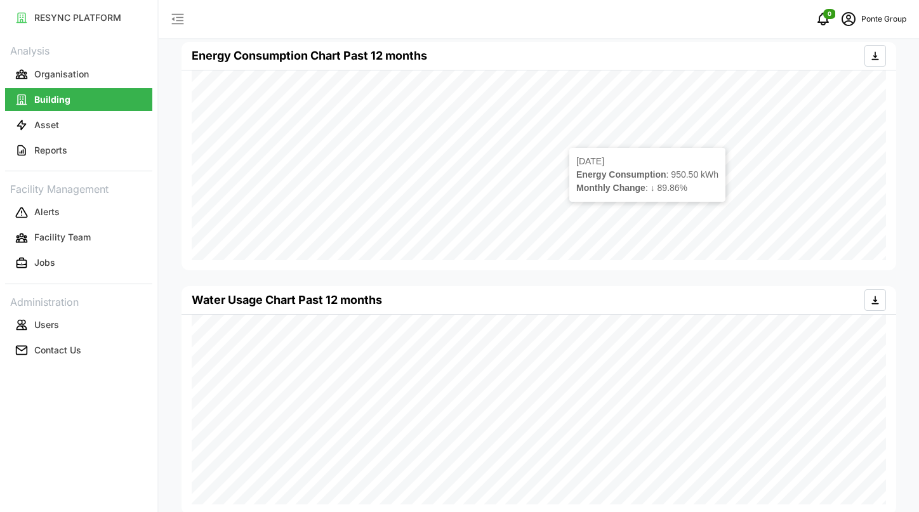
scroll to position [554, 0]
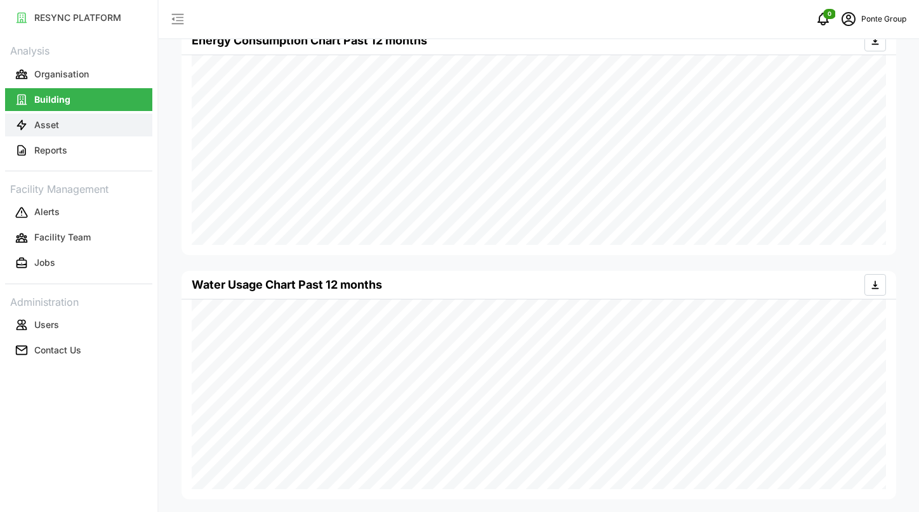
click at [37, 119] on p "Asset" at bounding box center [46, 125] width 25 height 13
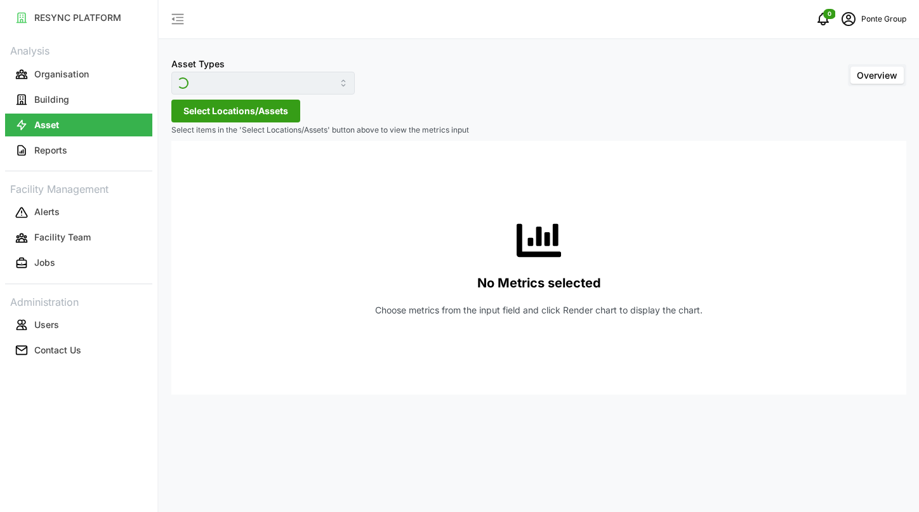
type input "Air Handling Unit"
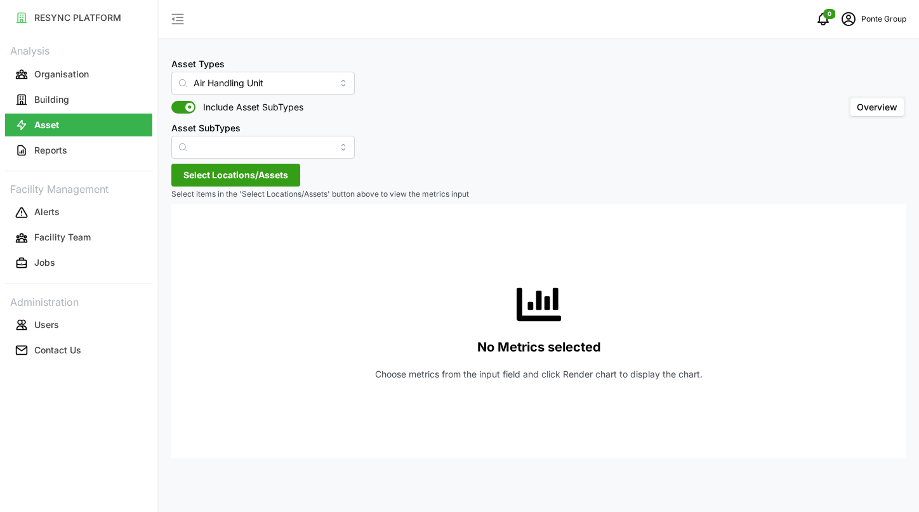
click at [238, 180] on span "Select Locations/Assets" at bounding box center [235, 175] width 105 height 22
click at [189, 230] on icon at bounding box center [188, 232] width 10 height 10
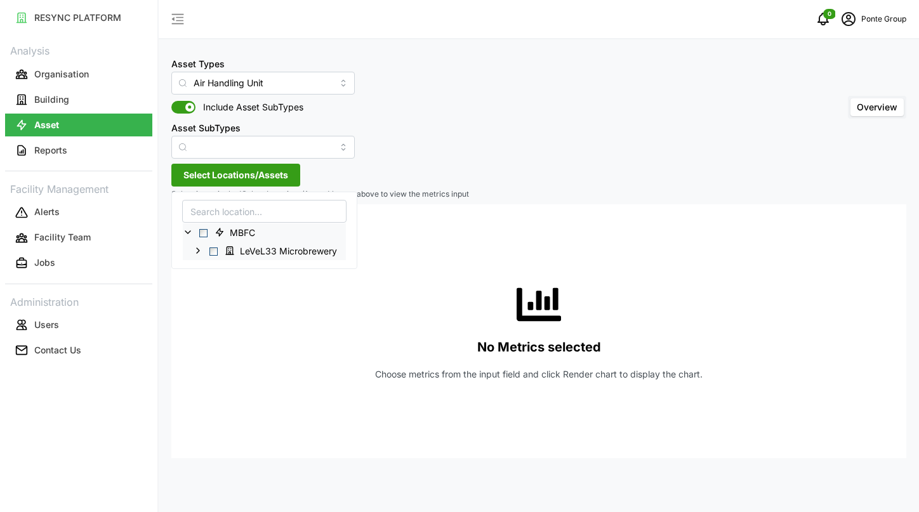
click at [228, 251] on icon at bounding box center [230, 251] width 10 height 10
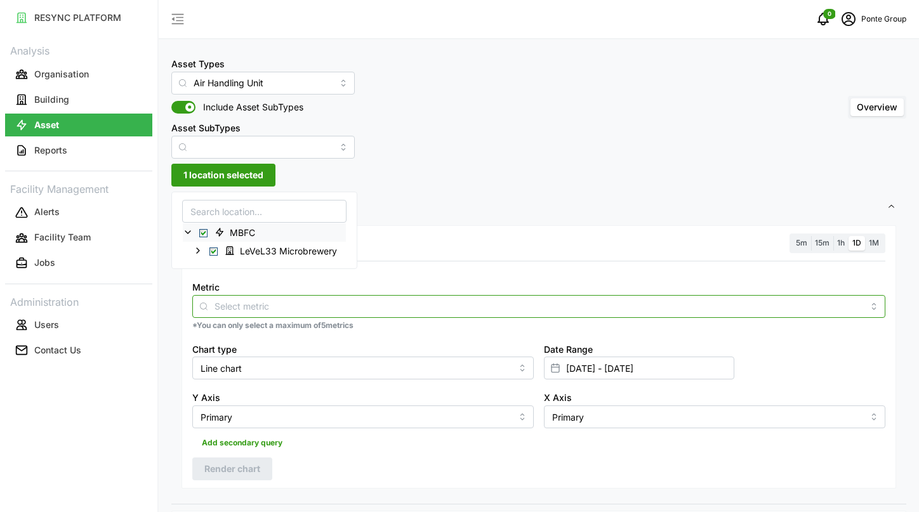
click at [346, 304] on input "Metric" at bounding box center [539, 306] width 649 height 14
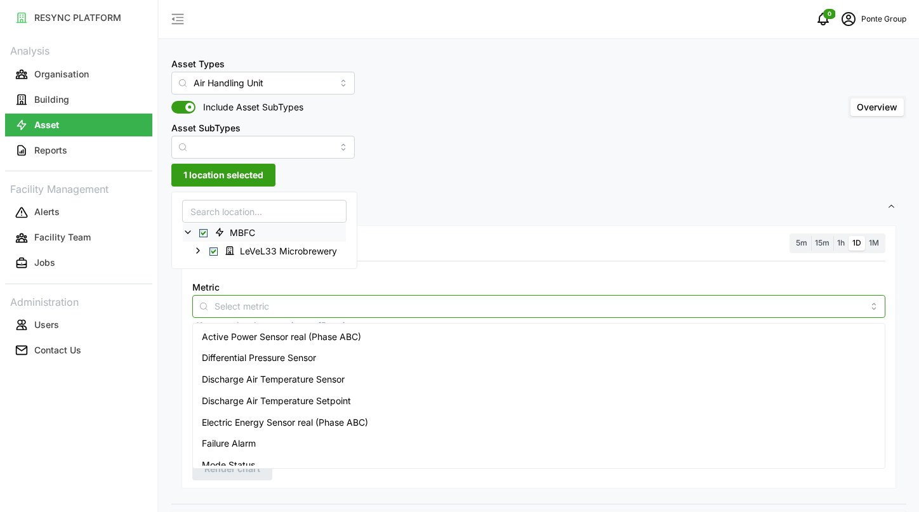
click at [364, 340] on div "Active Power Sensor real (Phase ABC)" at bounding box center [538, 337] width 687 height 22
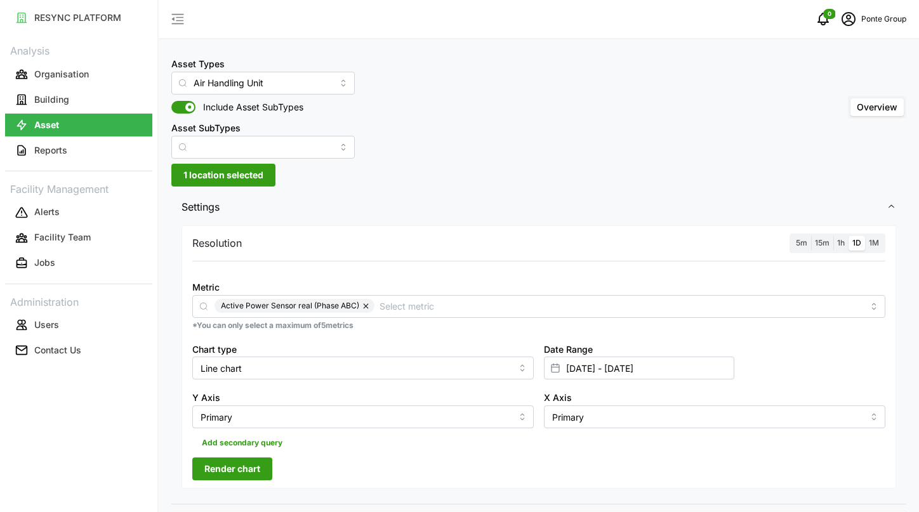
click at [265, 473] on button "Render chart" at bounding box center [232, 469] width 80 height 23
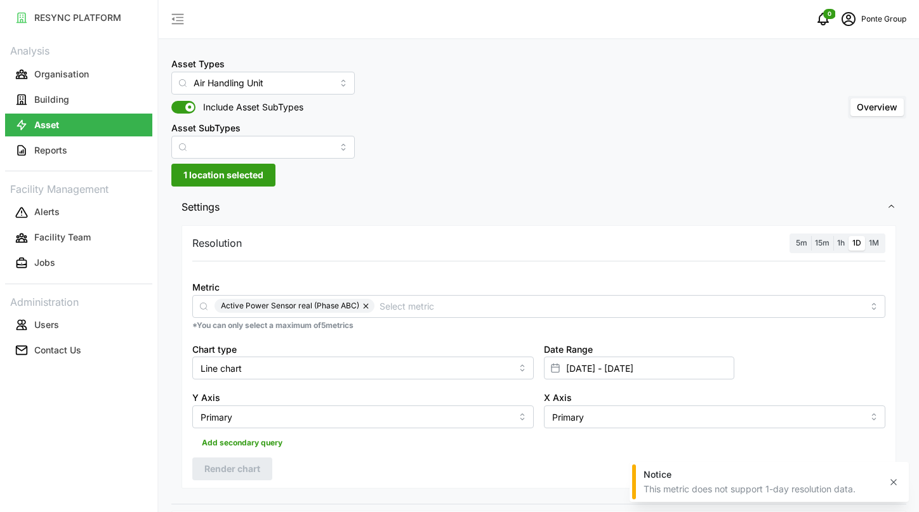
click at [840, 242] on span "1h" at bounding box center [841, 243] width 8 height 10
click at [833, 236] on input "1h" at bounding box center [833, 236] width 0 height 0
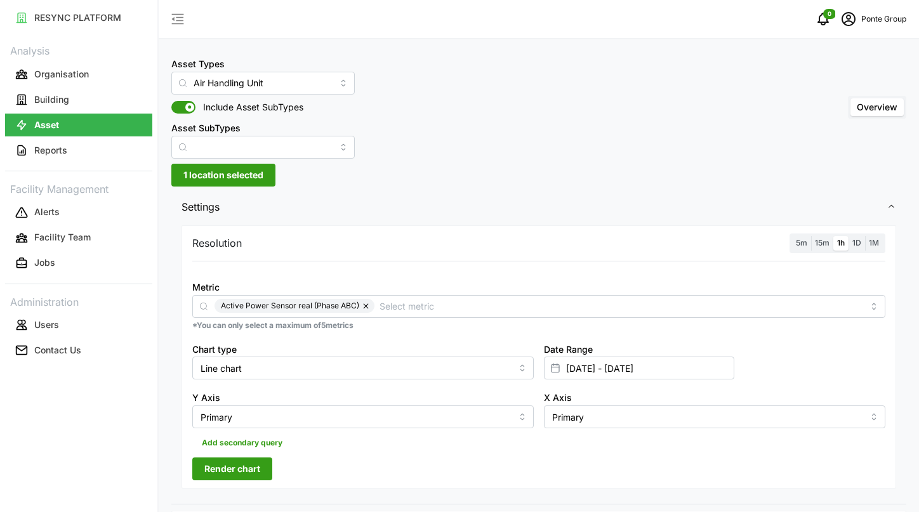
click at [245, 468] on span "Render chart" at bounding box center [232, 469] width 56 height 22
click at [816, 241] on span "15m" at bounding box center [822, 243] width 15 height 10
click at [811, 236] on input "15m" at bounding box center [811, 236] width 0 height 0
click at [253, 472] on span "Render chart" at bounding box center [232, 469] width 56 height 22
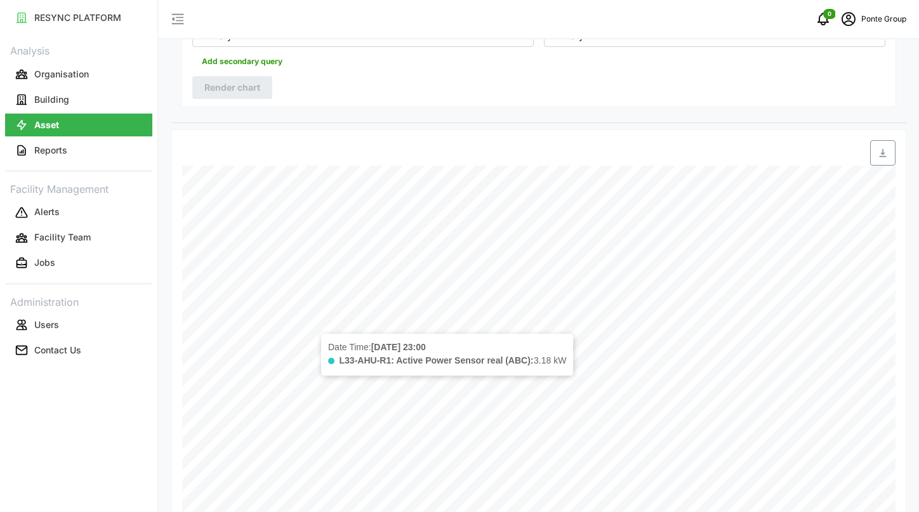
scroll to position [444, 0]
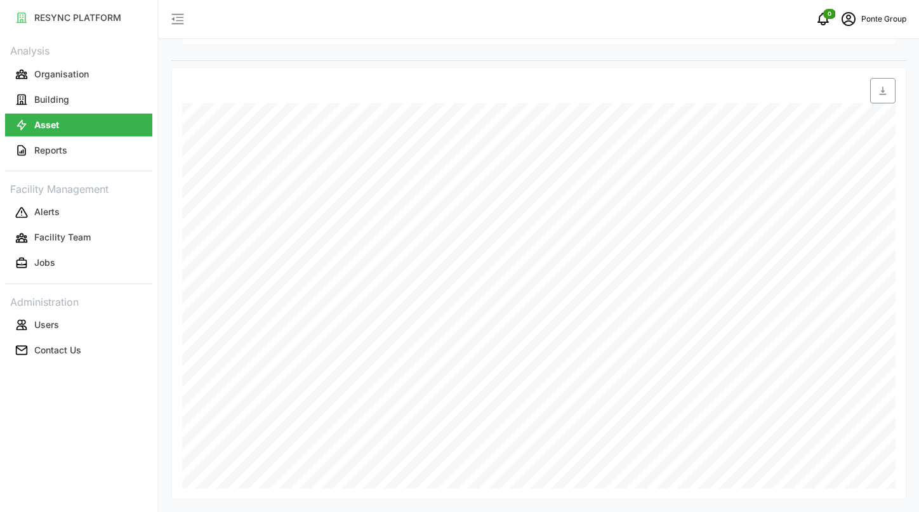
click at [86, 115] on button "Asset" at bounding box center [78, 125] width 147 height 23
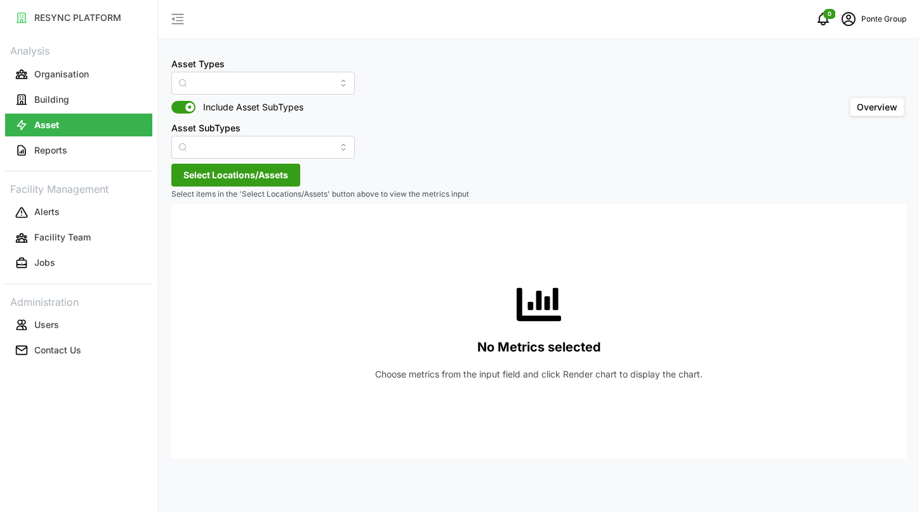
type input "Air Handling Unit"
click at [244, 176] on span "Select Locations/Assets" at bounding box center [235, 175] width 105 height 22
click at [189, 233] on icon at bounding box center [188, 232] width 10 height 10
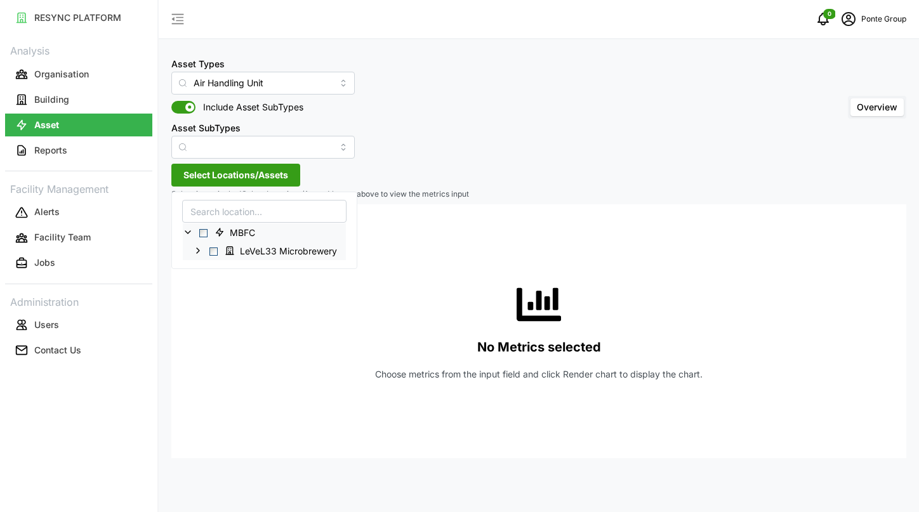
click at [216, 251] on span "Select LeVeL33 Microbrewery" at bounding box center [213, 251] width 8 height 8
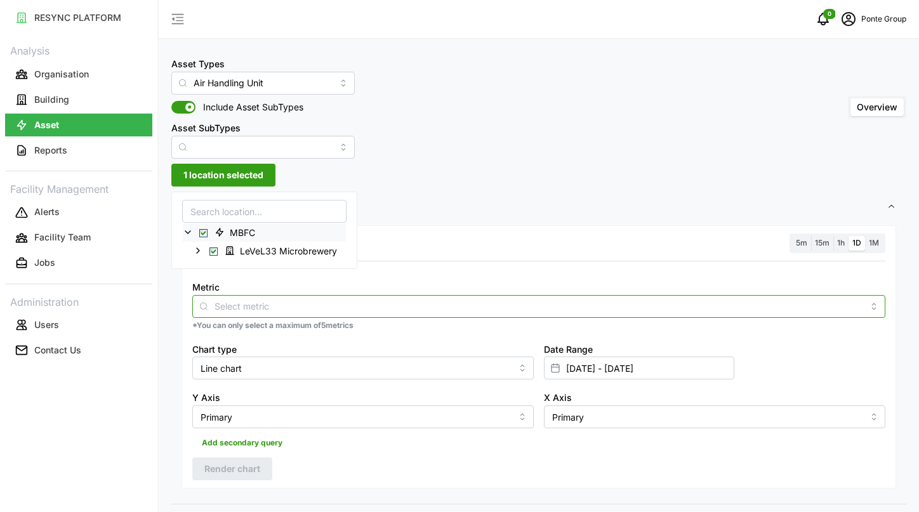
click at [384, 303] on input "Metric" at bounding box center [539, 306] width 649 height 14
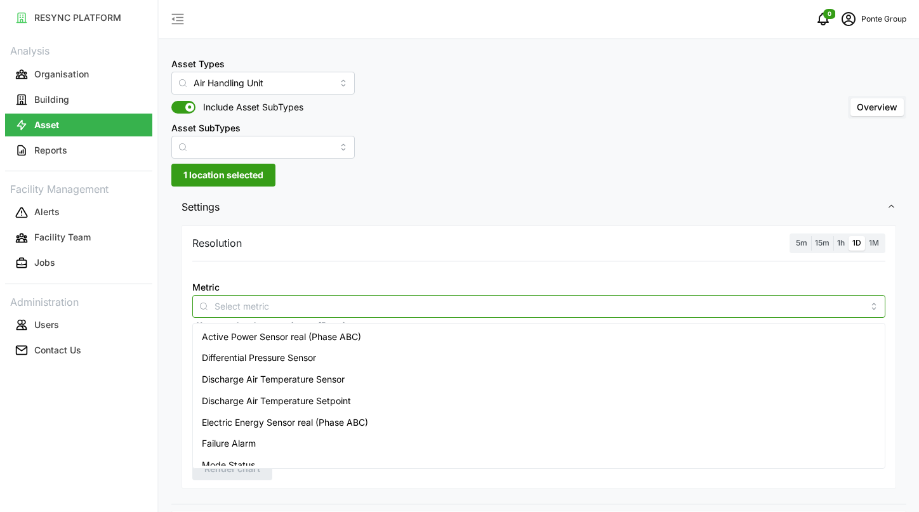
click at [373, 334] on div "Active Power Sensor real (Phase ABC)" at bounding box center [538, 337] width 687 height 22
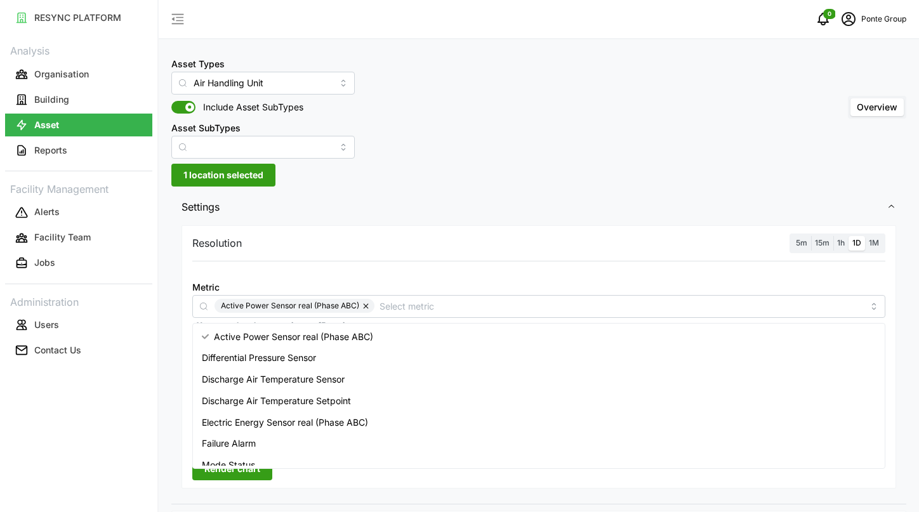
click at [239, 479] on span "Render chart" at bounding box center [232, 469] width 56 height 22
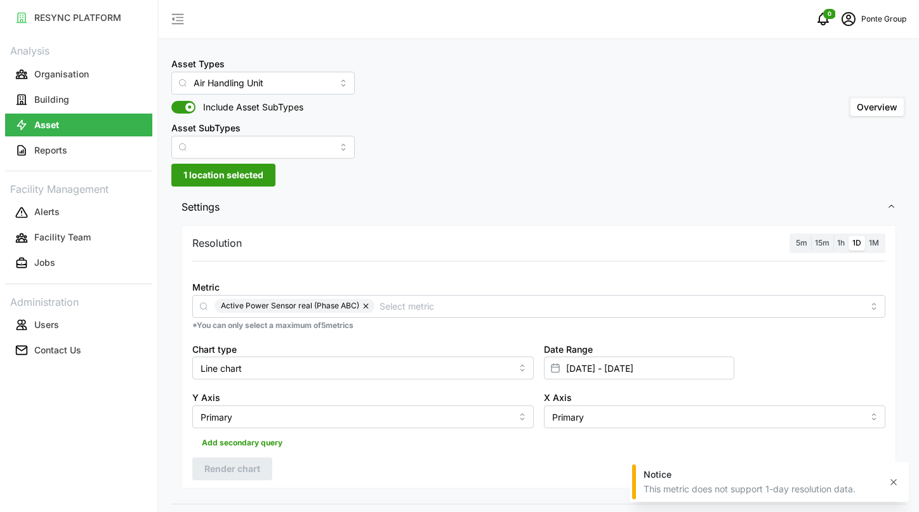
click at [843, 241] on span "1h" at bounding box center [841, 243] width 8 height 10
click at [833, 236] on input "1h" at bounding box center [833, 236] width 0 height 0
click at [251, 468] on span "Render chart" at bounding box center [232, 469] width 56 height 22
click at [860, 239] on span "1D" at bounding box center [856, 243] width 9 height 10
click at [849, 236] on input "1D" at bounding box center [849, 236] width 0 height 0
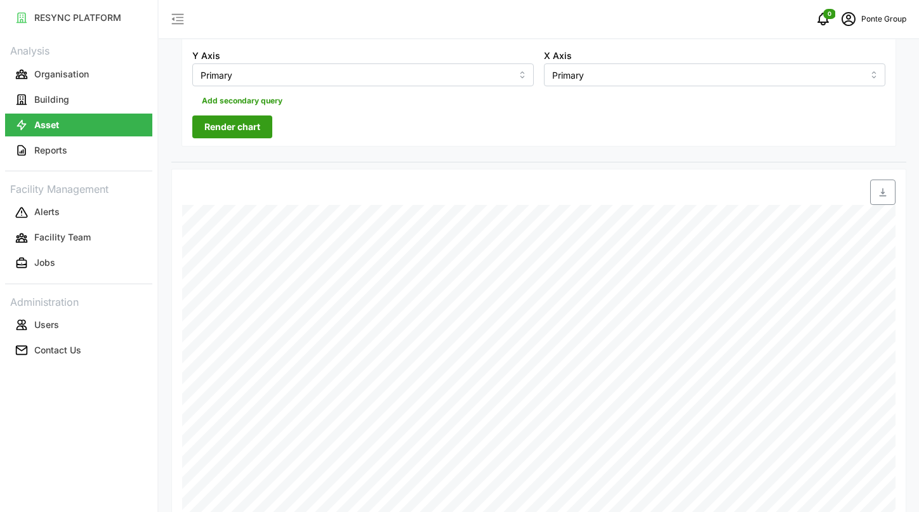
scroll to position [388, 0]
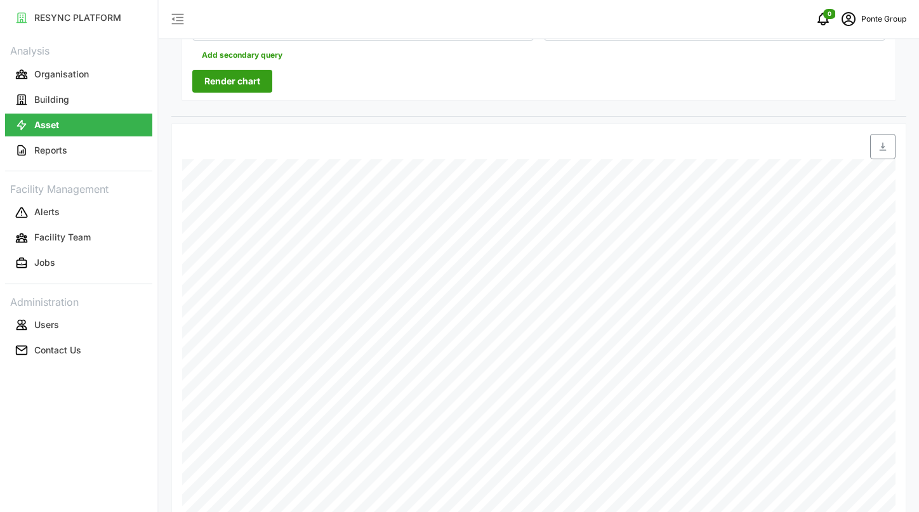
click at [258, 89] on span "Render chart" at bounding box center [232, 81] width 56 height 22
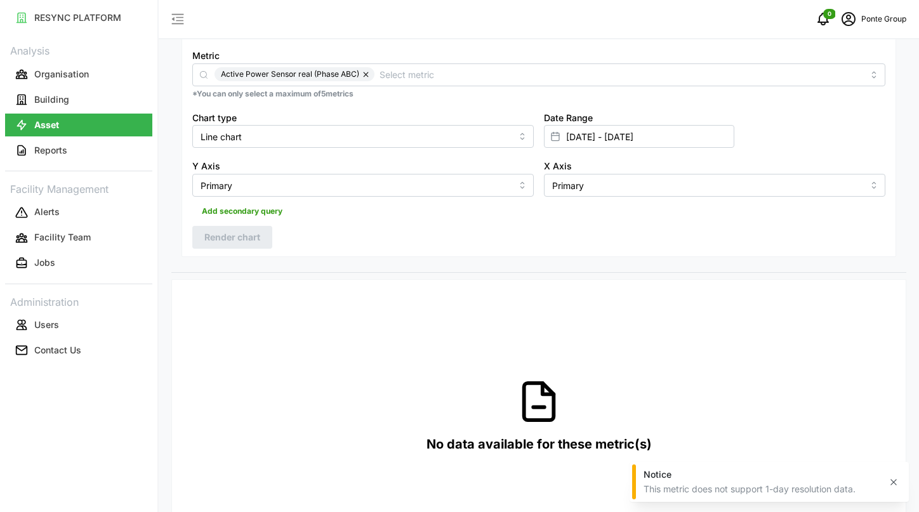
scroll to position [87, 0]
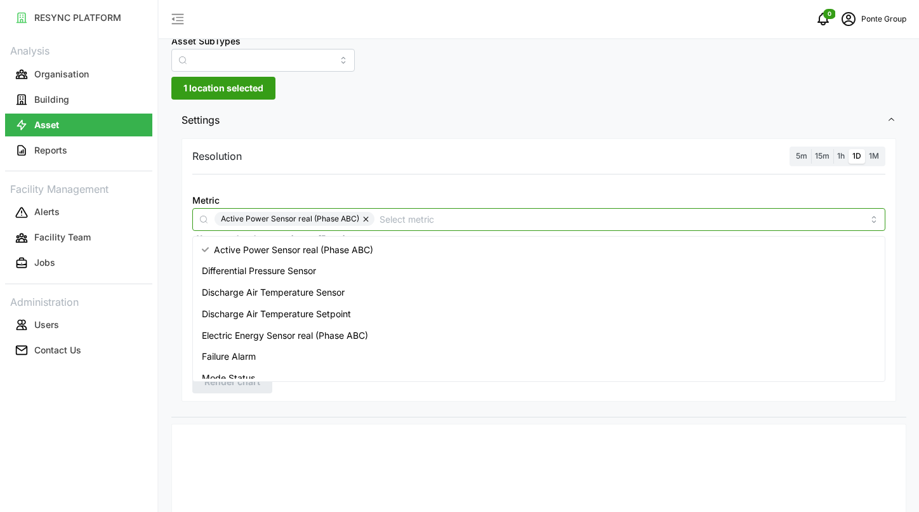
click at [381, 223] on input "Metric" at bounding box center [622, 219] width 484 height 14
click at [319, 264] on div "Differential Pressure Sensor" at bounding box center [538, 271] width 687 height 22
click at [365, 216] on button "button" at bounding box center [366, 219] width 15 height 14
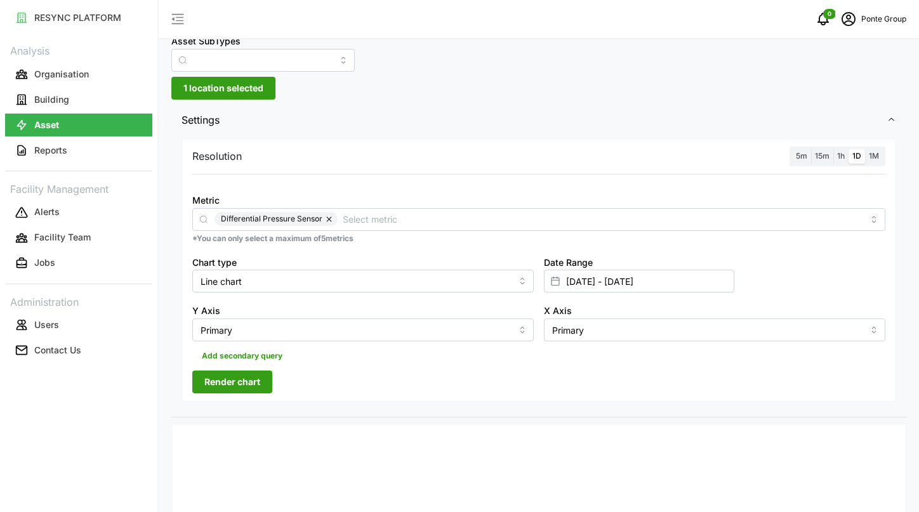
click at [242, 385] on span "Render chart" at bounding box center [232, 382] width 56 height 22
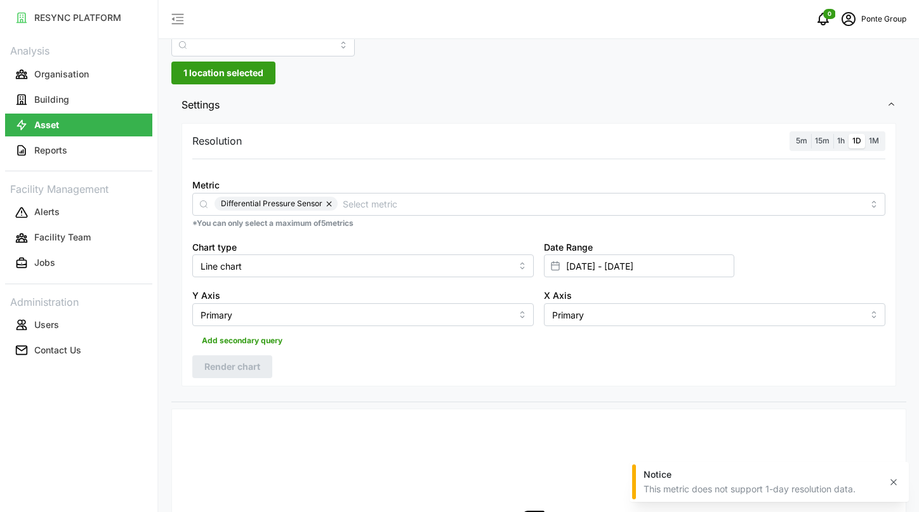
scroll to position [0, 0]
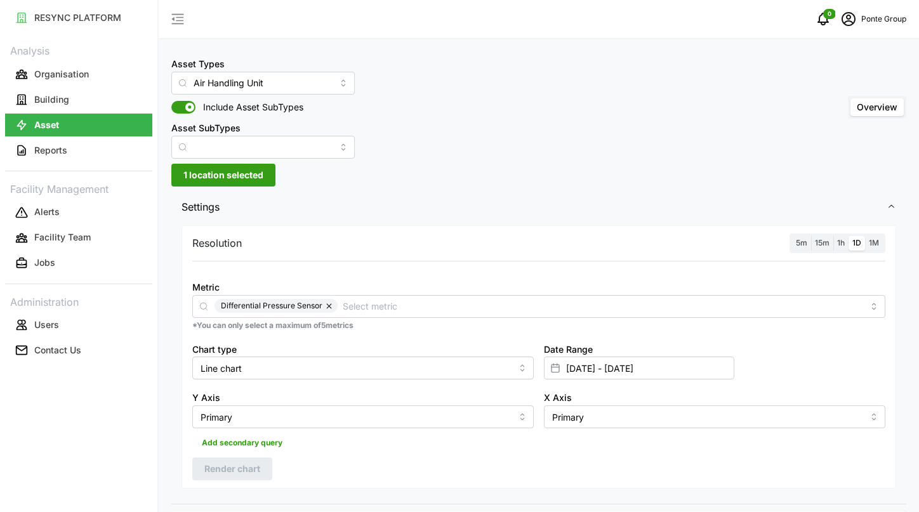
click at [839, 242] on span "1h" at bounding box center [841, 243] width 8 height 10
click at [833, 236] on input "1h" at bounding box center [833, 236] width 0 height 0
click at [262, 467] on button "Render chart" at bounding box center [232, 469] width 80 height 23
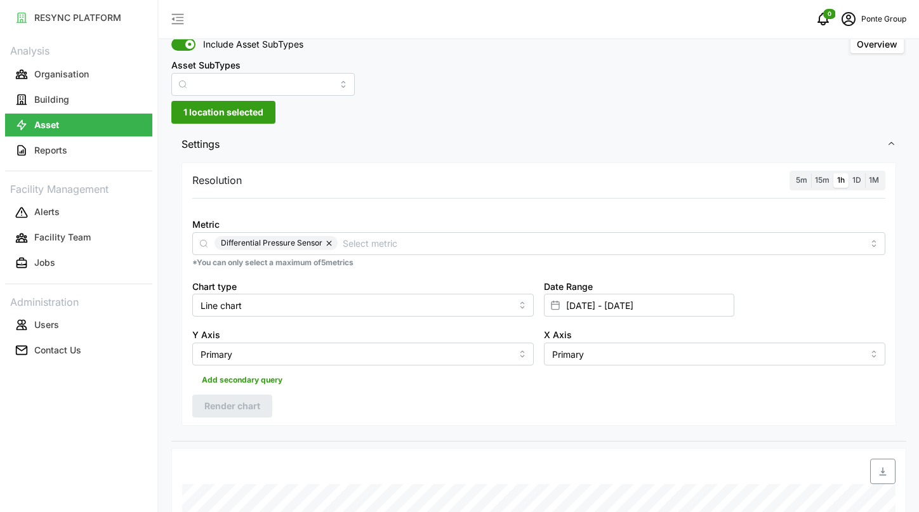
scroll to position [44, 0]
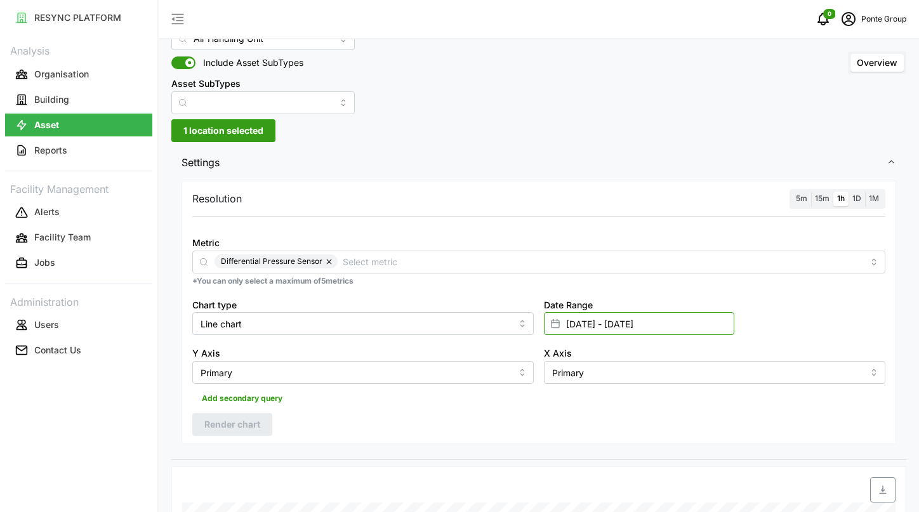
click at [580, 327] on input "[DATE] - [DATE]" at bounding box center [639, 323] width 190 height 23
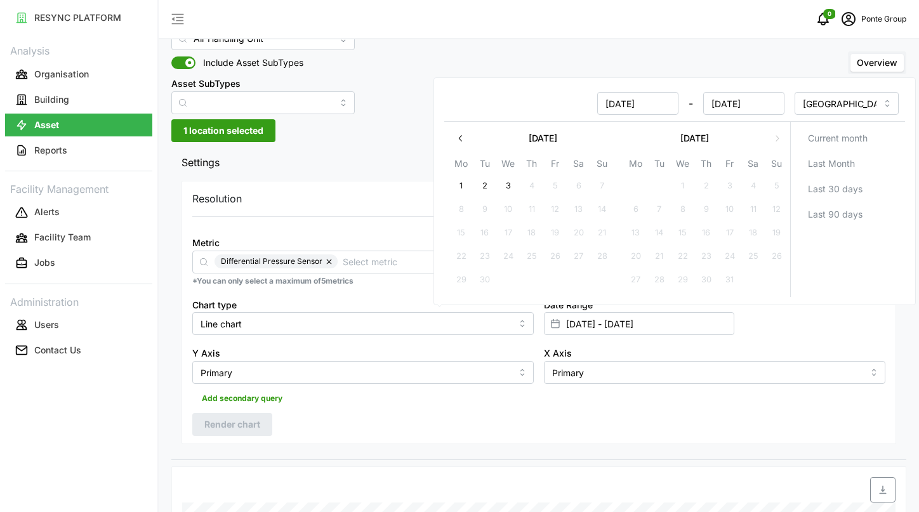
click at [453, 131] on button "button" at bounding box center [460, 138] width 23 height 23
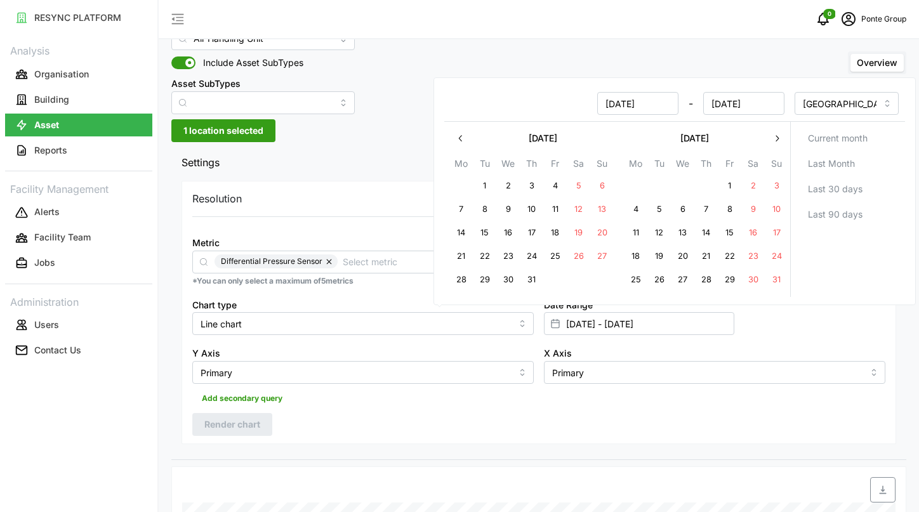
click at [729, 183] on button "1" at bounding box center [729, 186] width 23 height 23
type input "[DATE] - [DATE]"
type input "[DATE]"
click at [783, 134] on button "button" at bounding box center [776, 138] width 23 height 23
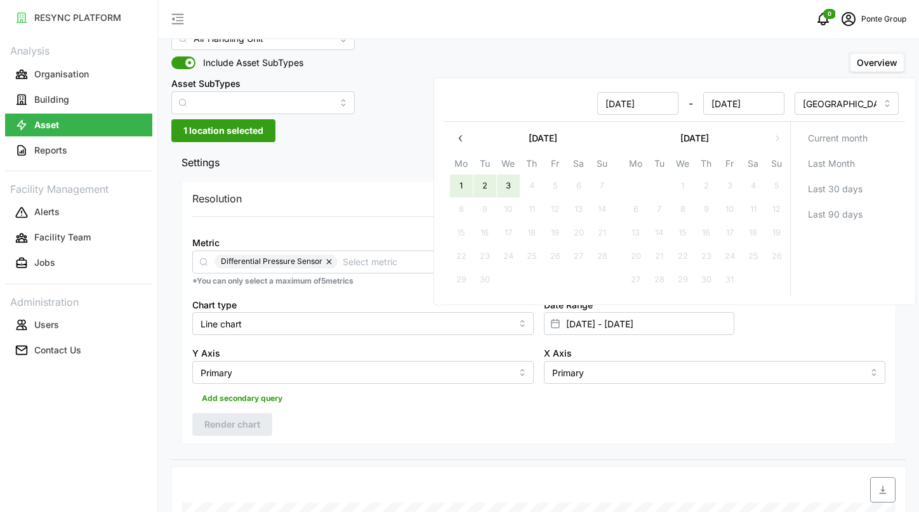
click at [508, 192] on button "3" at bounding box center [508, 186] width 23 height 23
click at [562, 87] on div "[DATE] - [DATE]" at bounding box center [618, 103] width 344 height 33
click at [379, 155] on span "Settings" at bounding box center [534, 162] width 705 height 31
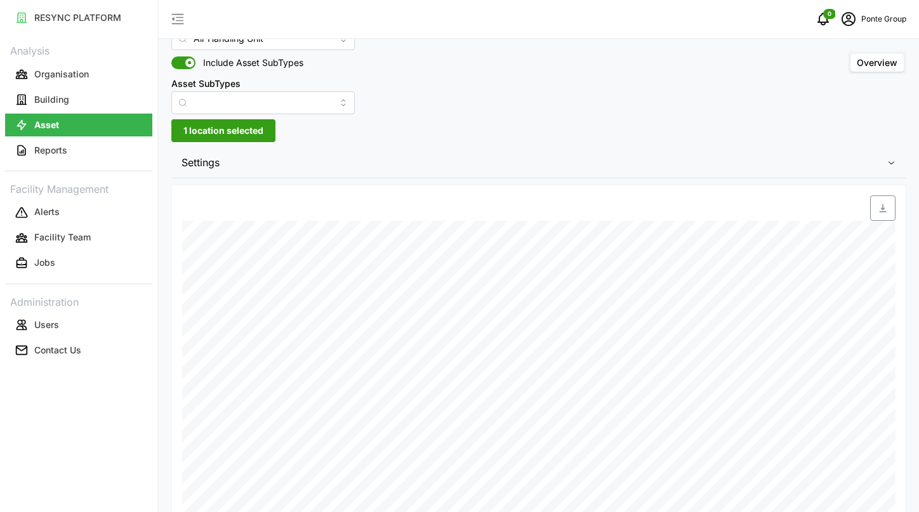
click at [888, 162] on icon "button" at bounding box center [892, 162] width 10 height 10
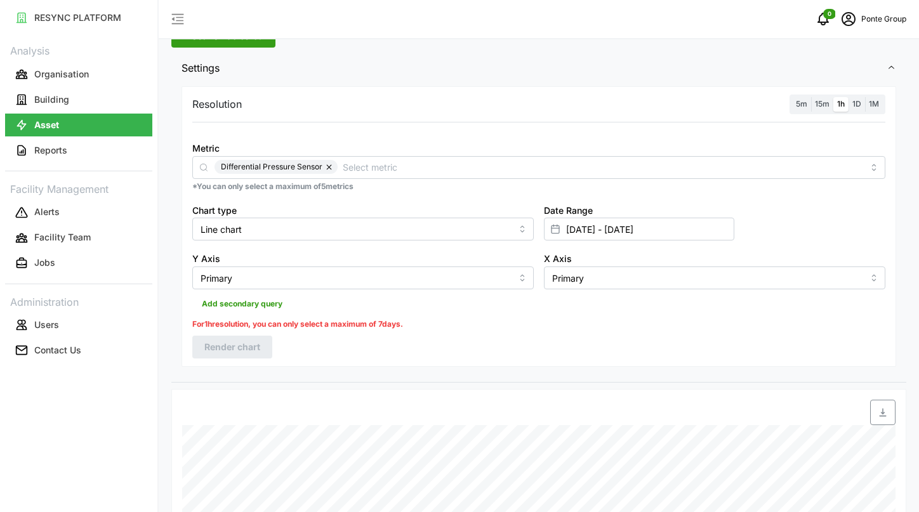
scroll to position [125, 0]
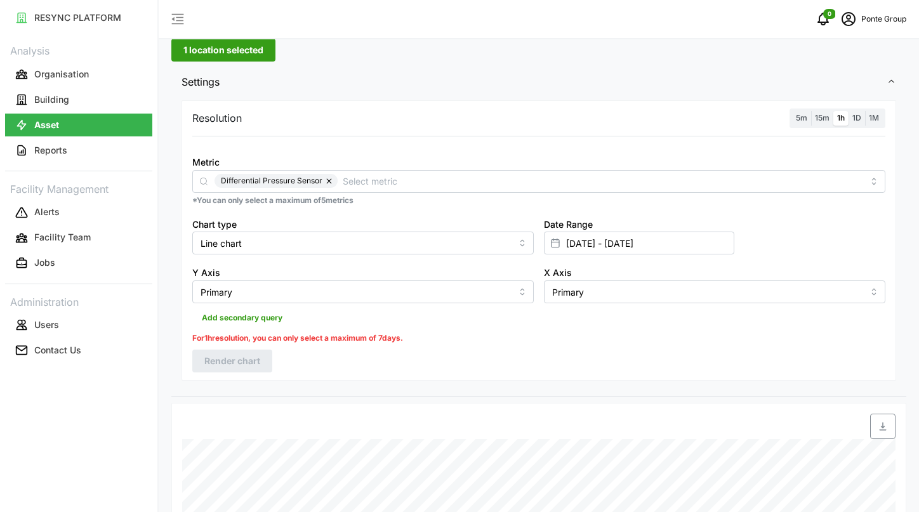
click at [852, 123] on label "1D" at bounding box center [857, 118] width 17 height 15
click at [849, 111] on input "1D" at bounding box center [849, 111] width 0 height 0
click at [222, 348] on span "Render chart" at bounding box center [232, 344] width 56 height 22
click at [330, 182] on button "button" at bounding box center [329, 181] width 15 height 14
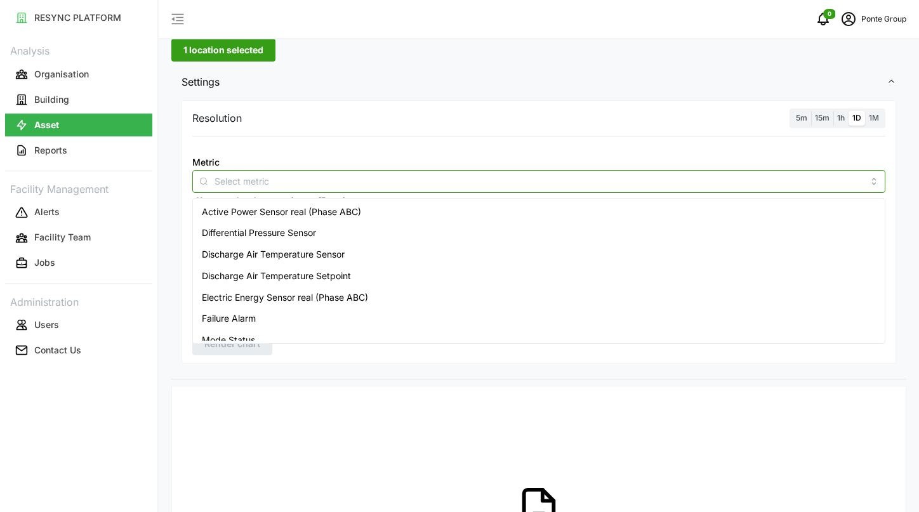
click at [330, 182] on input "Metric" at bounding box center [539, 181] width 649 height 14
click at [331, 215] on span "Active Power Sensor real (Phase ABC)" at bounding box center [281, 212] width 159 height 14
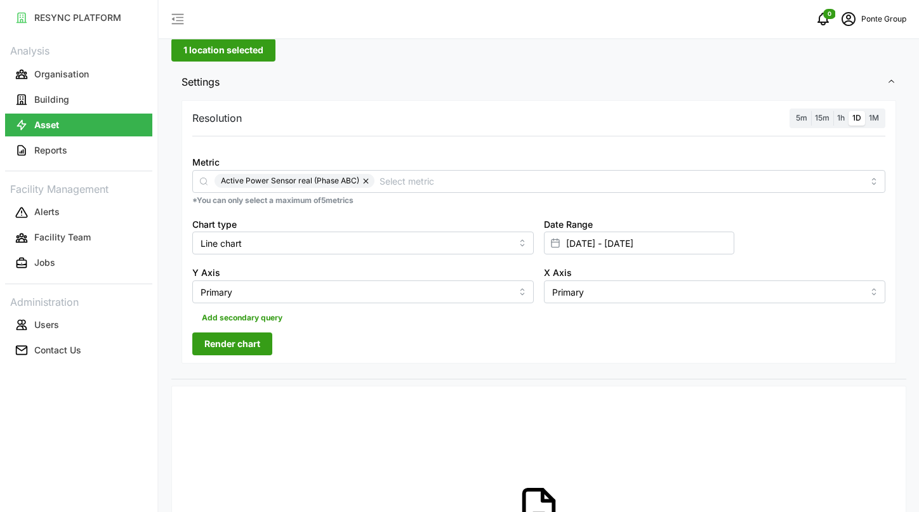
click at [442, 129] on div "Resolution 5m 15m 1h 1D 1M Metric Active Power Sensor real (Phase ABC) *You can…" at bounding box center [539, 231] width 715 height 263
click at [582, 240] on input "[DATE] - [DATE]" at bounding box center [639, 243] width 190 height 23
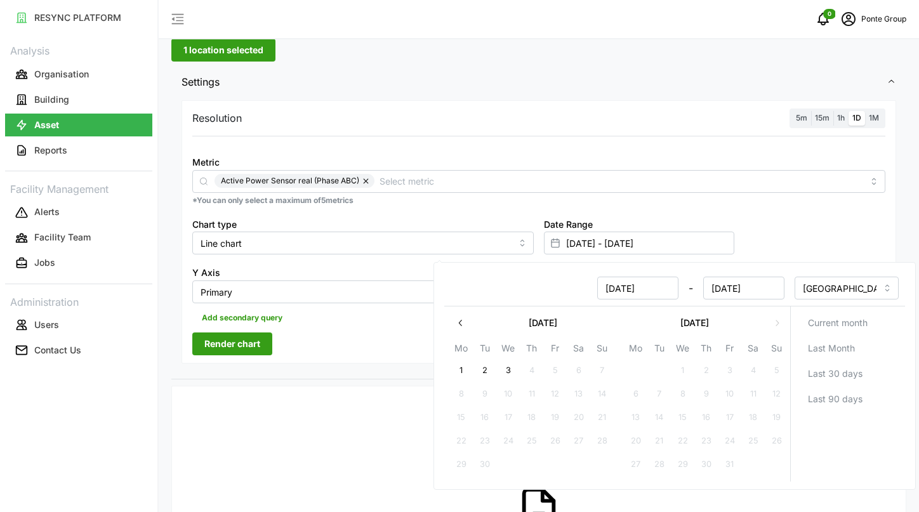
click at [460, 320] on icon "button" at bounding box center [461, 323] width 10 height 10
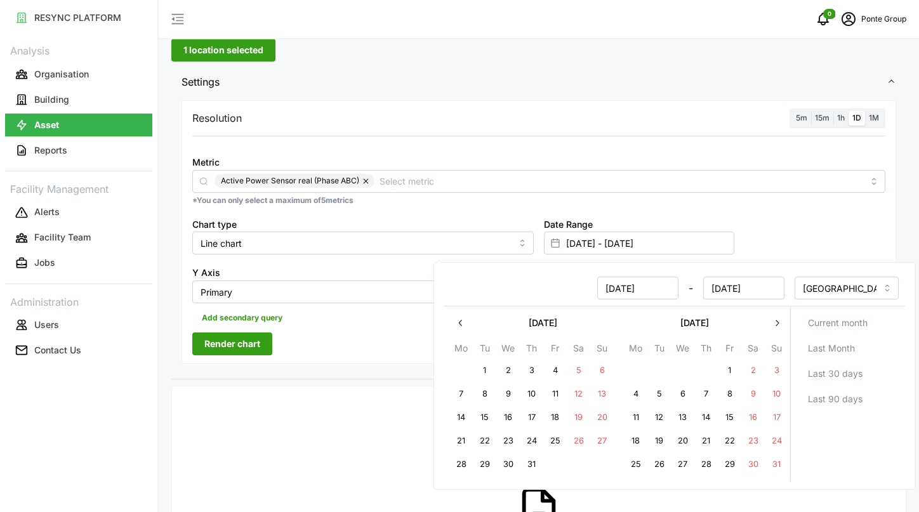
click at [725, 361] on button "1" at bounding box center [729, 370] width 23 height 23
click at [774, 239] on div "Date Range [DATE] - [DATE]" at bounding box center [715, 235] width 352 height 49
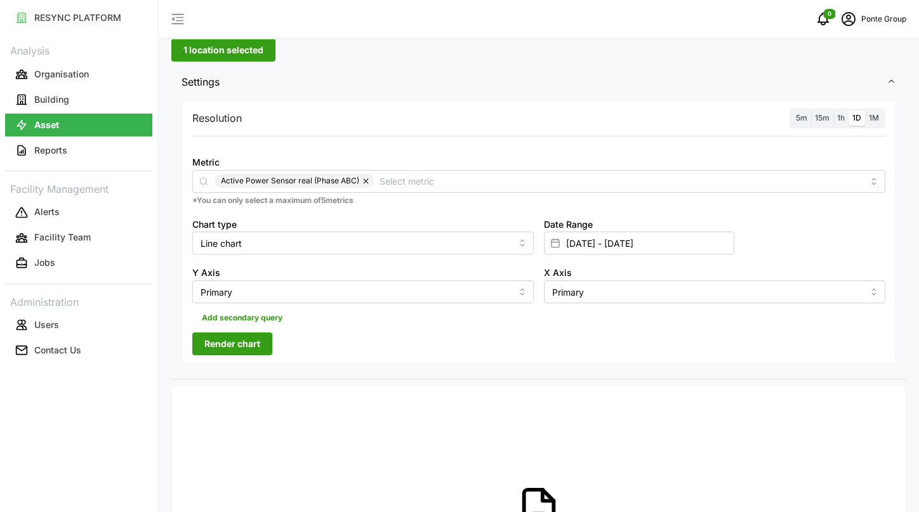
click at [240, 354] on span "Render chart" at bounding box center [232, 344] width 56 height 22
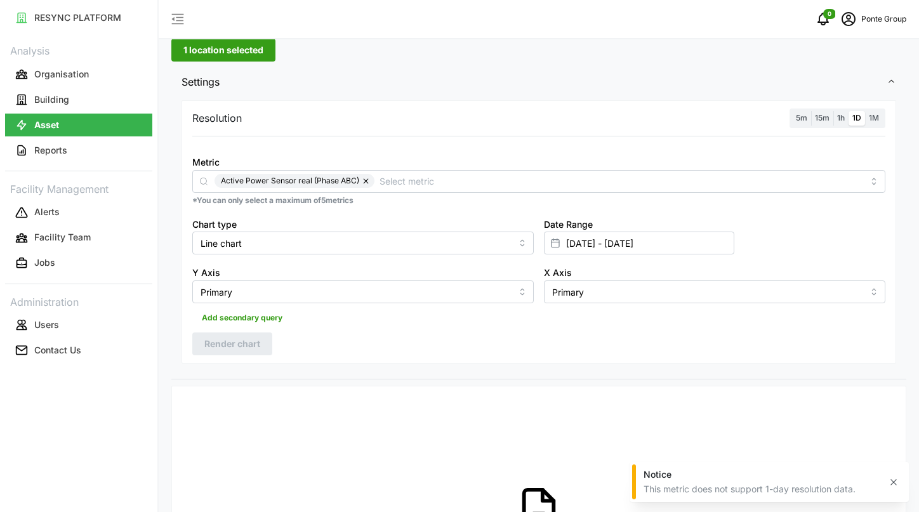
click at [359, 183] on button "button" at bounding box center [366, 181] width 15 height 14
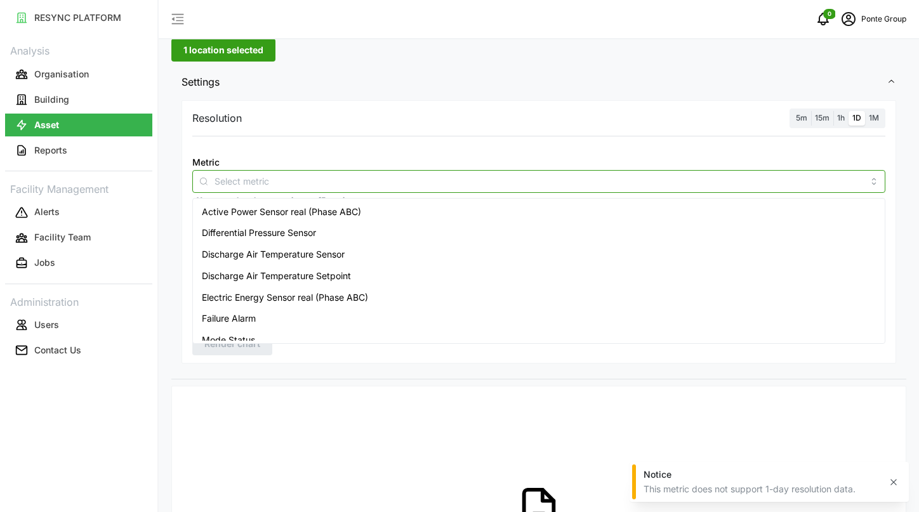
click at [359, 183] on input "Metric" at bounding box center [539, 181] width 649 height 14
click at [351, 298] on span "Electric Energy Sensor real (Phase ABC)" at bounding box center [285, 298] width 166 height 14
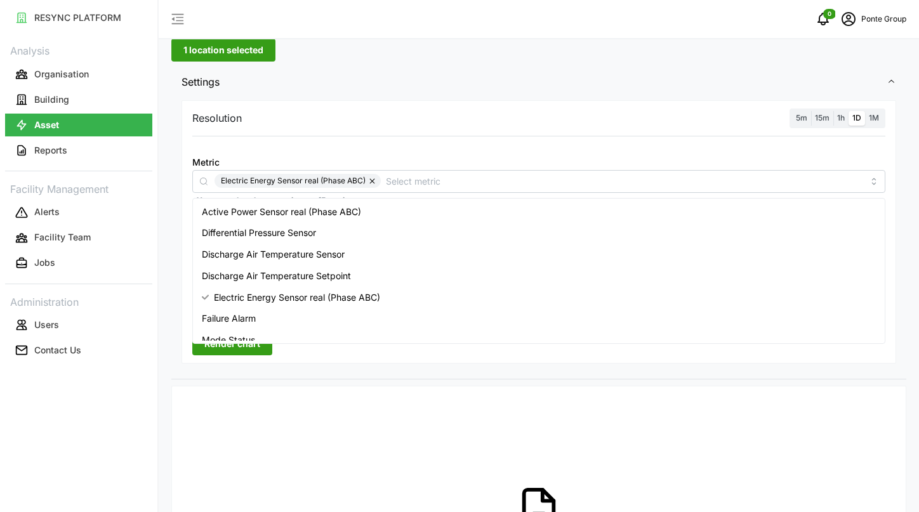
click at [454, 96] on span "Settings" at bounding box center [534, 82] width 705 height 31
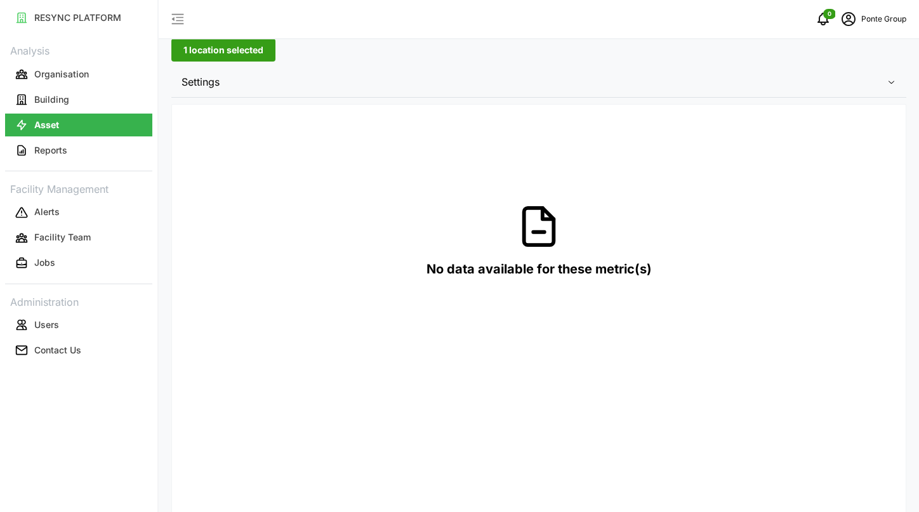
click at [454, 96] on span "Settings" at bounding box center [534, 82] width 705 height 31
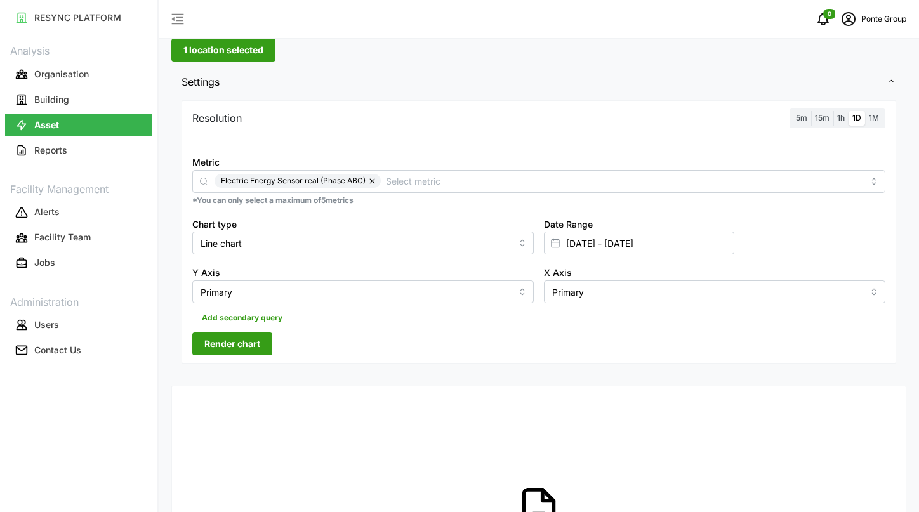
click at [244, 345] on span "Render chart" at bounding box center [232, 344] width 56 height 22
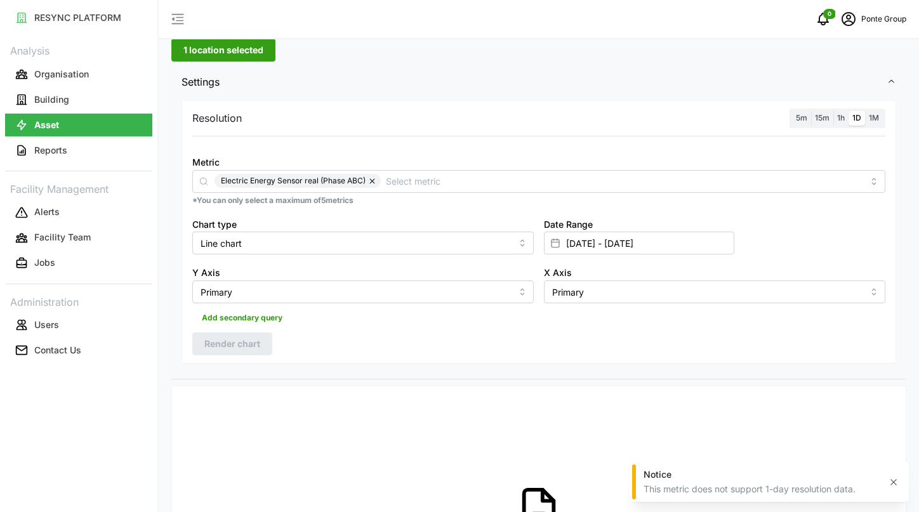
click at [833, 116] on div "1h" at bounding box center [840, 118] width 15 height 15
click at [845, 116] on label "1h" at bounding box center [840, 118] width 15 height 15
click at [833, 111] on input "1h" at bounding box center [833, 111] width 0 height 0
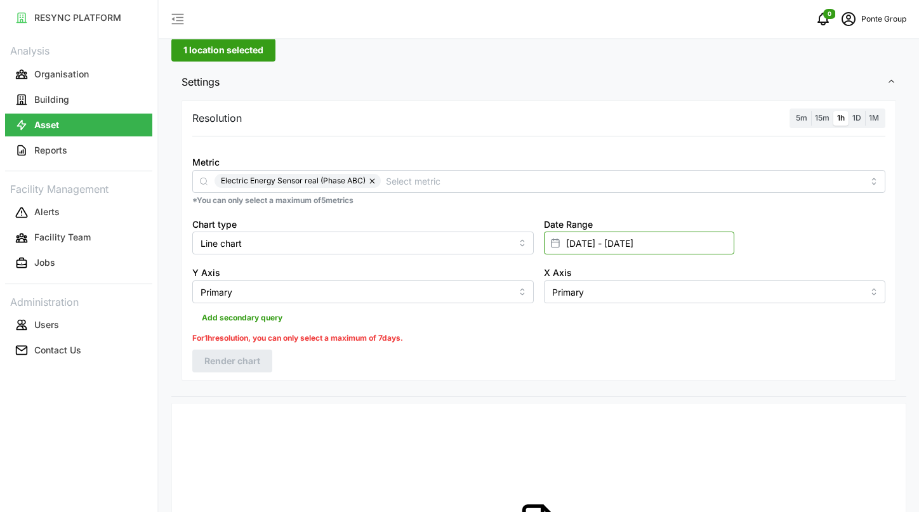
click at [589, 241] on input "[DATE] - [DATE]" at bounding box center [639, 243] width 190 height 23
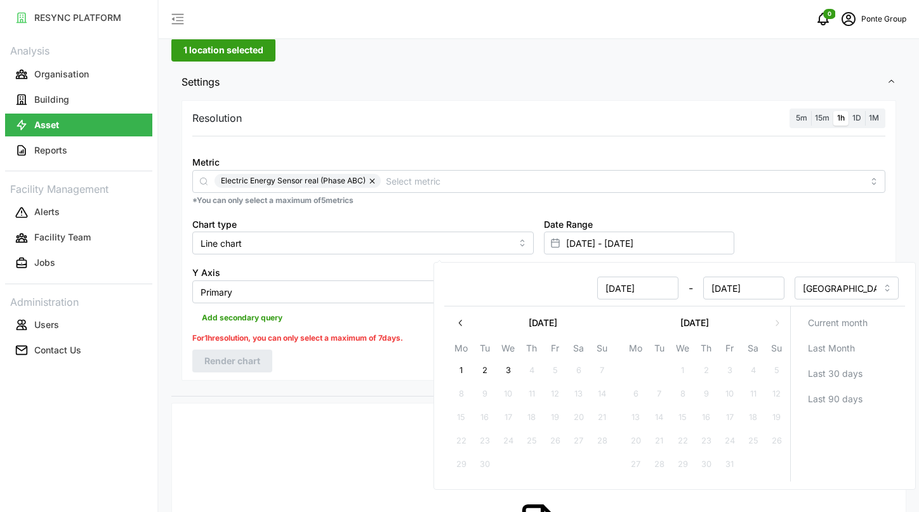
click at [507, 364] on button "3" at bounding box center [508, 370] width 23 height 23
type input "[DATE] - [DATE]"
type input "[DATE]"
click at [457, 378] on button "1" at bounding box center [461, 370] width 23 height 23
type input "[DATE] - [DATE]"
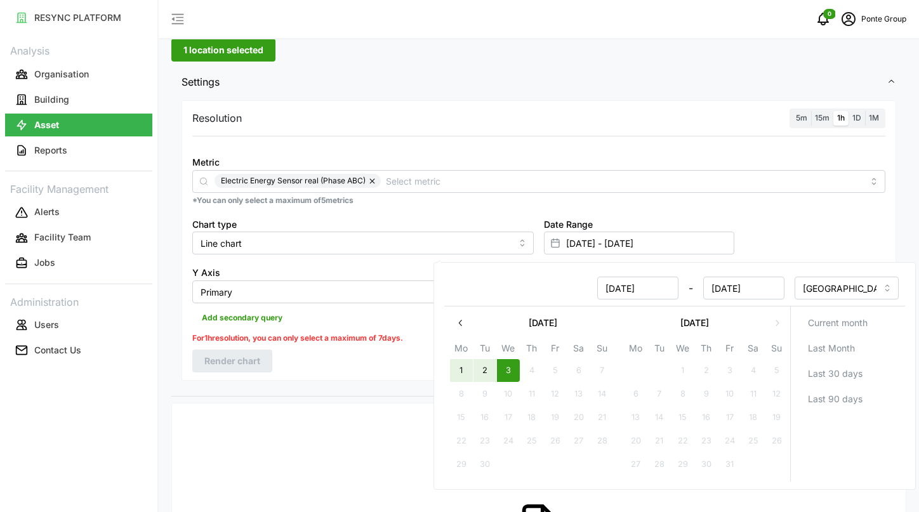
type input "[DATE]"
click at [501, 281] on div "[DATE] - [DATE]" at bounding box center [618, 288] width 334 height 23
click at [545, 122] on div "Resolution 5m 15m 1h 1D 1M" at bounding box center [538, 119] width 693 height 20
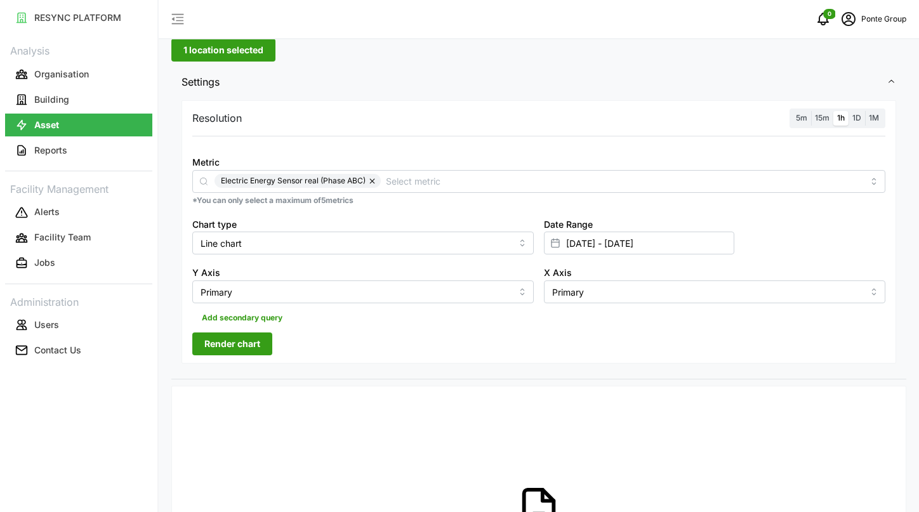
click at [251, 338] on span "Render chart" at bounding box center [232, 344] width 56 height 22
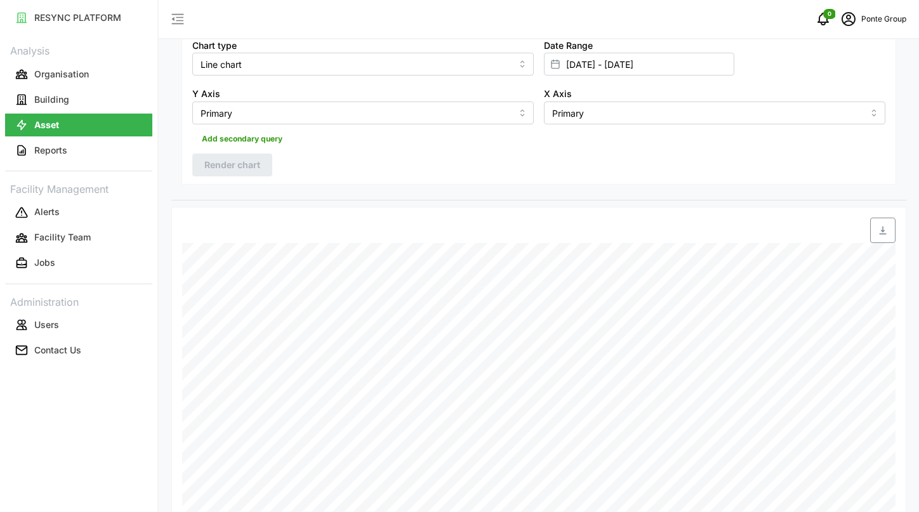
scroll to position [305, 0]
click at [73, 155] on button "Reports" at bounding box center [78, 150] width 147 height 23
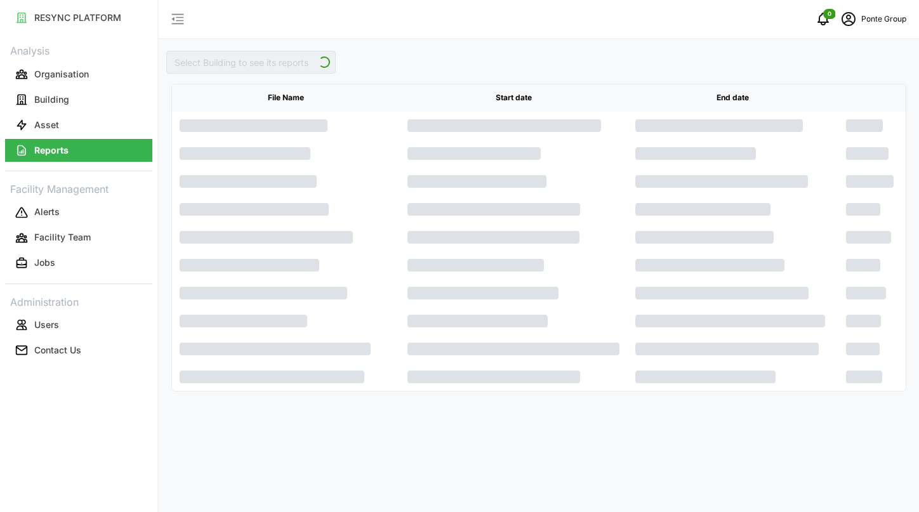
click at [61, 113] on link "Asset" at bounding box center [78, 124] width 147 height 25
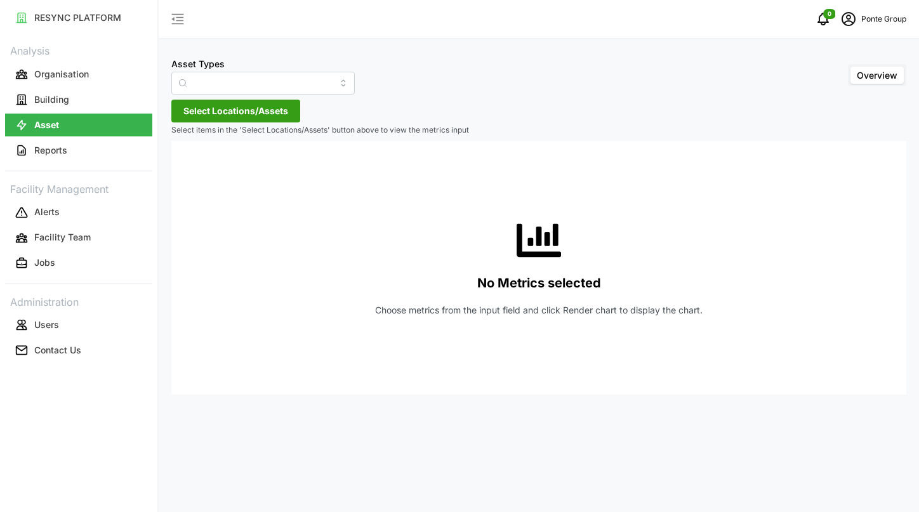
type input "Air Handling Unit"
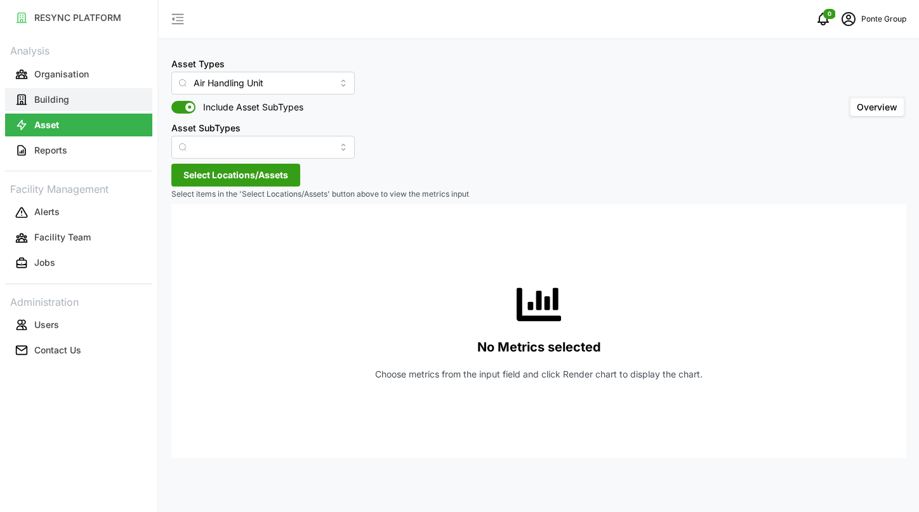
click at [67, 104] on p "Building" at bounding box center [51, 99] width 35 height 13
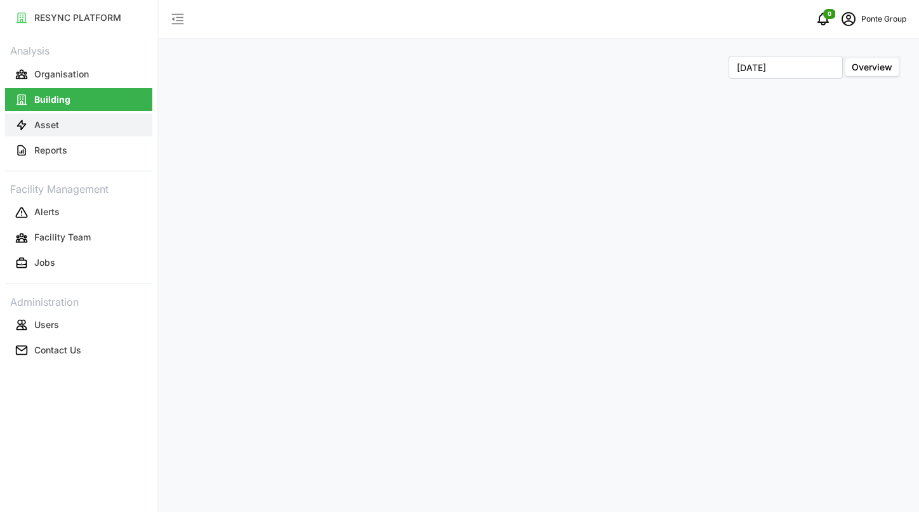
click at [67, 126] on button "Asset" at bounding box center [78, 125] width 147 height 23
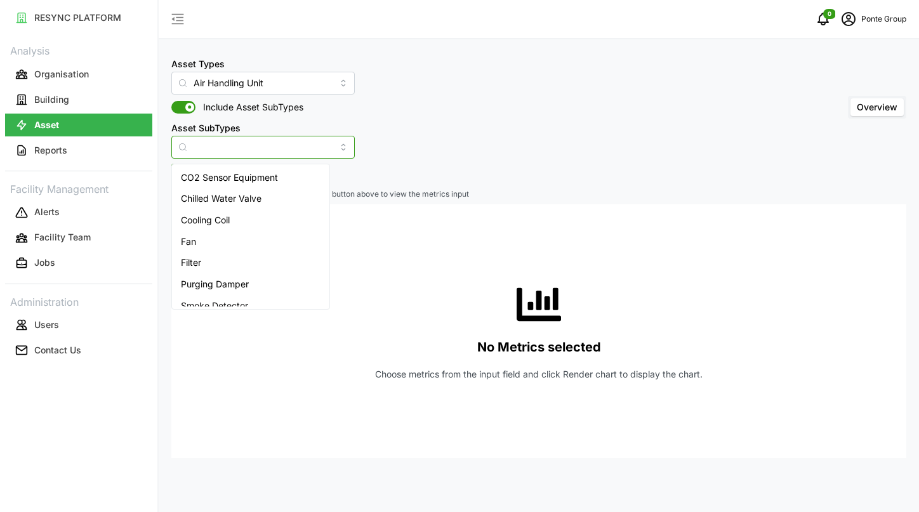
click at [268, 149] on input "Asset SubTypes" at bounding box center [262, 147] width 183 height 23
click at [250, 174] on span "CO2 Sensor Equipment" at bounding box center [229, 178] width 97 height 14
type input "CO2 Sensor Equipment"
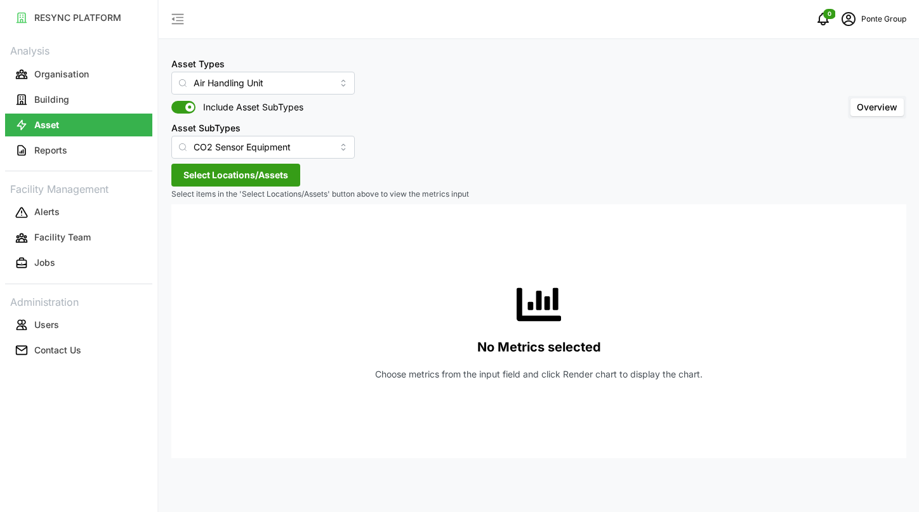
click at [245, 173] on span "Select Locations/Assets" at bounding box center [235, 175] width 105 height 22
click at [185, 235] on icon at bounding box center [188, 232] width 10 height 10
click at [206, 230] on span "Select MBFC" at bounding box center [203, 233] width 8 height 8
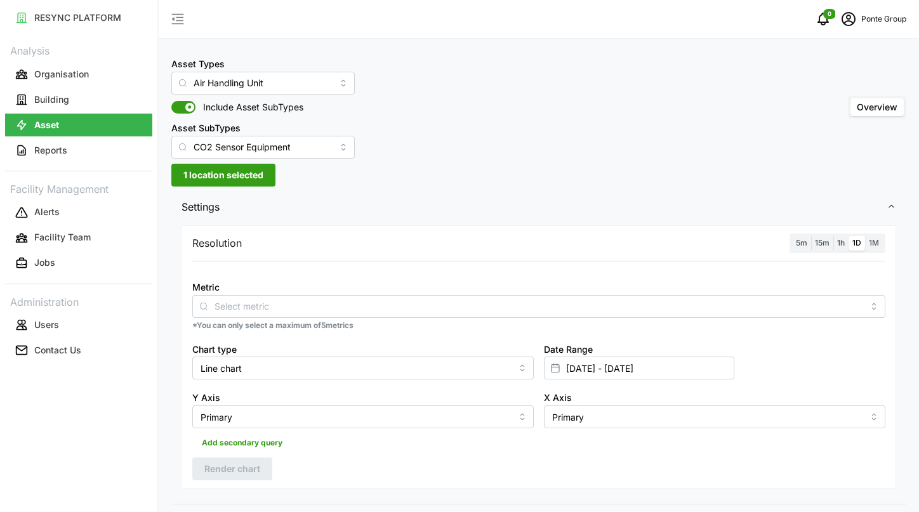
click at [73, 200] on link "Alerts" at bounding box center [78, 212] width 147 height 25
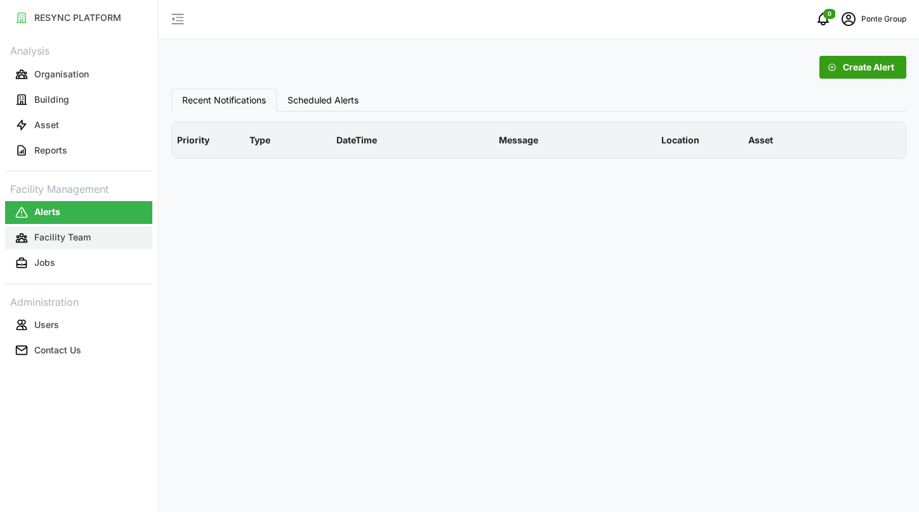
click at [73, 236] on p "Facility Team" at bounding box center [62, 237] width 56 height 13
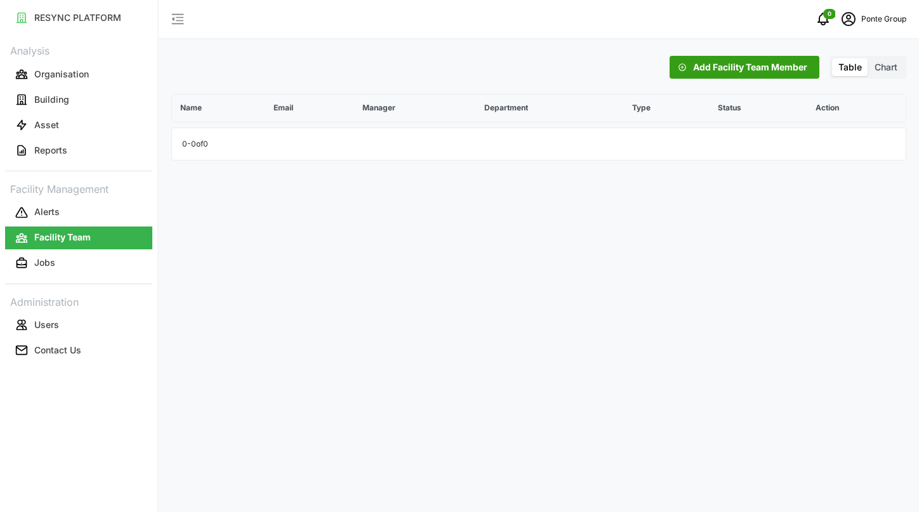
click at [68, 246] on button "Facility Team" at bounding box center [78, 238] width 147 height 23
click at [66, 263] on button "Jobs" at bounding box center [78, 263] width 147 height 23
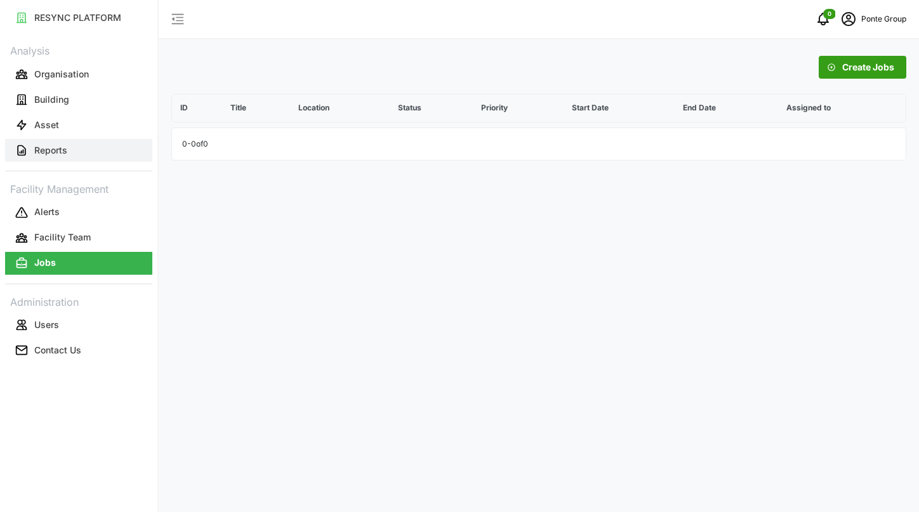
click at [71, 140] on button "Reports" at bounding box center [78, 150] width 147 height 23
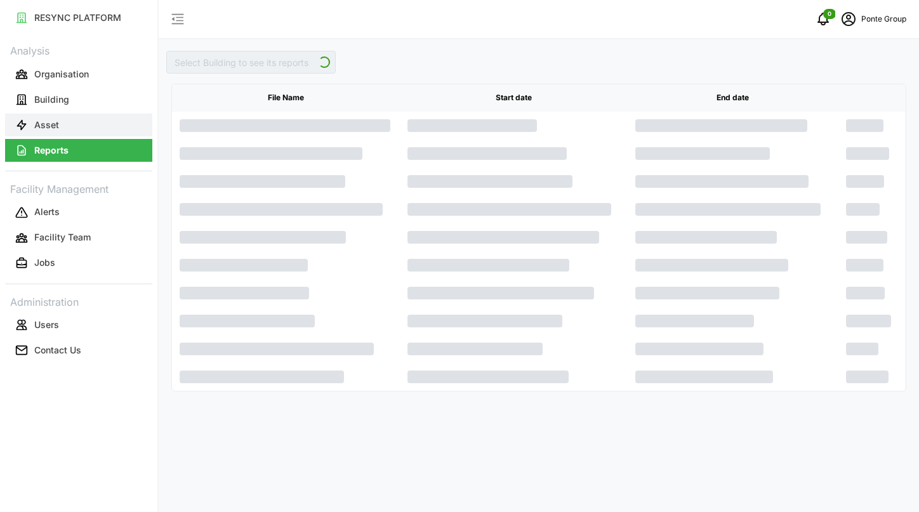
click at [80, 119] on button "Asset" at bounding box center [78, 125] width 147 height 23
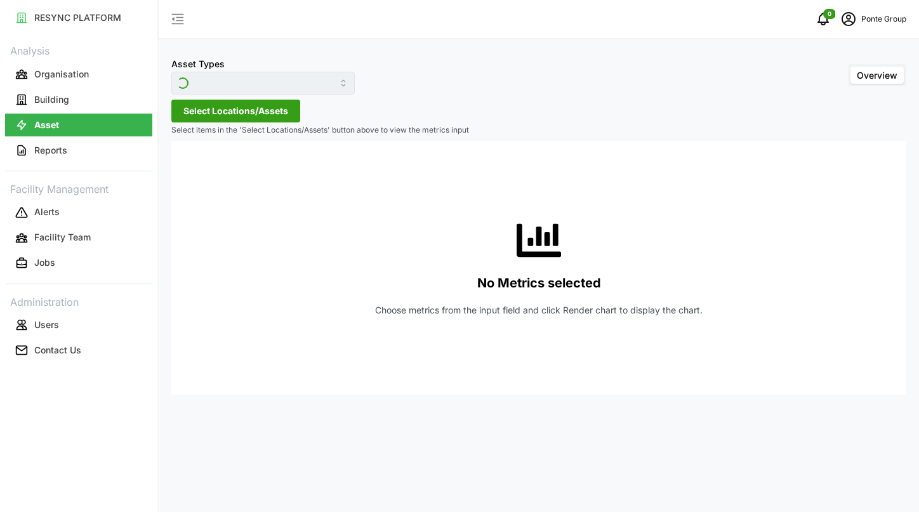
type input "Air Handling Unit"
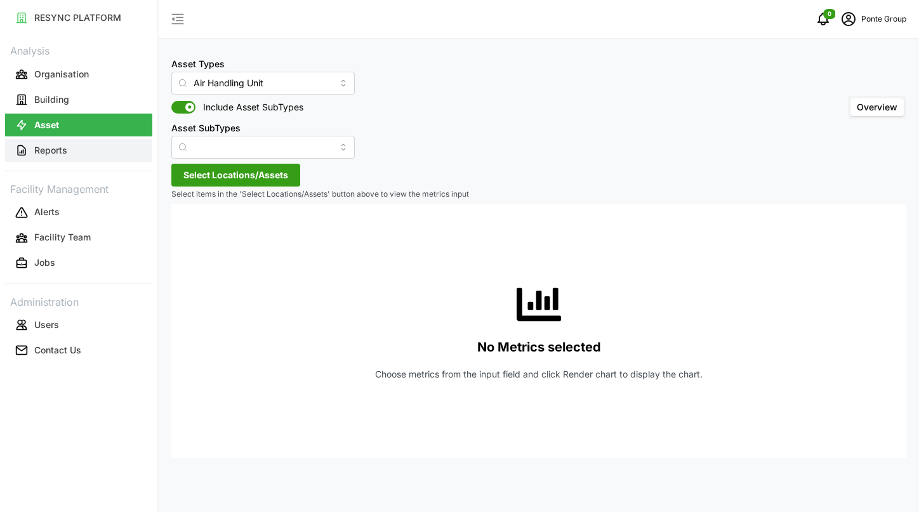
click at [103, 155] on button "Reports" at bounding box center [78, 150] width 147 height 23
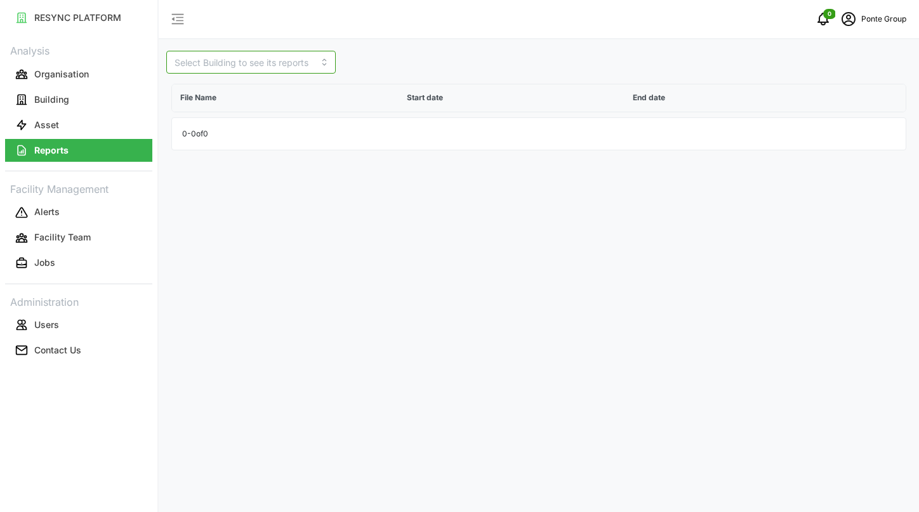
click at [253, 63] on input at bounding box center [250, 62] width 169 height 23
click at [239, 121] on span "LeVeL33 Microbrewery" at bounding box center [224, 128] width 97 height 14
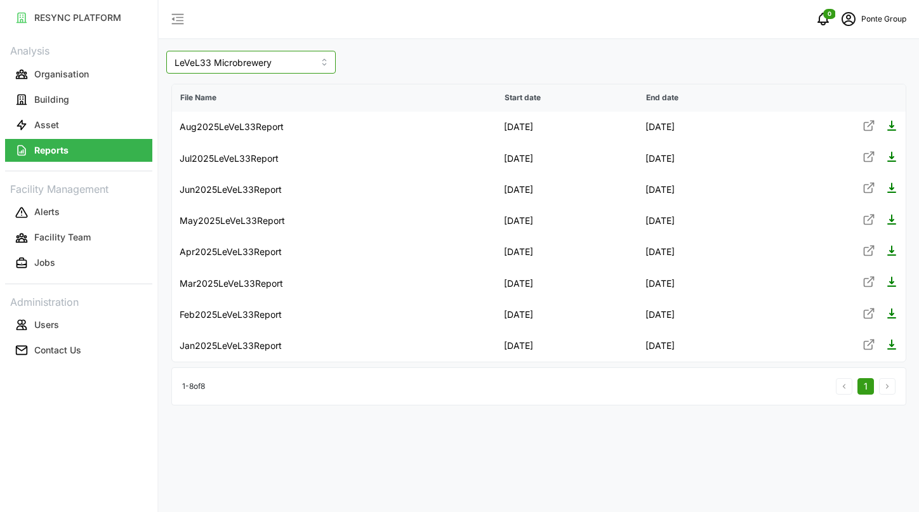
click at [287, 56] on input "LeVeL33 Microbrewery" at bounding box center [250, 62] width 169 height 23
click at [258, 85] on div "[PERSON_NAME] Gastrobar" at bounding box center [231, 99] width 125 height 35
type input "[PERSON_NAME] Gastrobar"
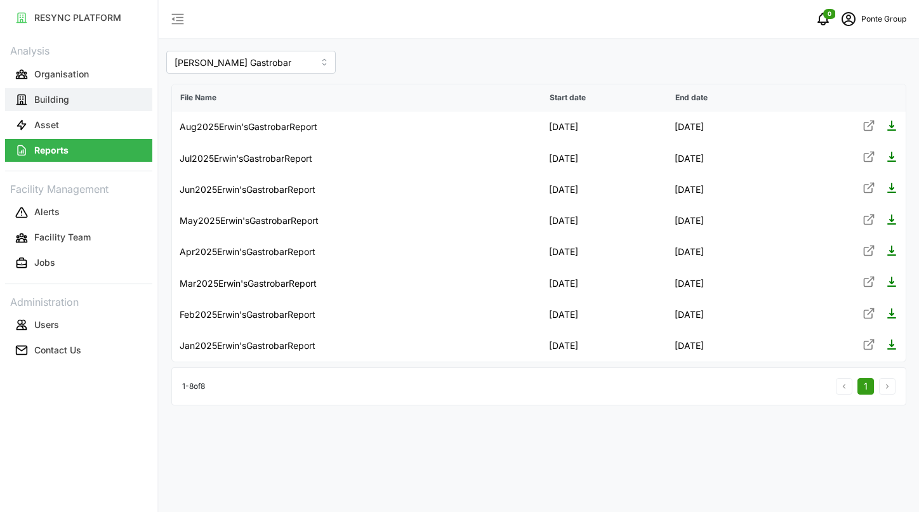
click at [77, 103] on button "Building" at bounding box center [78, 99] width 147 height 23
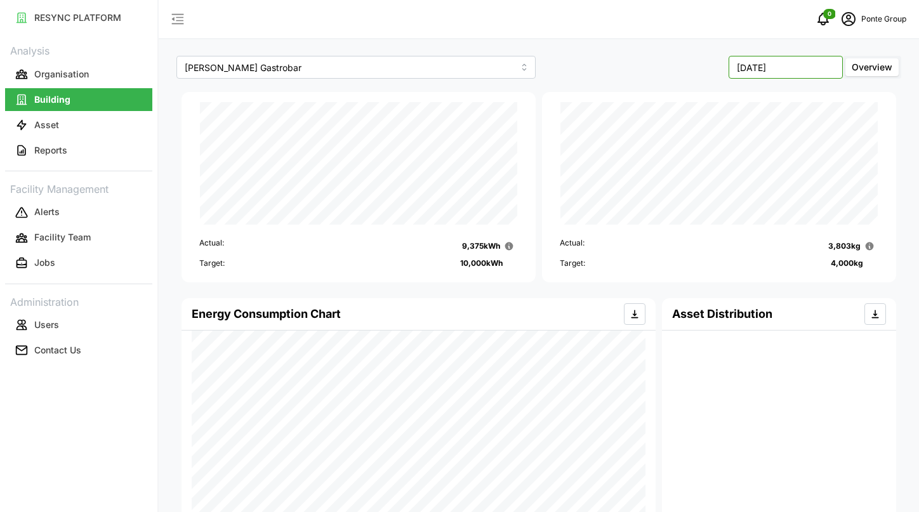
click at [797, 74] on input "[DATE]" at bounding box center [786, 67] width 114 height 23
click at [807, 170] on button "Sep" at bounding box center [815, 174] width 55 height 23
type input "[DATE]"
click at [107, 64] on button "Organisation" at bounding box center [78, 74] width 147 height 23
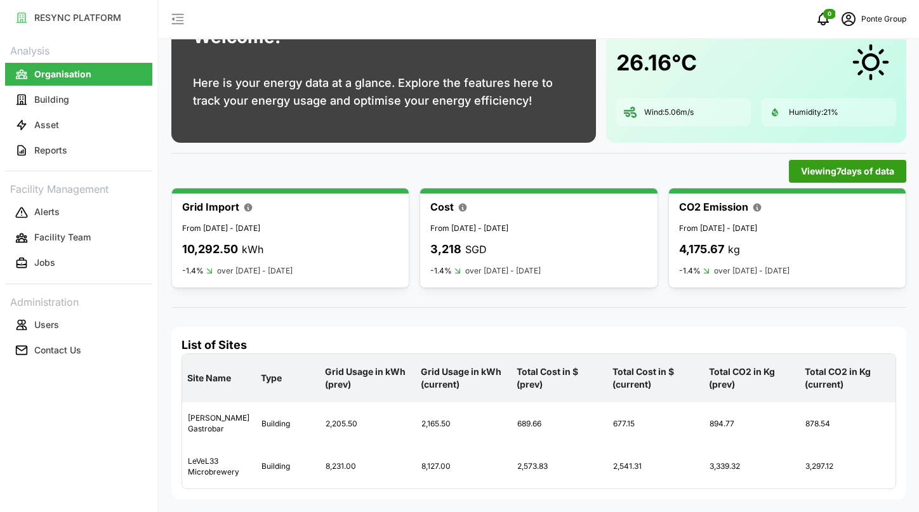
scroll to position [65, 0]
click at [96, 111] on link "Building" at bounding box center [78, 99] width 147 height 25
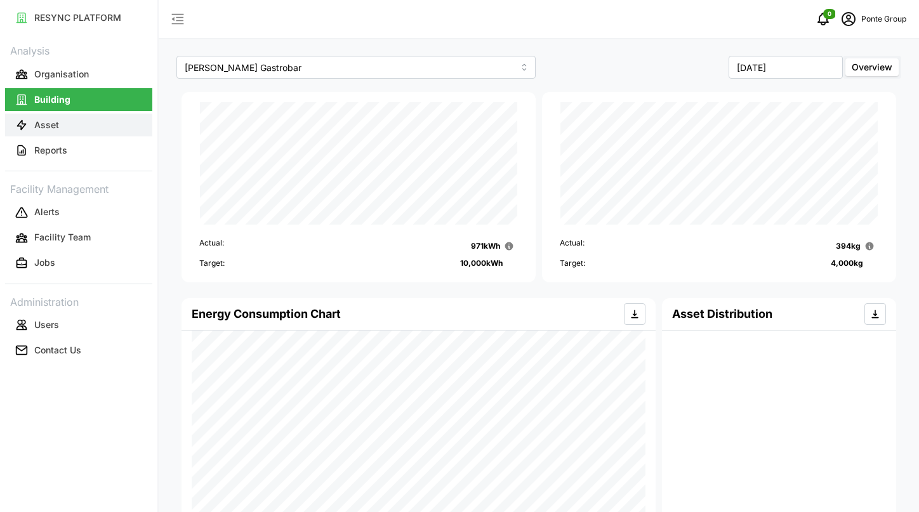
click at [96, 123] on button "Asset" at bounding box center [78, 125] width 147 height 23
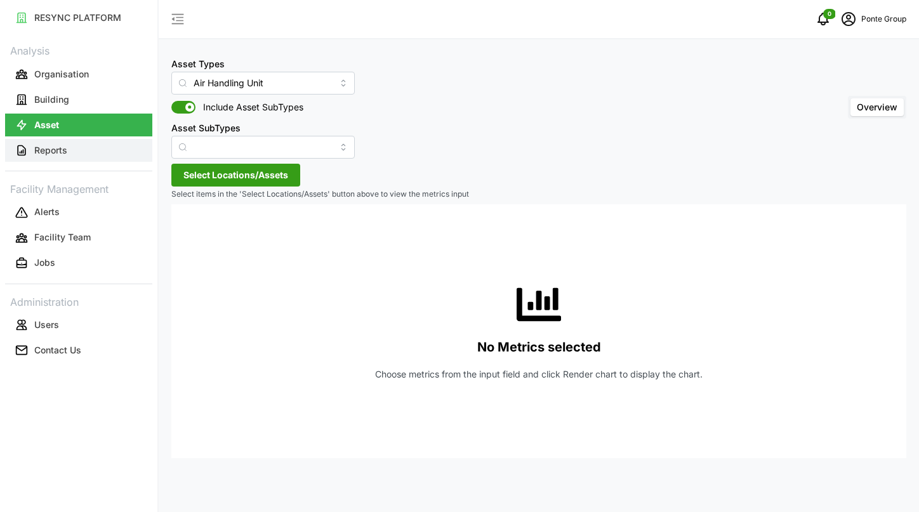
click at [76, 145] on button "Reports" at bounding box center [78, 150] width 147 height 23
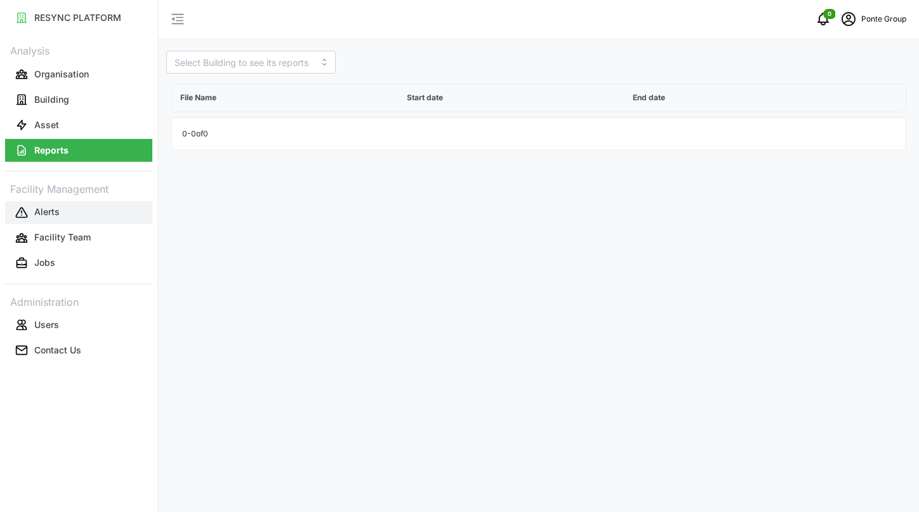
click at [69, 207] on button "Alerts" at bounding box center [78, 212] width 147 height 23
